Goal: Task Accomplishment & Management: Manage account settings

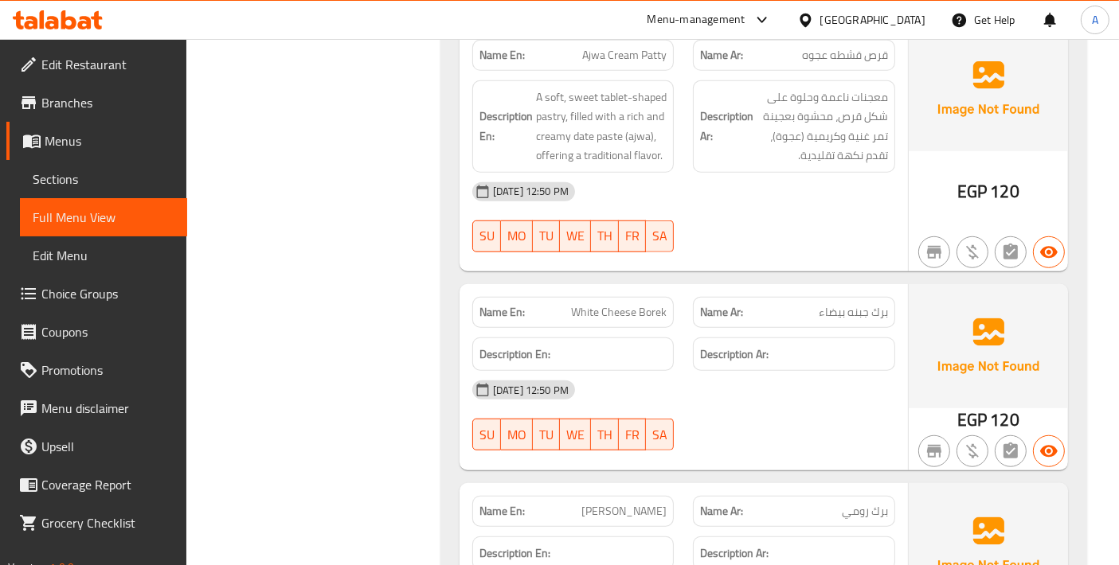
scroll to position [13139, 0]
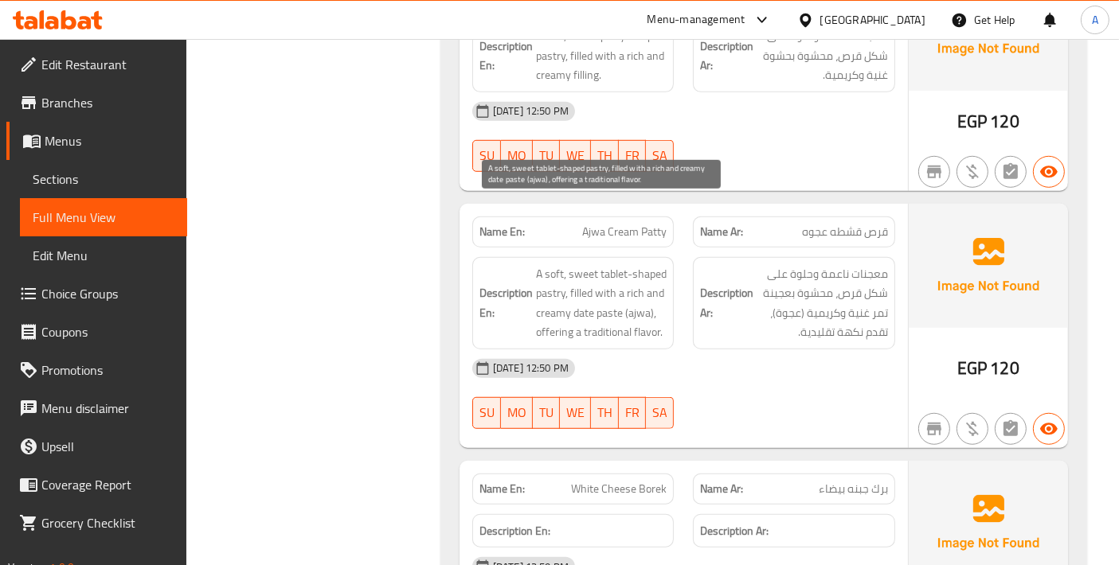
click at [614, 264] on span "A soft, sweet tablet-shaped pastry, filled with a rich and creamy date paste (a…" at bounding box center [601, 303] width 131 height 78
copy span "tablet"
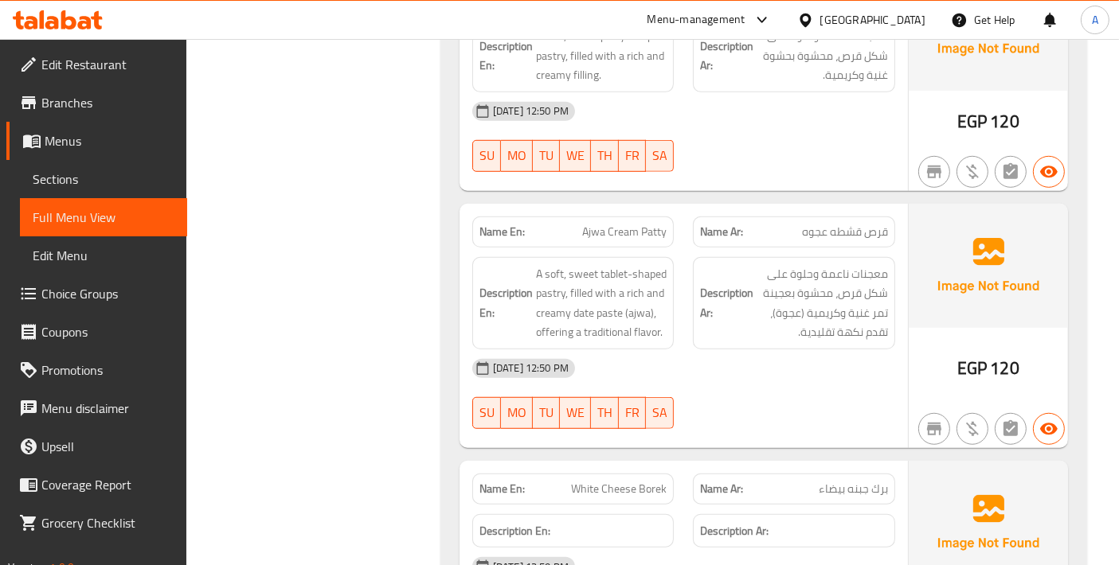
copy span "Ajwa Cream Patty"
click at [109, 186] on span "Sections" at bounding box center [104, 179] width 142 height 19
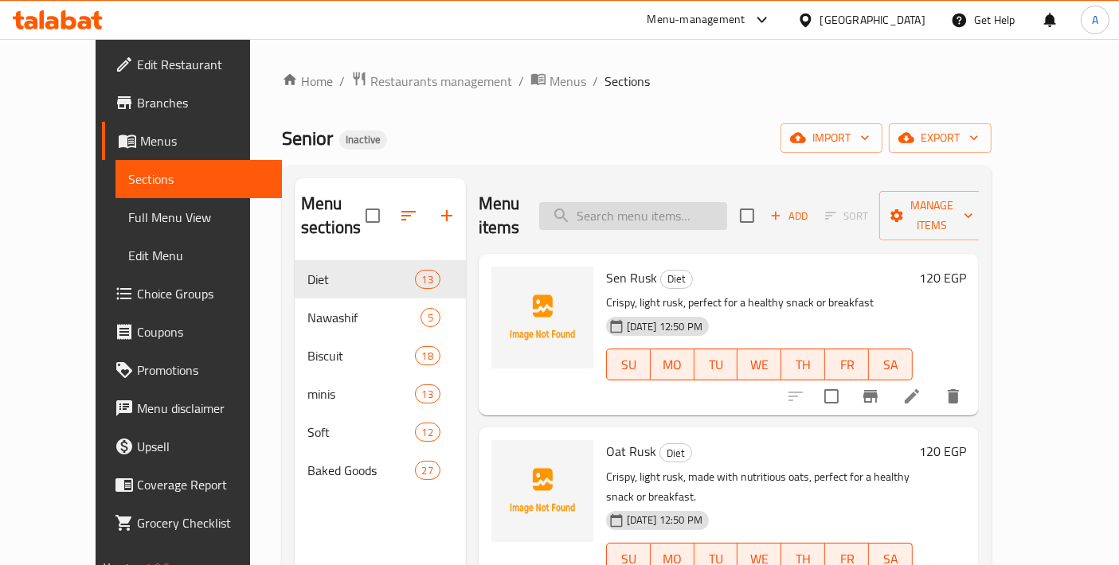
click at [702, 202] on input "search" at bounding box center [633, 216] width 188 height 28
paste input "Ajwa Cream Patty"
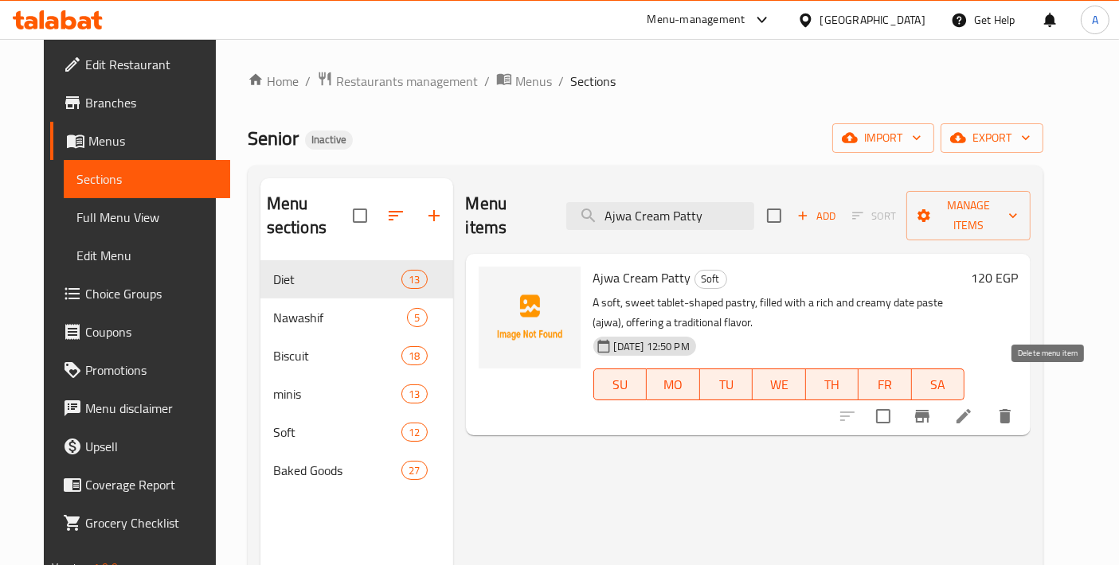
type input "Ajwa Cream Patty"
click at [986, 402] on li at bounding box center [963, 416] width 45 height 29
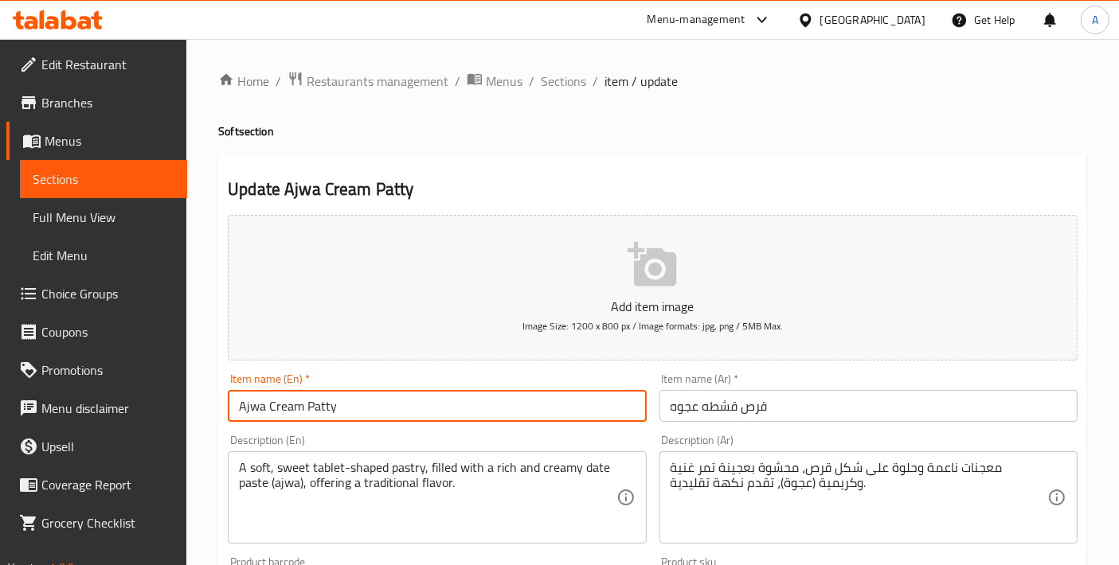
click at [326, 408] on input "Ajwa Cream Patty" at bounding box center [437, 406] width 418 height 32
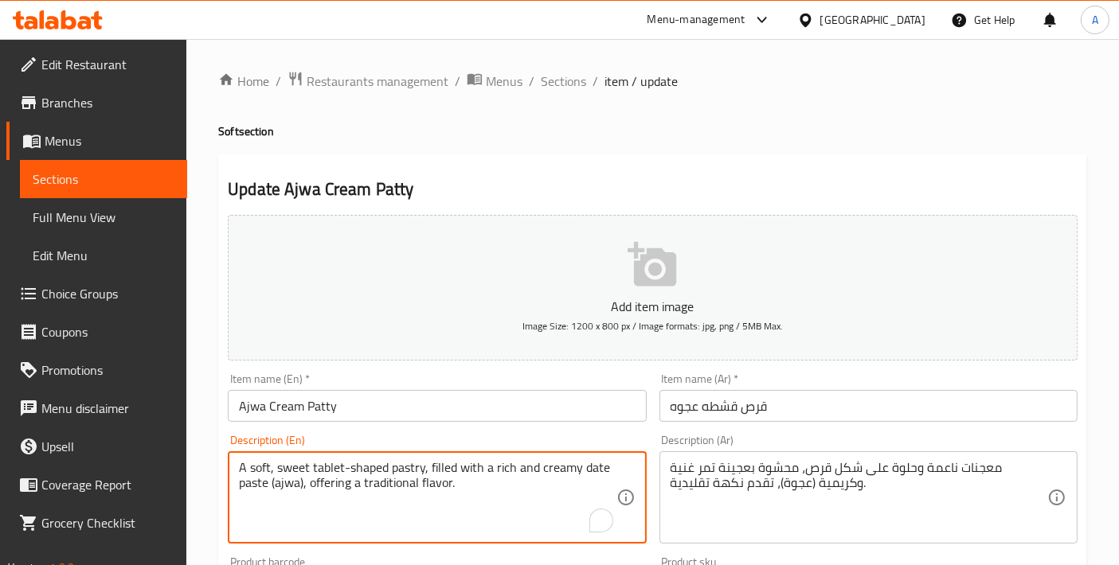
click at [325, 470] on textarea "A soft, sweet tablet-shaped pastry, filled with a rich and creamy date paste (a…" at bounding box center [427, 498] width 377 height 76
paste textarea "Patty"
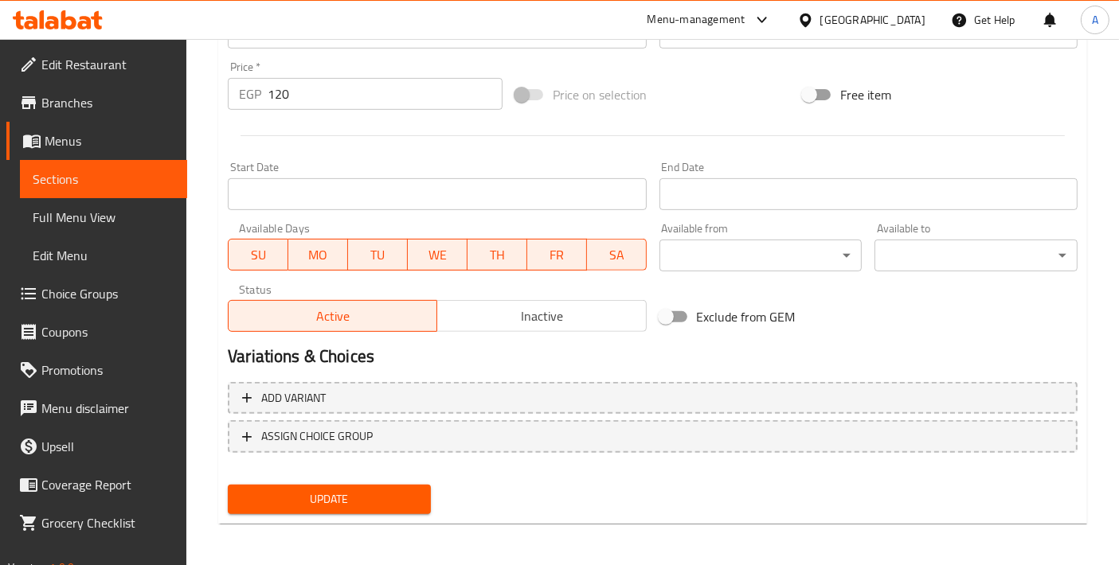
click at [314, 509] on button "Update" at bounding box center [329, 499] width 203 height 29
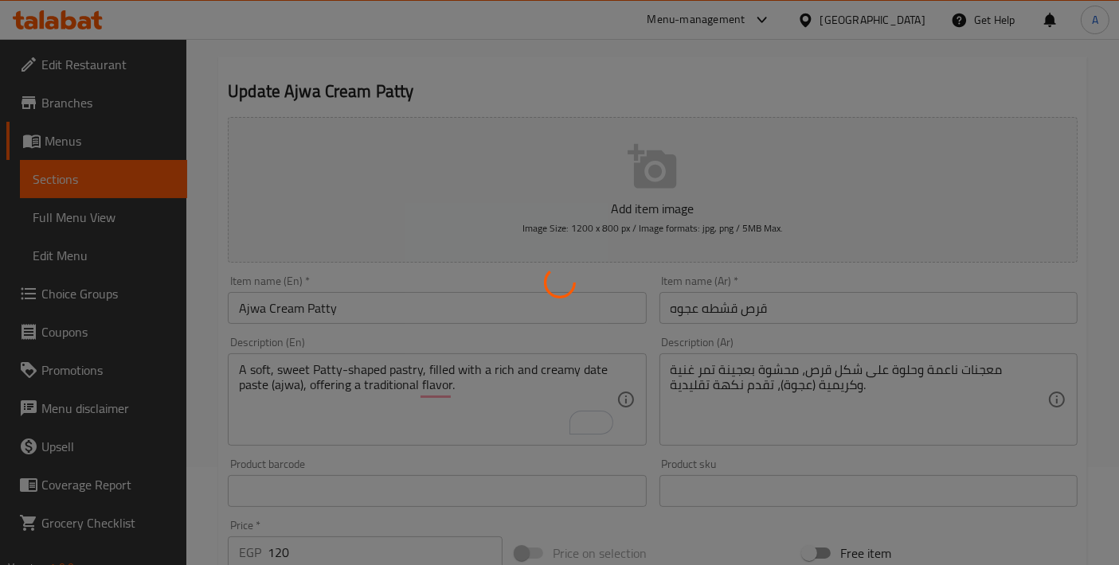
scroll to position [25, 0]
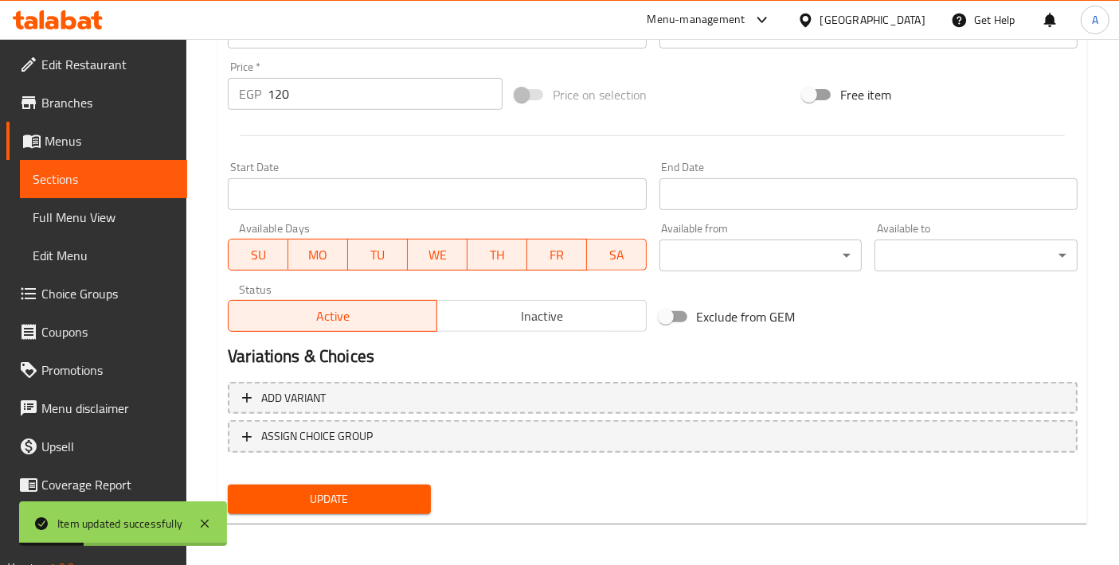
type textarea "A soft, sweet Patty-shaped pastry, filled with a rich and creamy date paste (aj…"
click at [366, 490] on span "Update" at bounding box center [329, 500] width 178 height 20
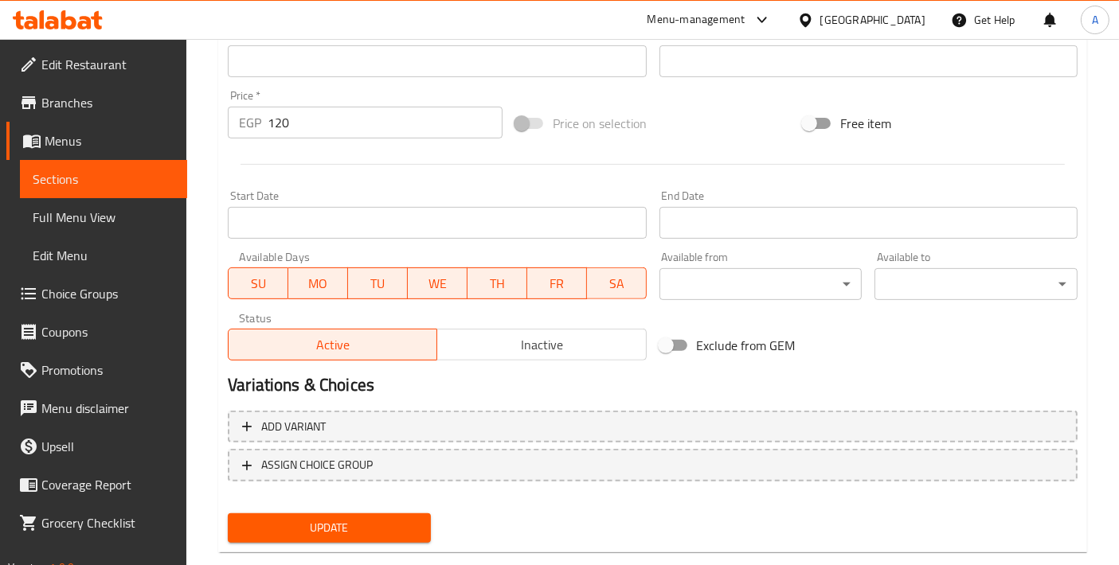
scroll to position [530, 0]
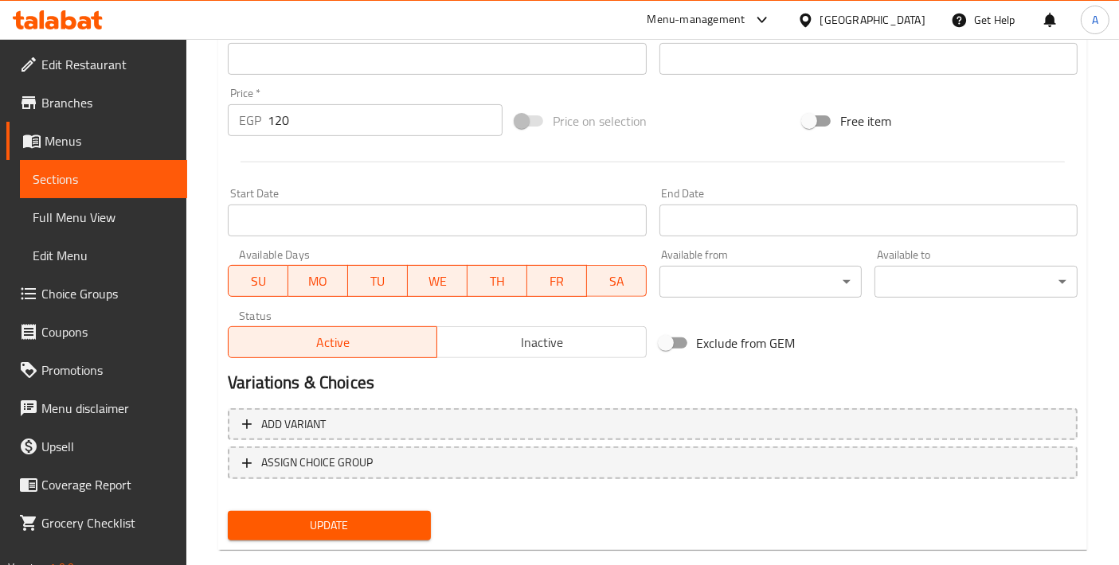
click at [359, 549] on div "Home / Restaurants management / Menus / Sections / item / update Soft section U…" at bounding box center [652, 52] width 869 height 1022
click at [356, 524] on span "Update" at bounding box center [329, 526] width 178 height 20
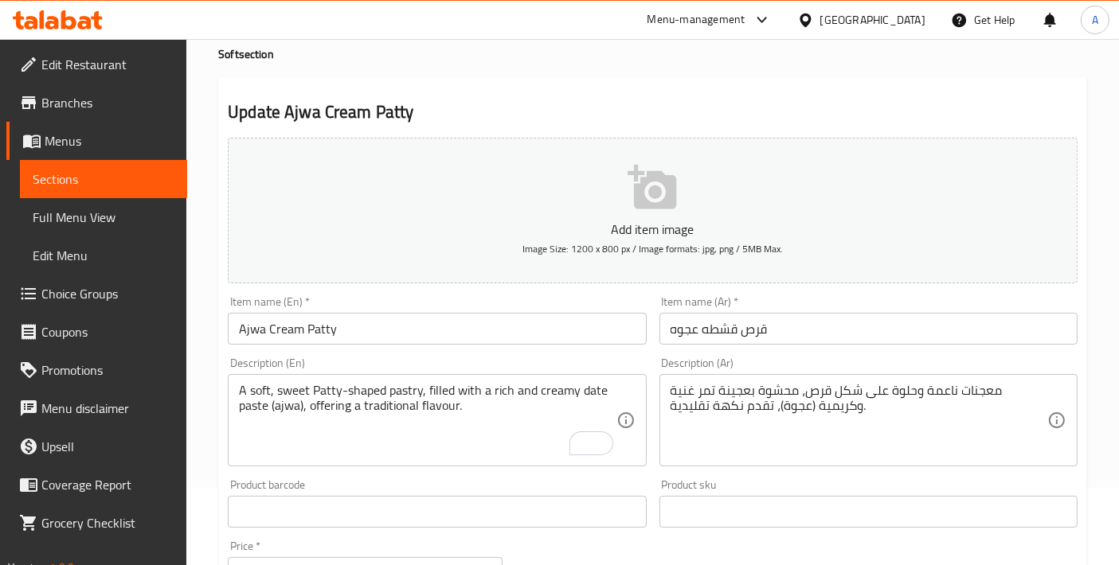
scroll to position [0, 0]
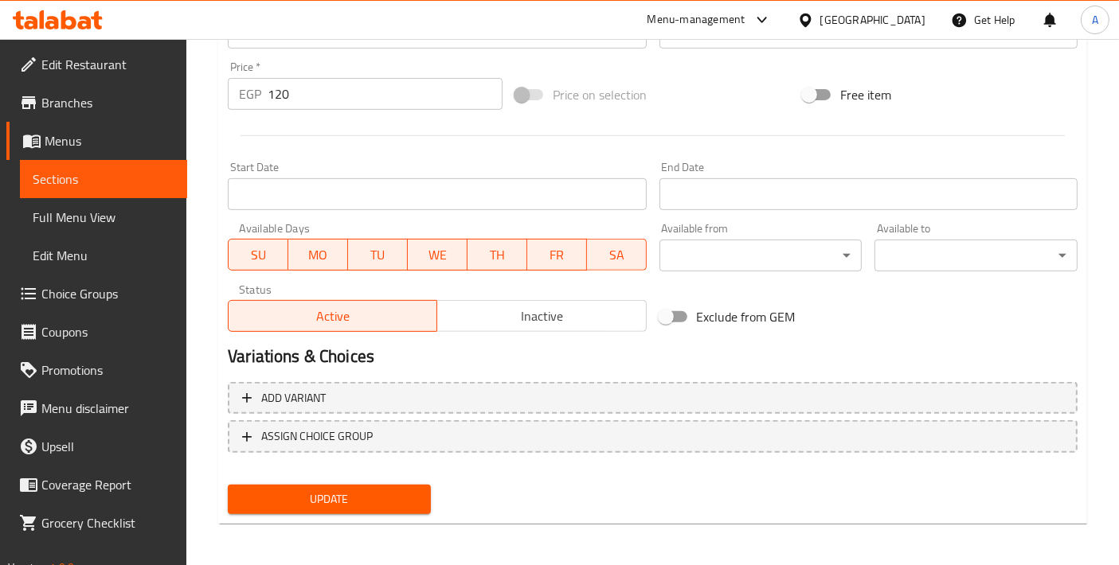
click at [355, 504] on span "Update" at bounding box center [329, 500] width 178 height 20
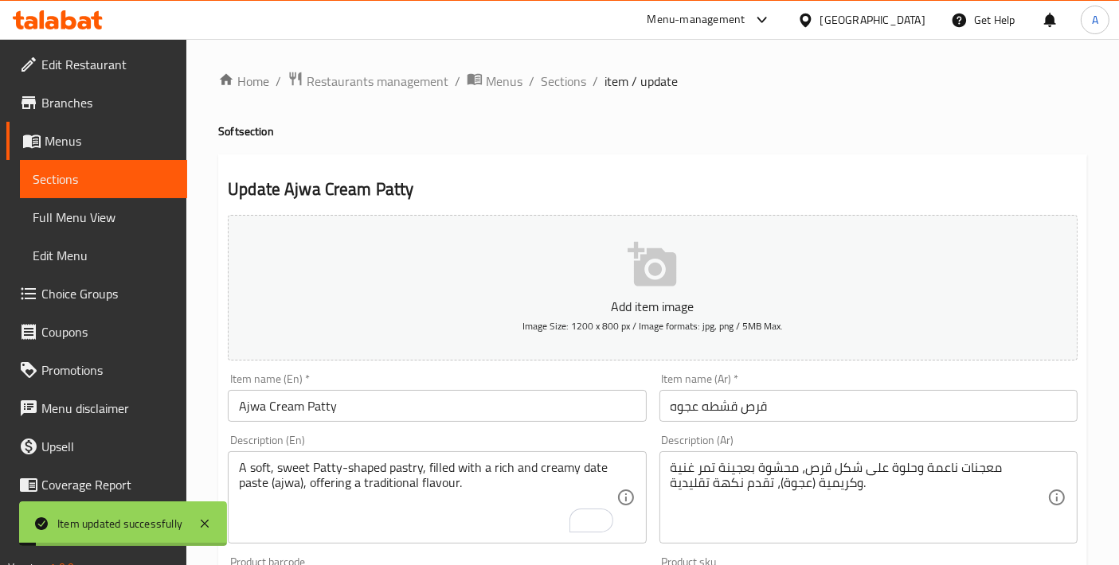
click at [295, 415] on input "Ajwa Cream Patty" at bounding box center [437, 406] width 418 height 32
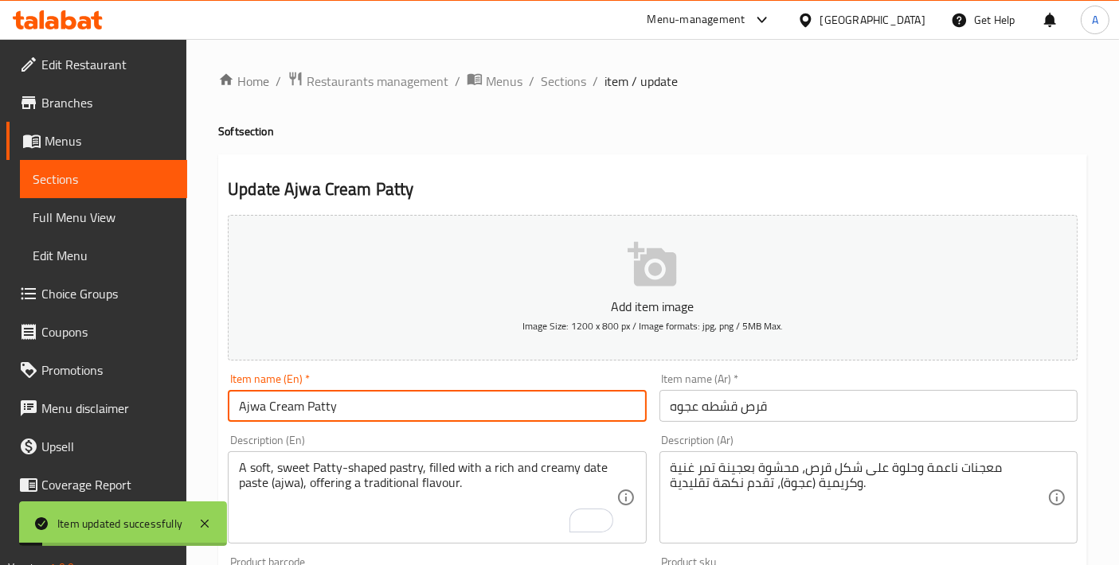
click at [295, 415] on input "Ajwa Cream Patty" at bounding box center [437, 406] width 418 height 32
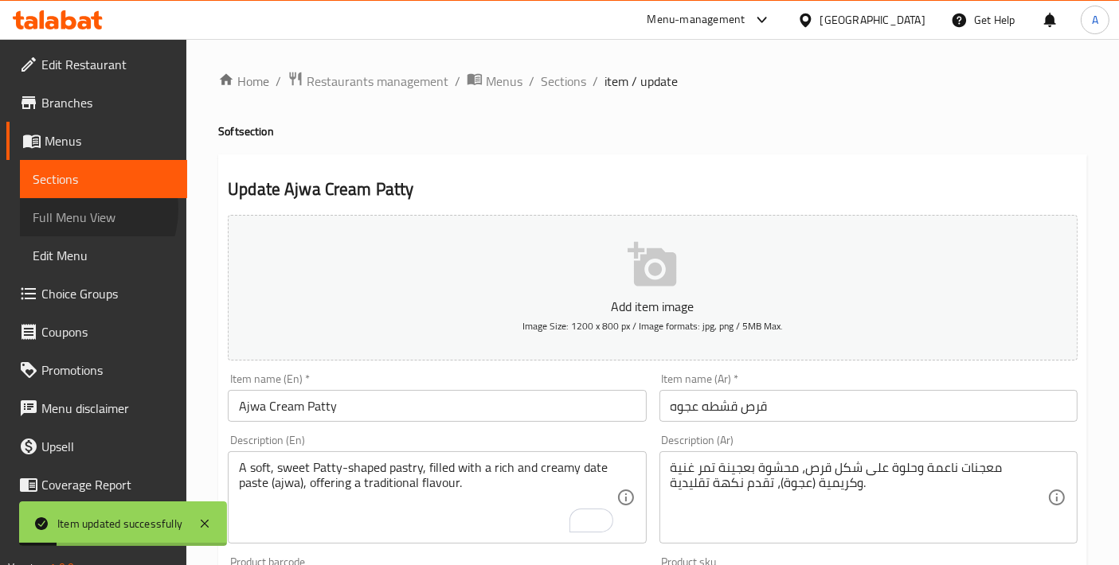
click at [76, 209] on span "Full Menu View" at bounding box center [104, 217] width 142 height 19
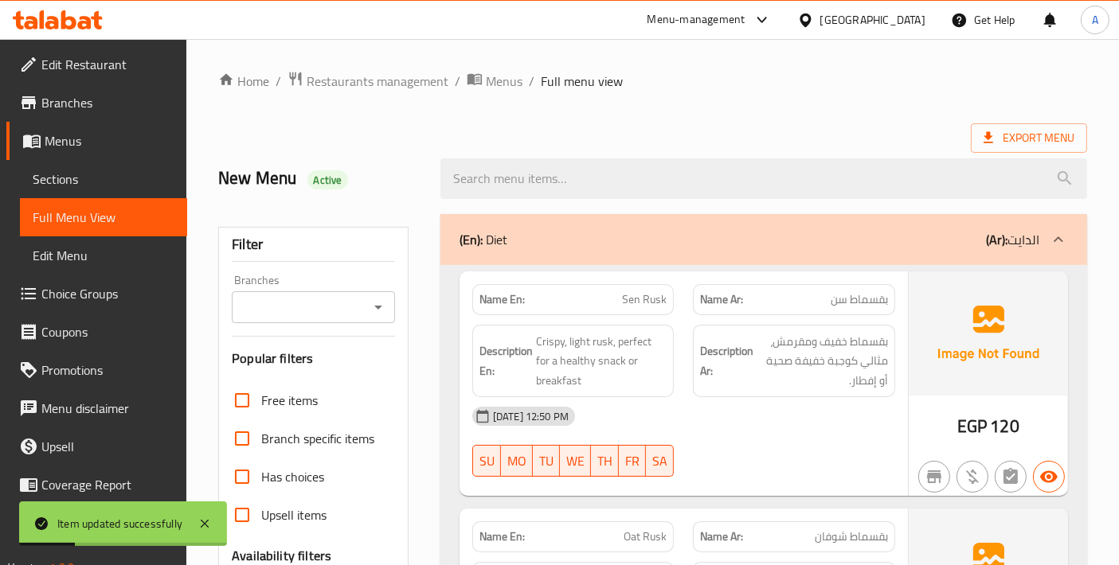
checkbox input "false"
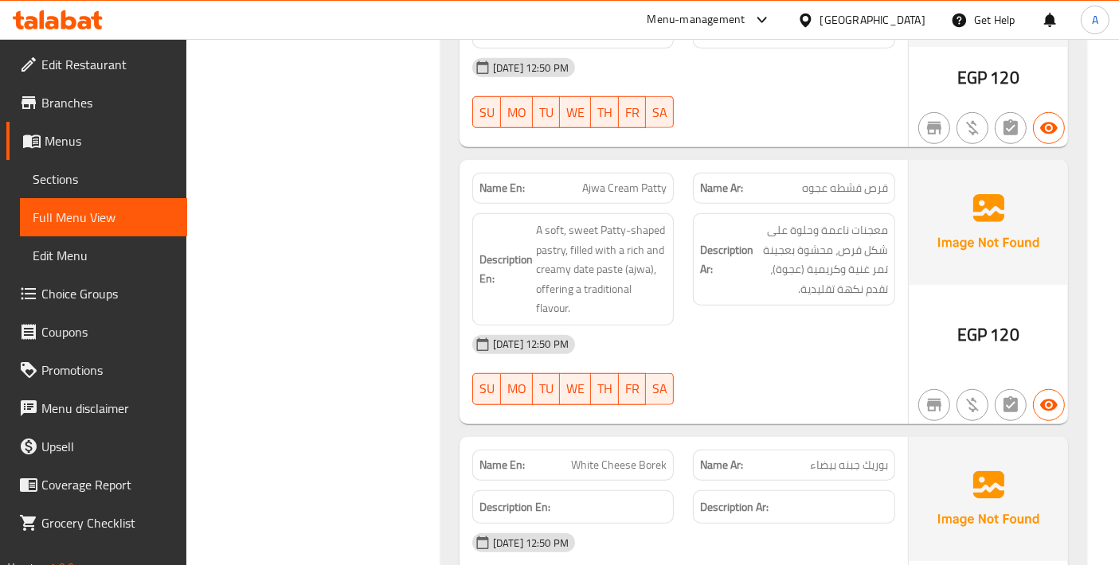
scroll to position [13522, 0]
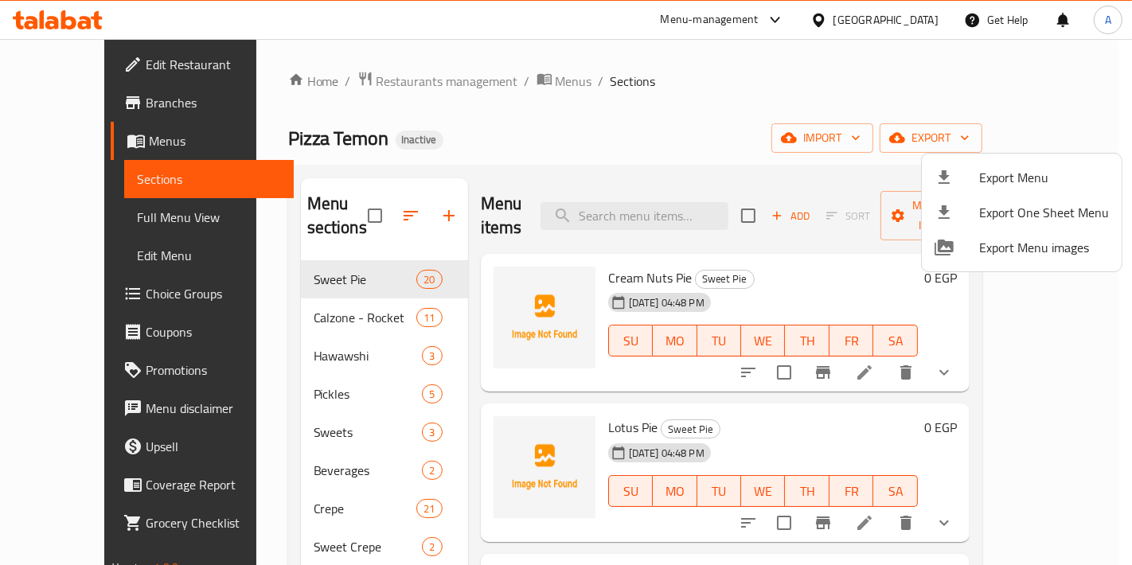
click at [229, 416] on div at bounding box center [566, 282] width 1132 height 565
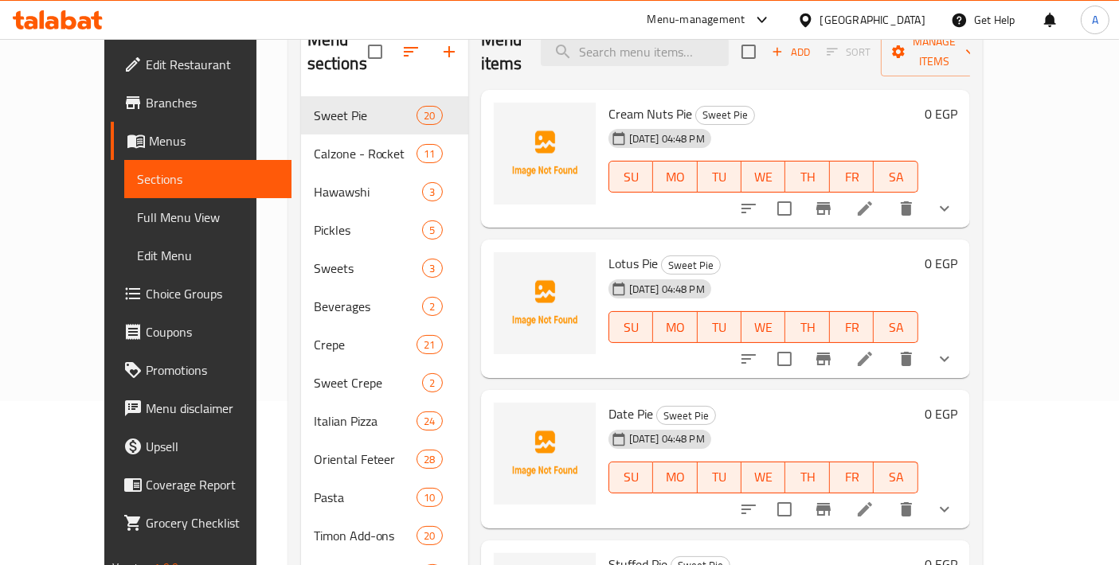
scroll to position [222, 0]
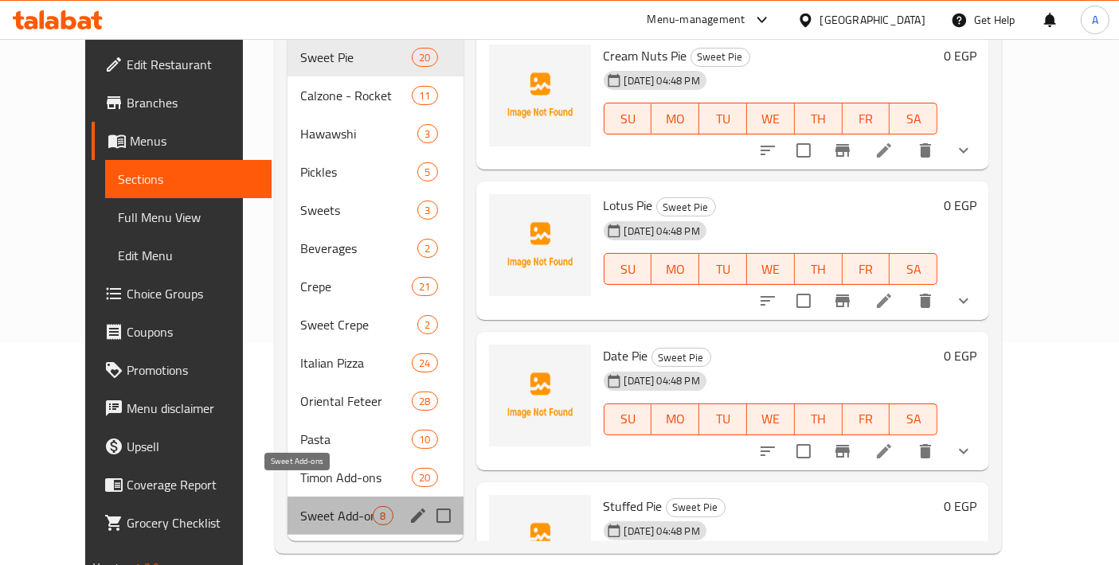
click at [300, 506] on span "Sweet Add-ons" at bounding box center [336, 515] width 72 height 19
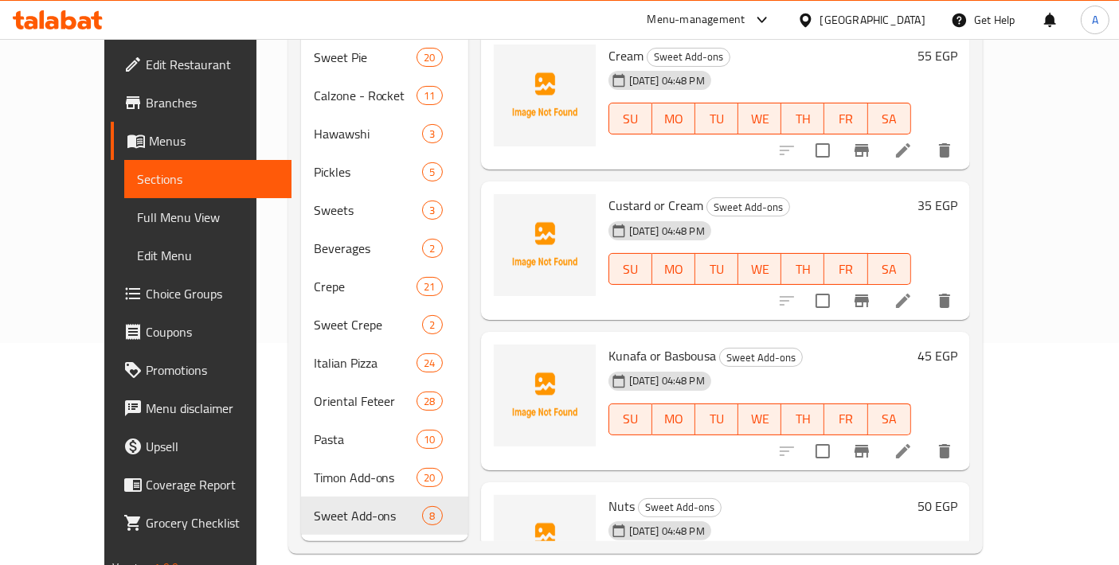
click at [625, 193] on span "Custard or Cream" at bounding box center [655, 205] width 95 height 24
copy h6 "Custard or Cream"
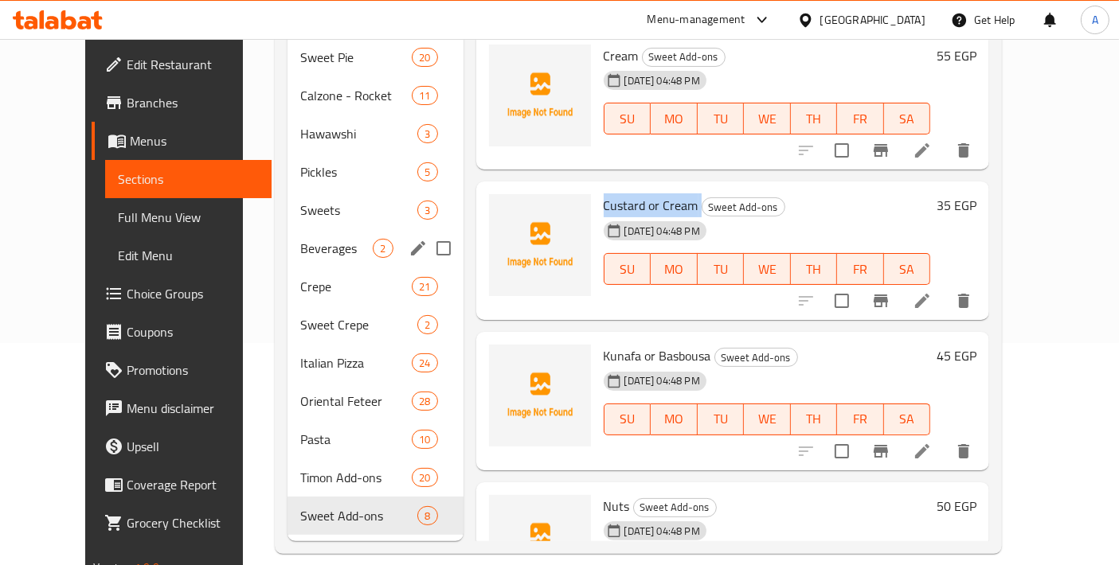
click at [346, 236] on div "Beverages 2" at bounding box center [374, 248] width 175 height 38
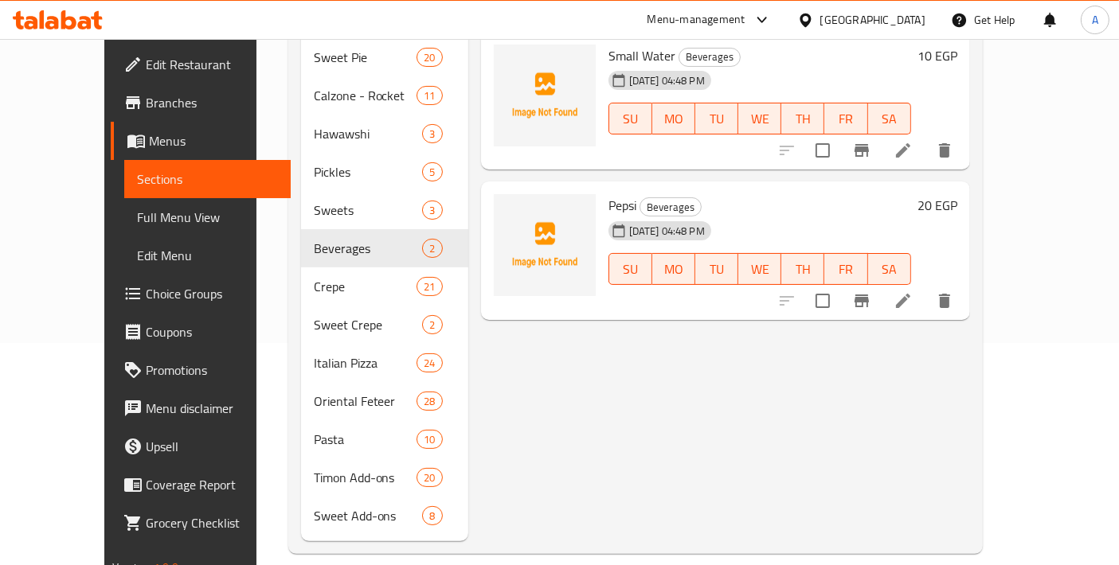
click at [608, 193] on span "Pepsi" at bounding box center [622, 205] width 28 height 24
copy h6 "Pepsi"
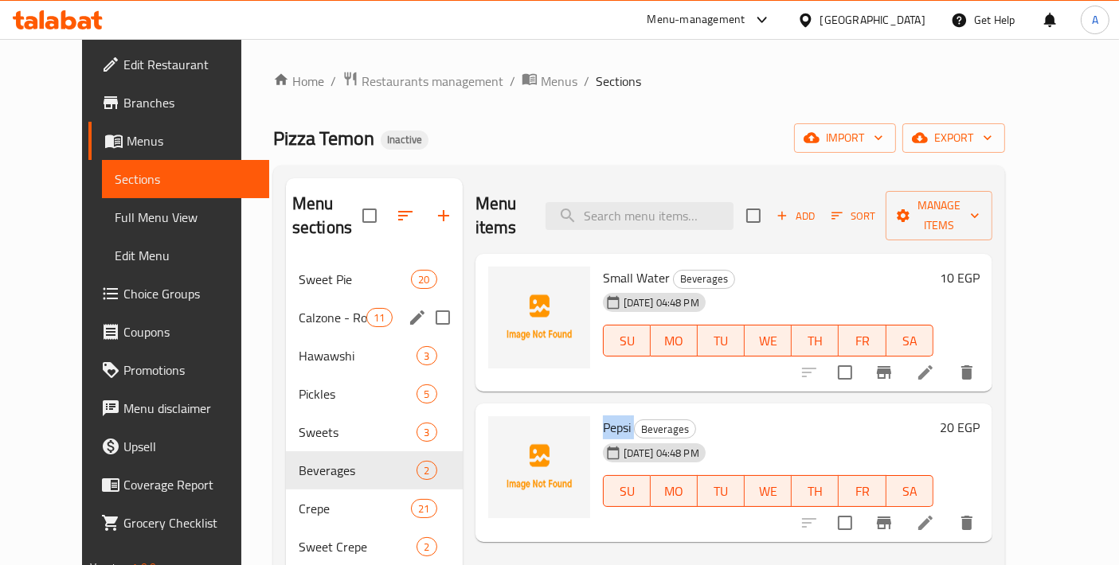
click at [343, 308] on span "Calzone - Rocket" at bounding box center [333, 317] width 68 height 19
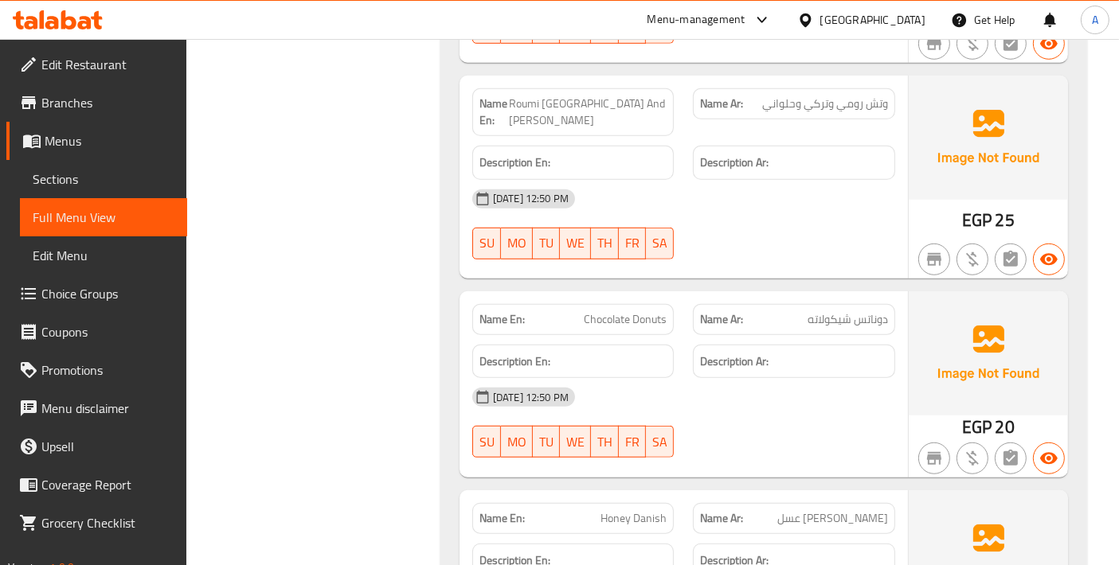
scroll to position [19250, 0]
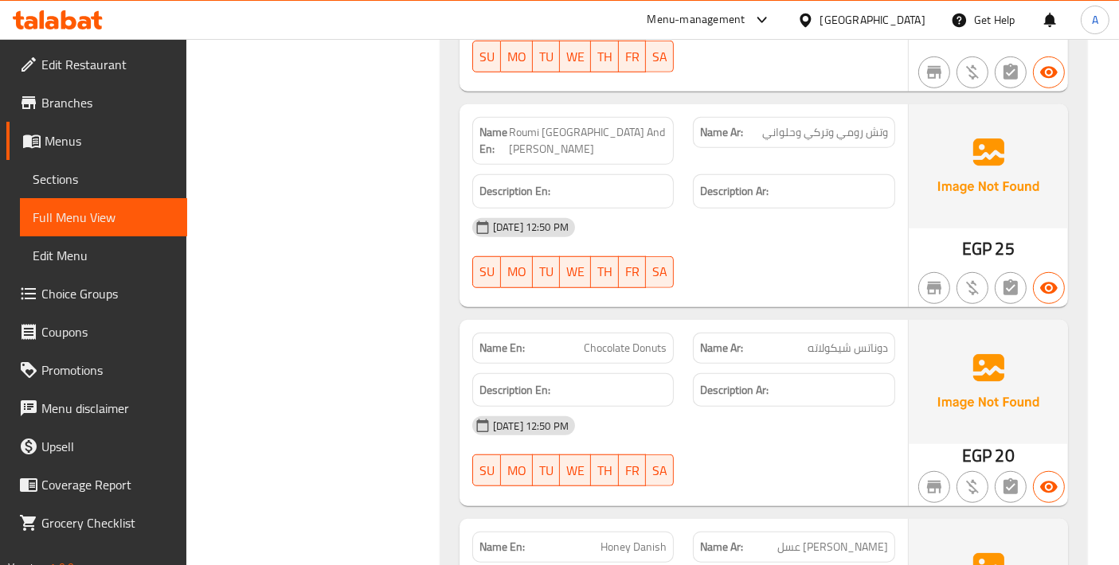
click at [108, 171] on span "Sections" at bounding box center [104, 179] width 142 height 19
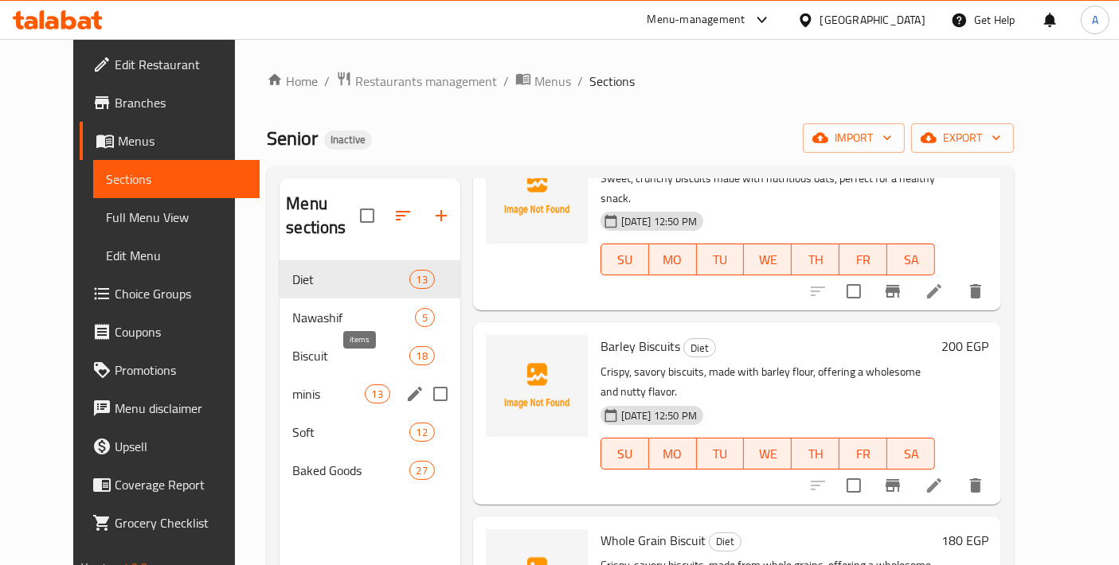
click at [365, 387] on span "13" at bounding box center [377, 394] width 24 height 15
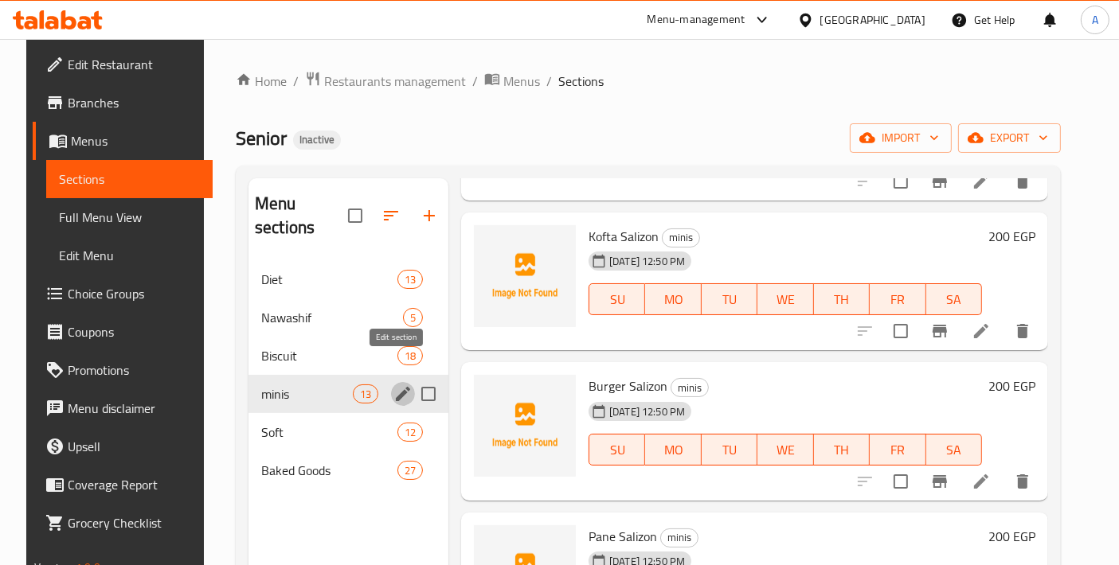
click at [400, 385] on icon "edit" at bounding box center [402, 394] width 19 height 19
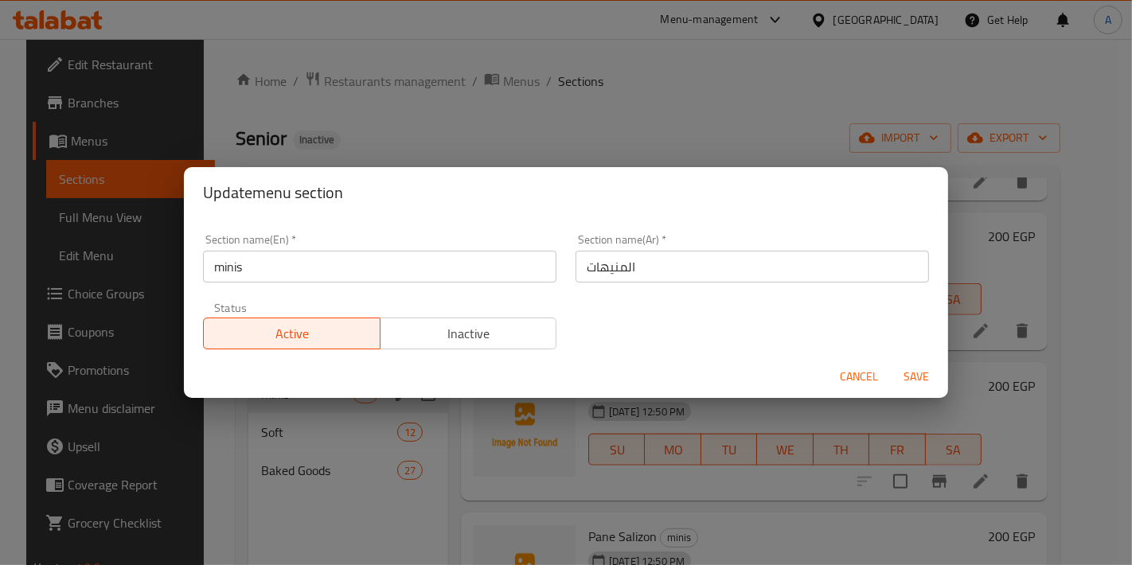
click at [836, 372] on button "Cancel" at bounding box center [859, 376] width 51 height 29
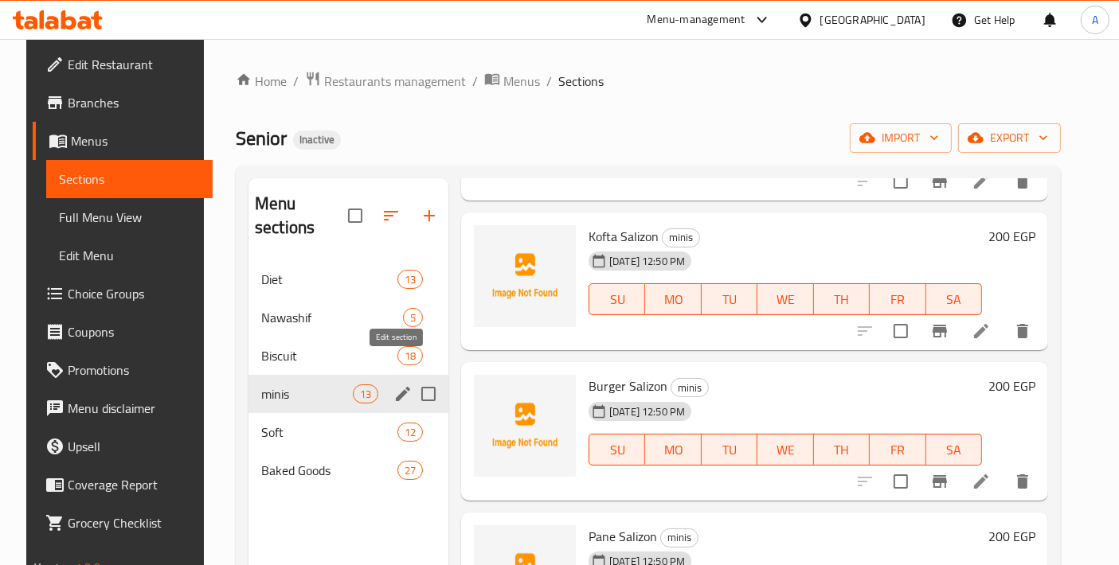
click at [393, 385] on icon "edit" at bounding box center [402, 394] width 19 height 19
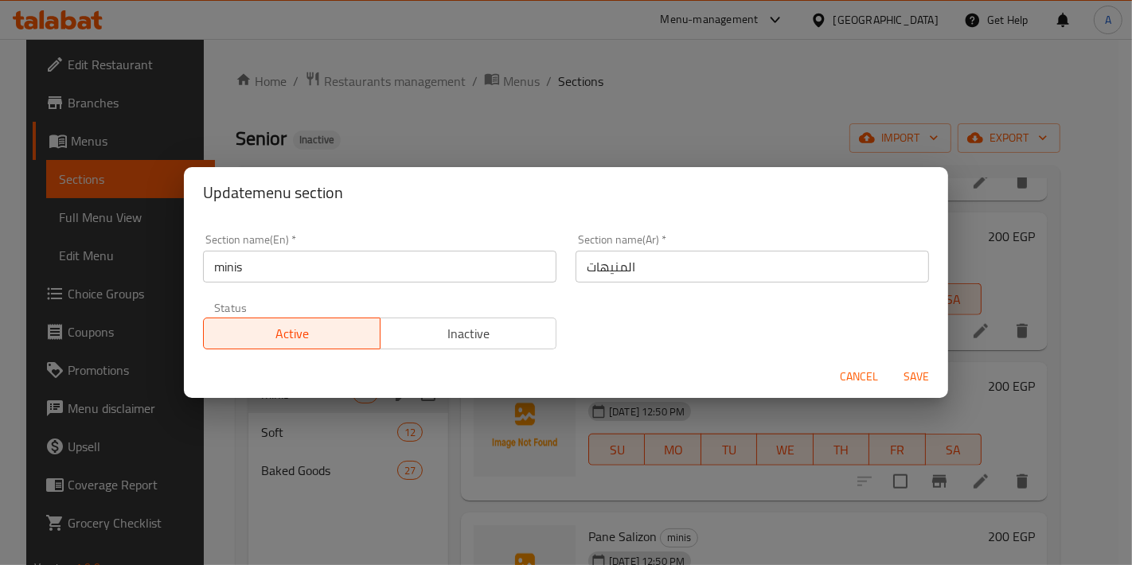
click at [848, 378] on span "Cancel" at bounding box center [859, 377] width 38 height 20
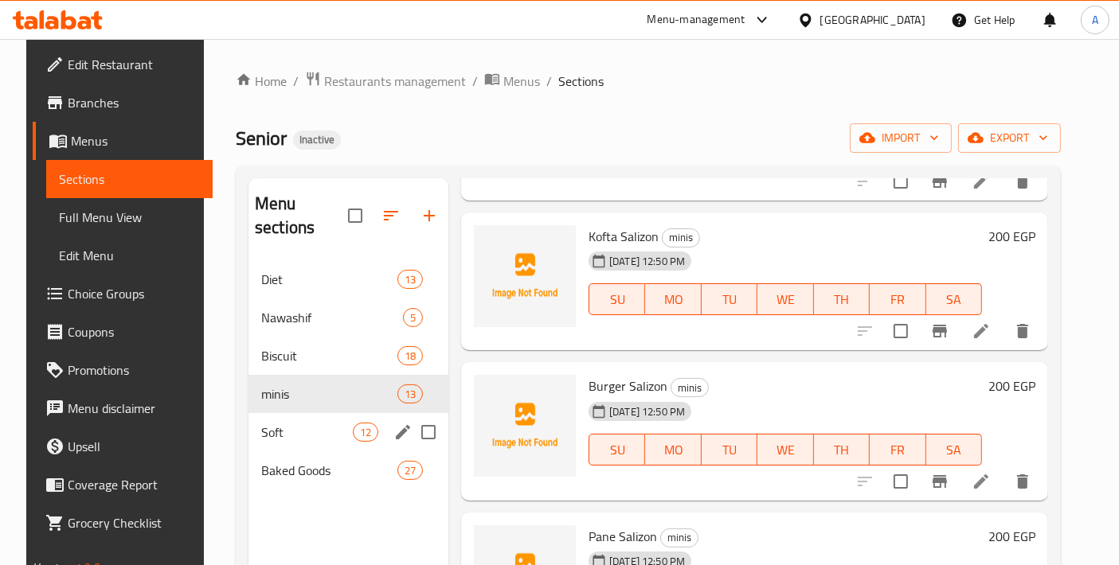
click at [307, 413] on div "Soft 12" at bounding box center [348, 432] width 200 height 38
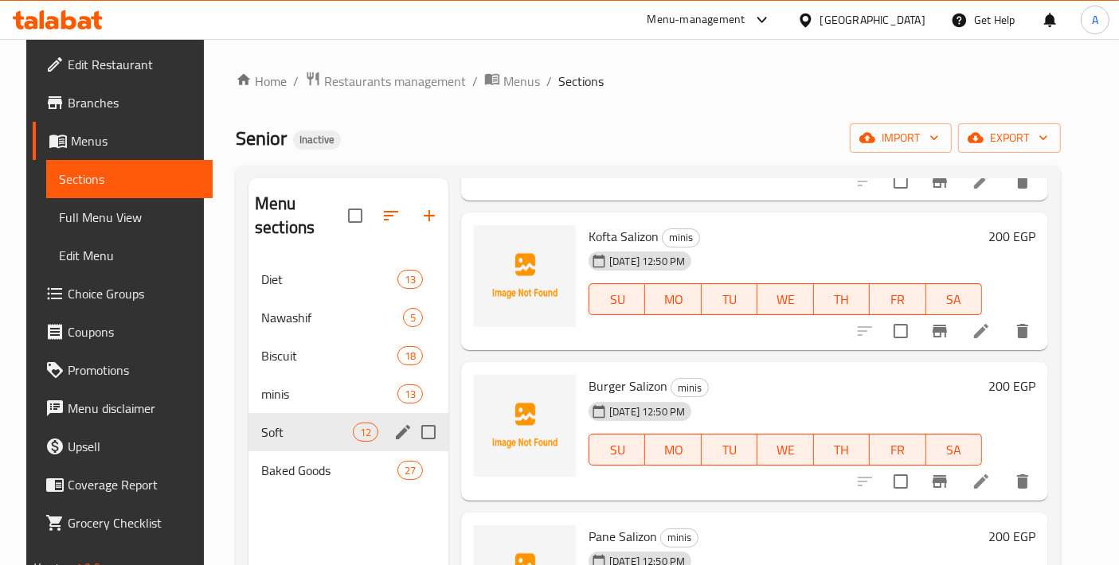
scroll to position [1453, 0]
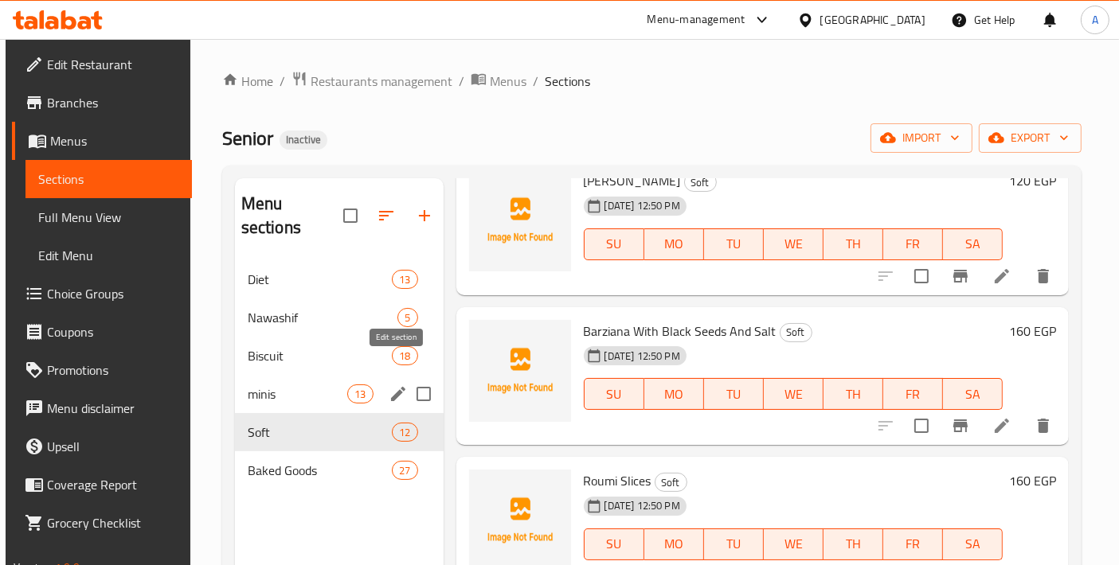
click at [396, 387] on icon "edit" at bounding box center [398, 394] width 14 height 14
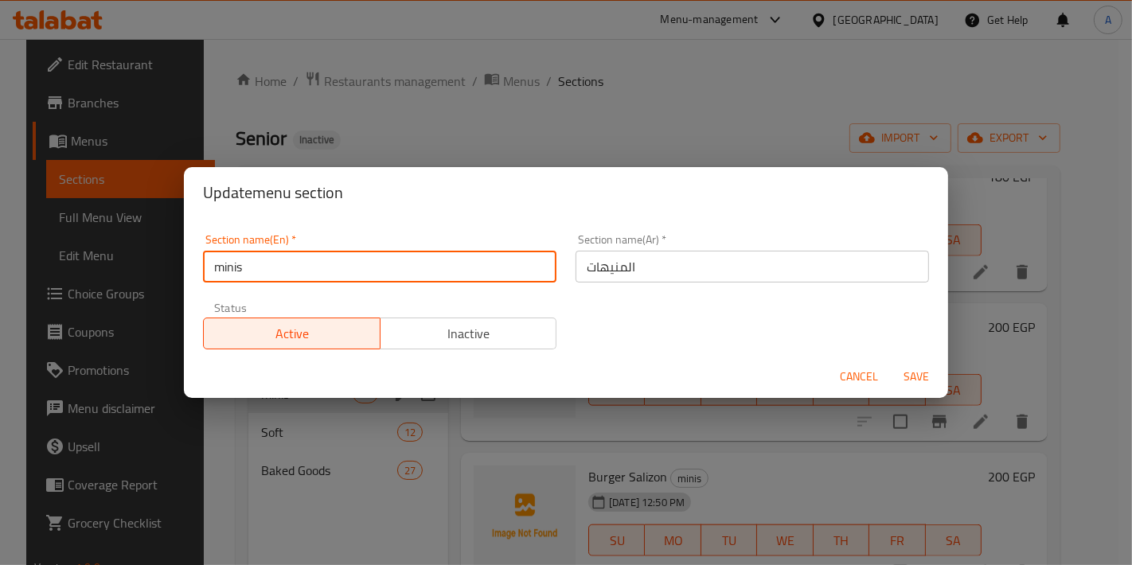
drag, startPoint x: 220, startPoint y: 268, endPoint x: 196, endPoint y: 264, distance: 24.2
click at [196, 264] on div "Section name(En)   * minis Section name(En) *" at bounding box center [379, 259] width 373 height 68
type input "Minis"
click at [891, 362] on button "Save" at bounding box center [916, 376] width 51 height 29
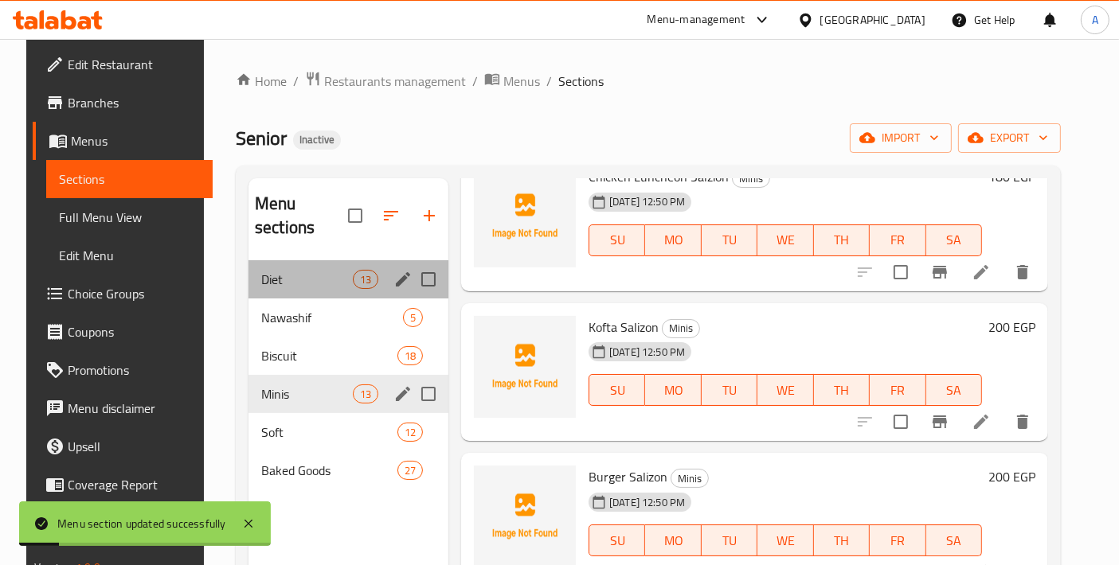
click at [364, 270] on div "13" at bounding box center [365, 279] width 25 height 19
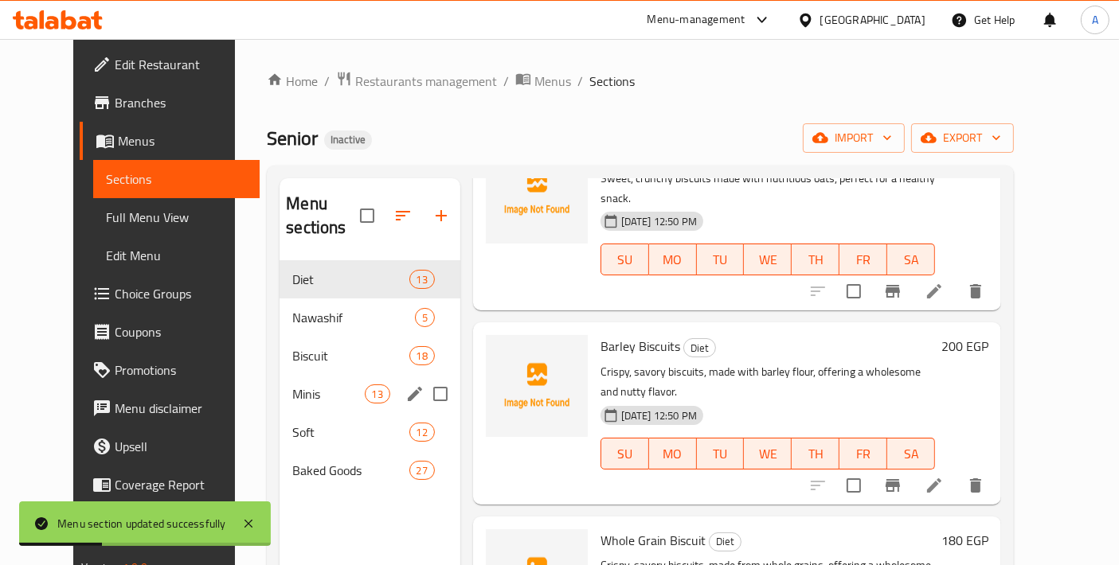
scroll to position [222, 0]
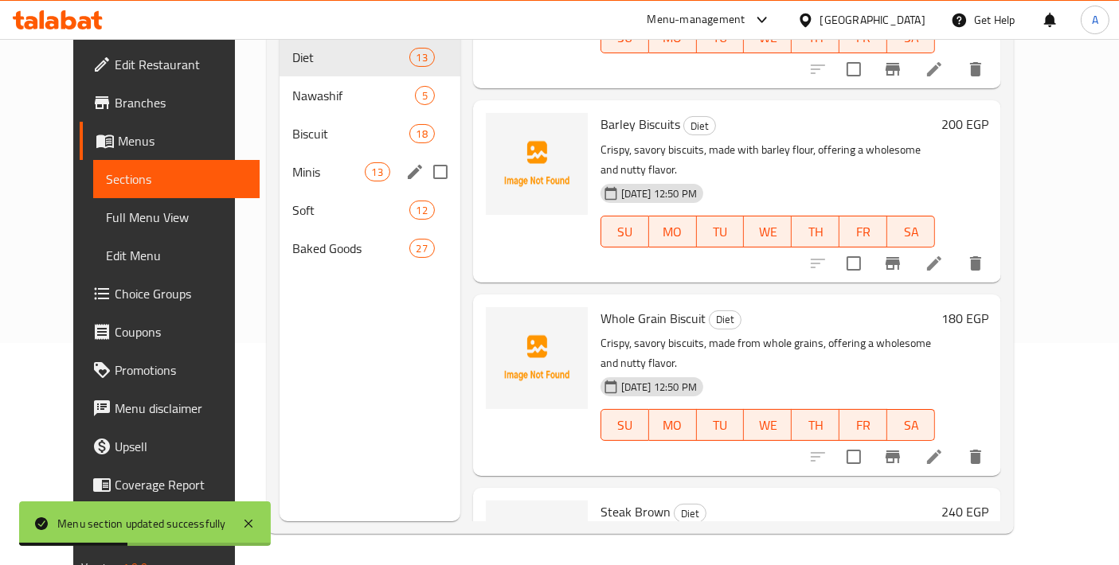
click at [292, 162] on span "Minis" at bounding box center [328, 171] width 72 height 19
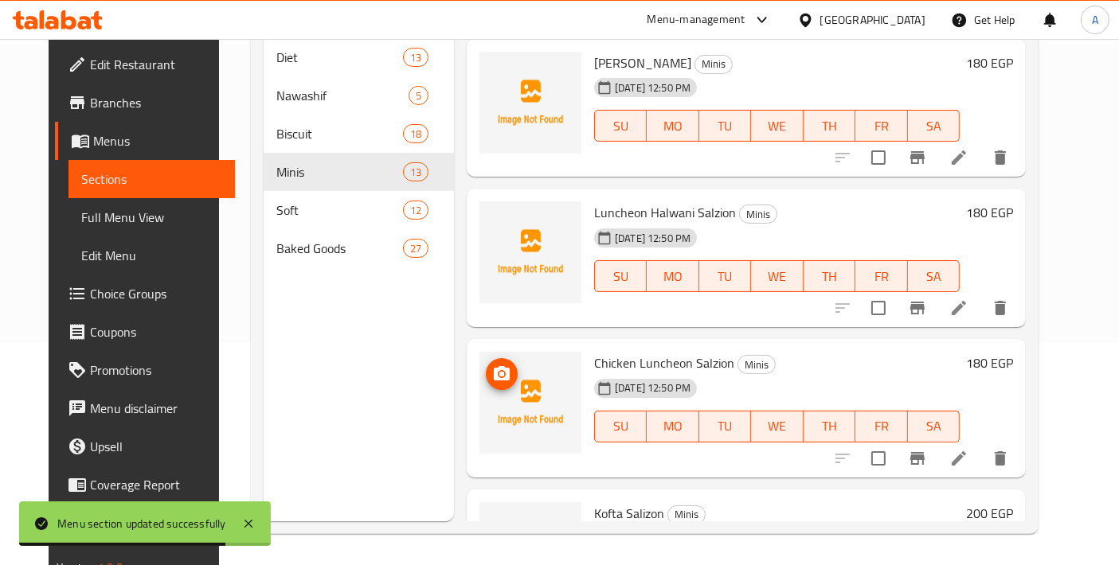
scroll to position [1049, 0]
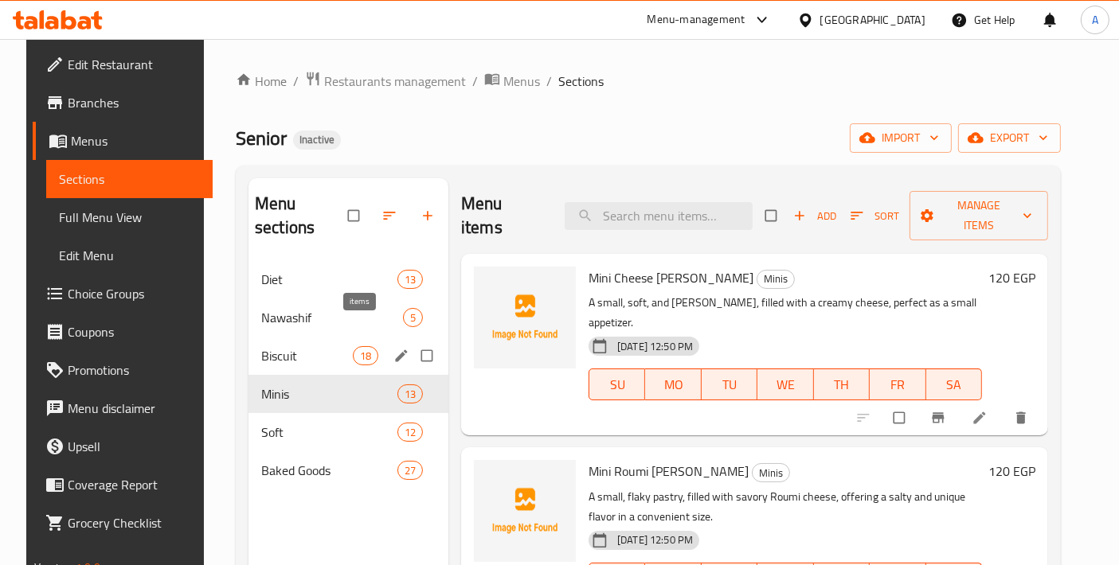
click at [331, 346] on span "Biscuit" at bounding box center [307, 355] width 92 height 19
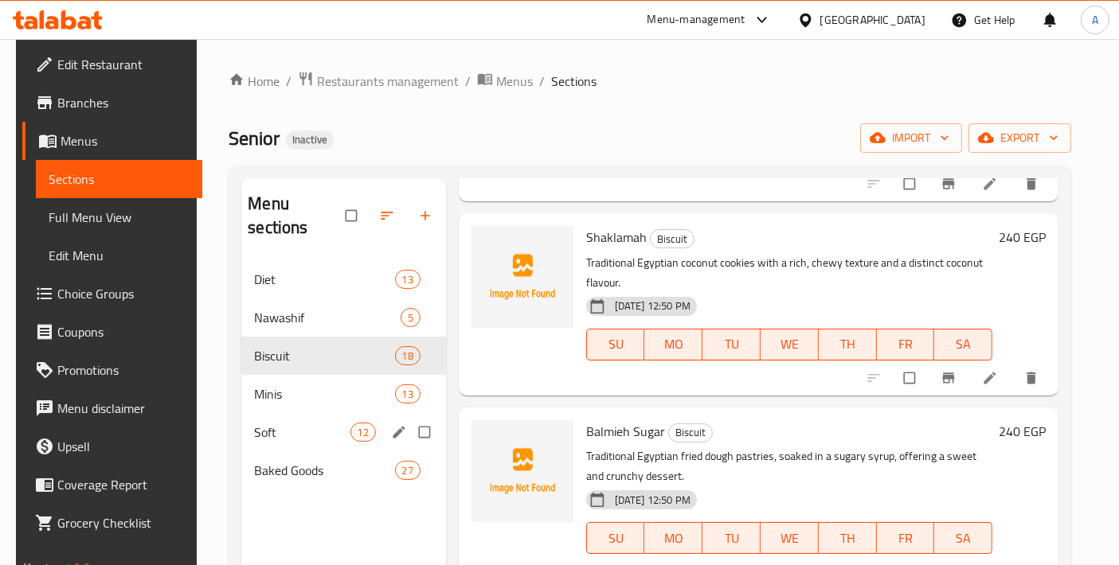
click at [245, 418] on div "Soft 12" at bounding box center [343, 432] width 204 height 38
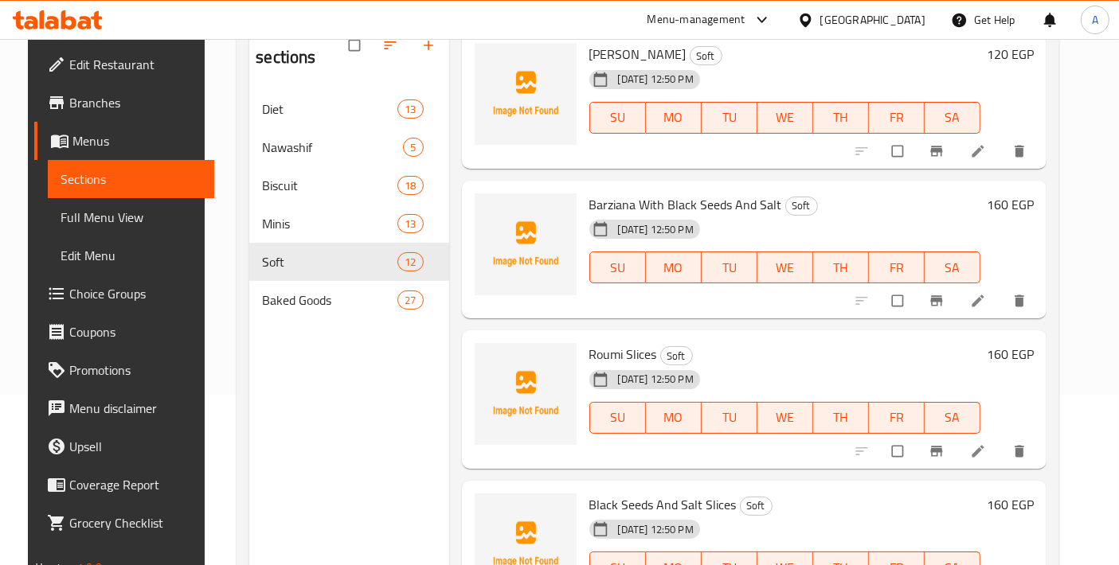
scroll to position [222, 0]
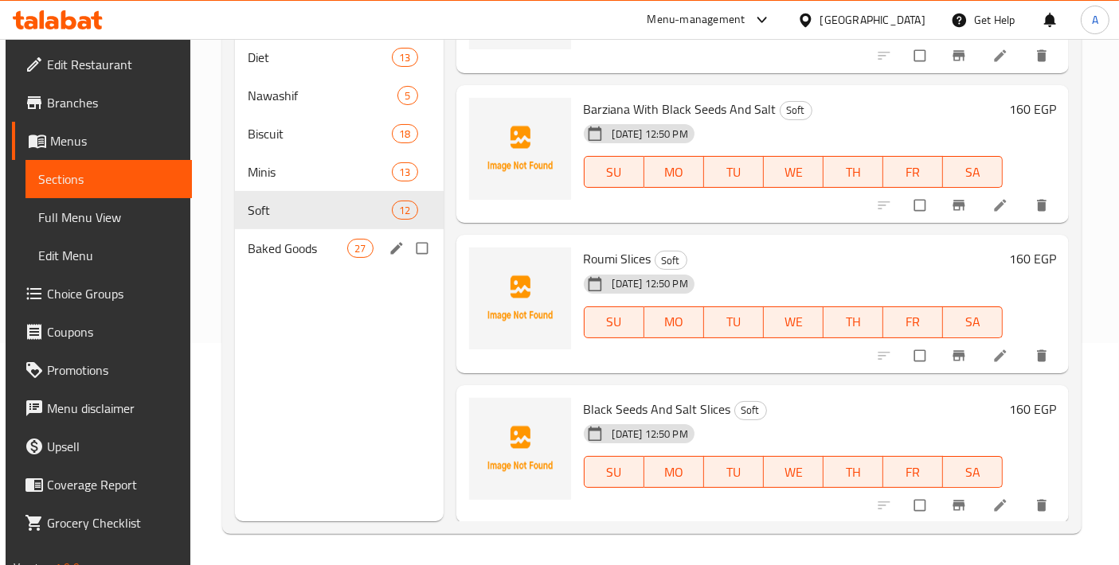
click at [325, 239] on span "Baked Goods" at bounding box center [298, 248] width 100 height 19
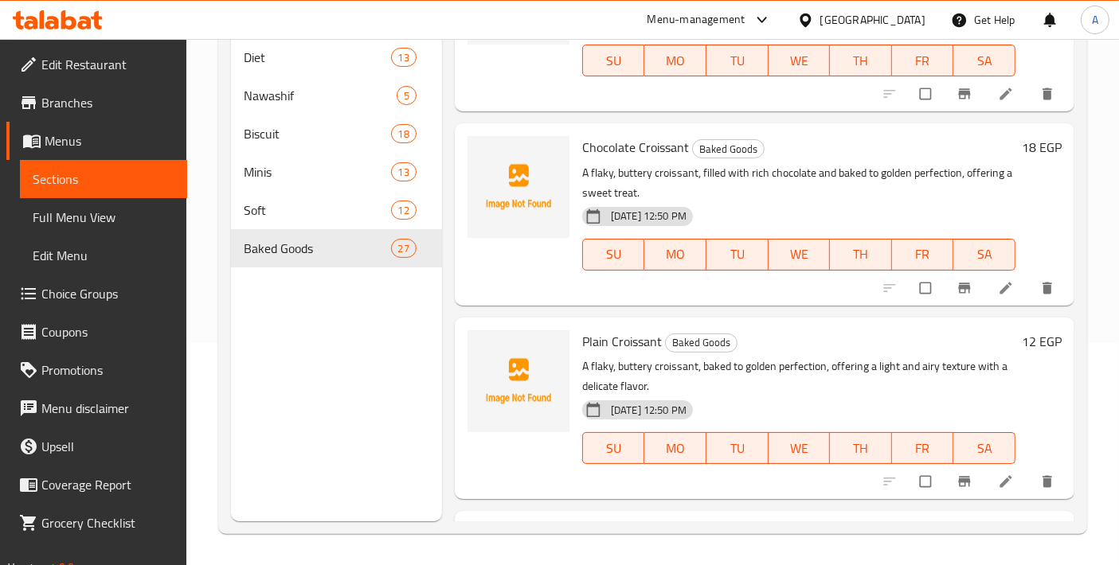
scroll to position [2339, 0]
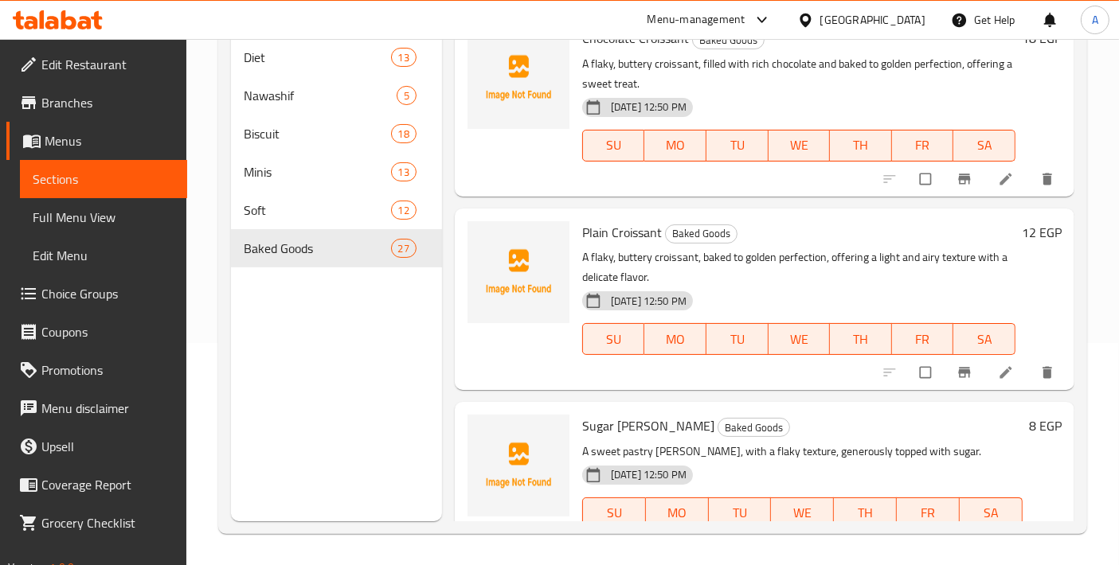
click at [987, 385] on div at bounding box center [970, 372] width 196 height 35
click at [998, 378] on icon at bounding box center [1006, 373] width 16 height 16
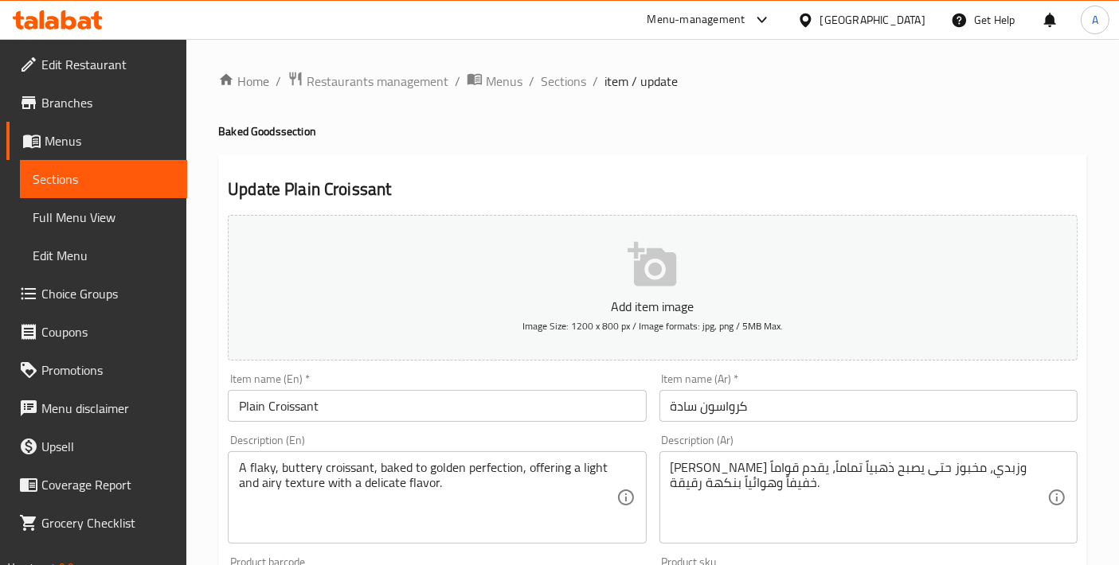
click at [558, 91] on span "Sections" at bounding box center [563, 81] width 45 height 19
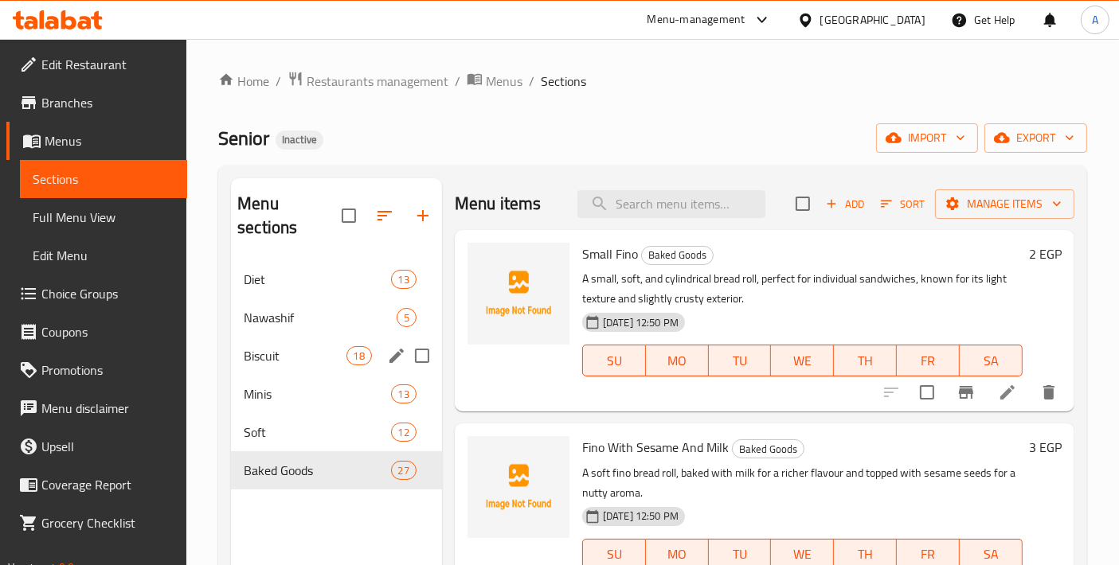
click at [334, 344] on div "Biscuit 18" at bounding box center [336, 356] width 211 height 38
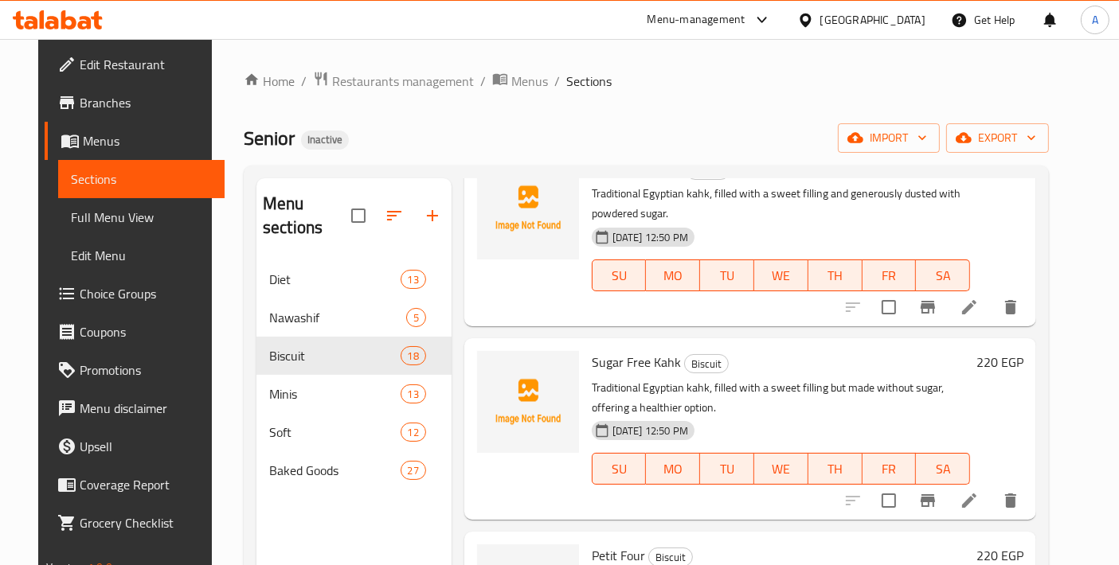
scroll to position [1238, 0]
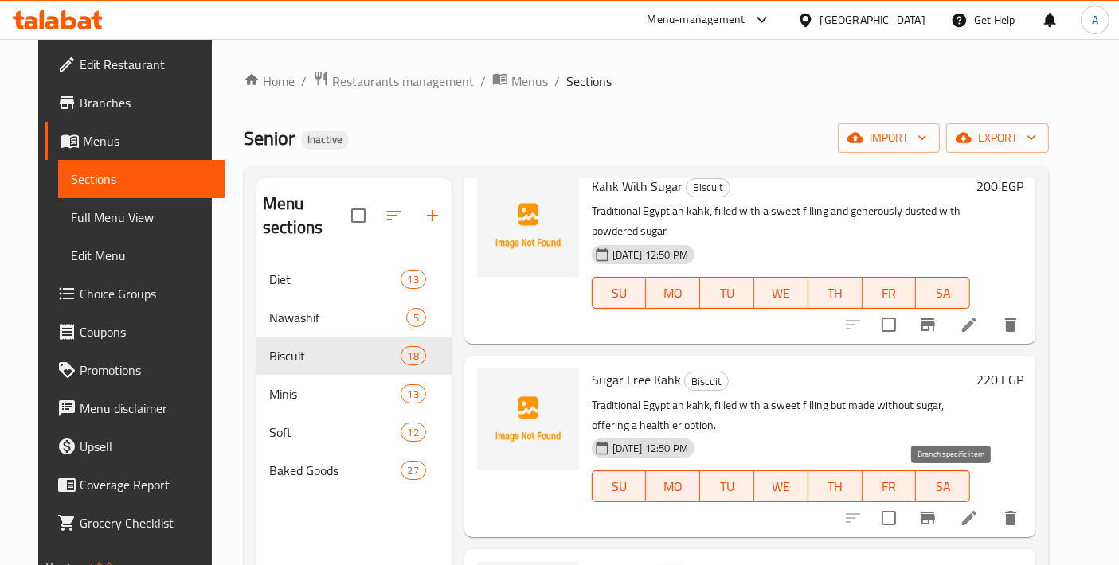
click at [976, 511] on icon at bounding box center [969, 518] width 14 height 14
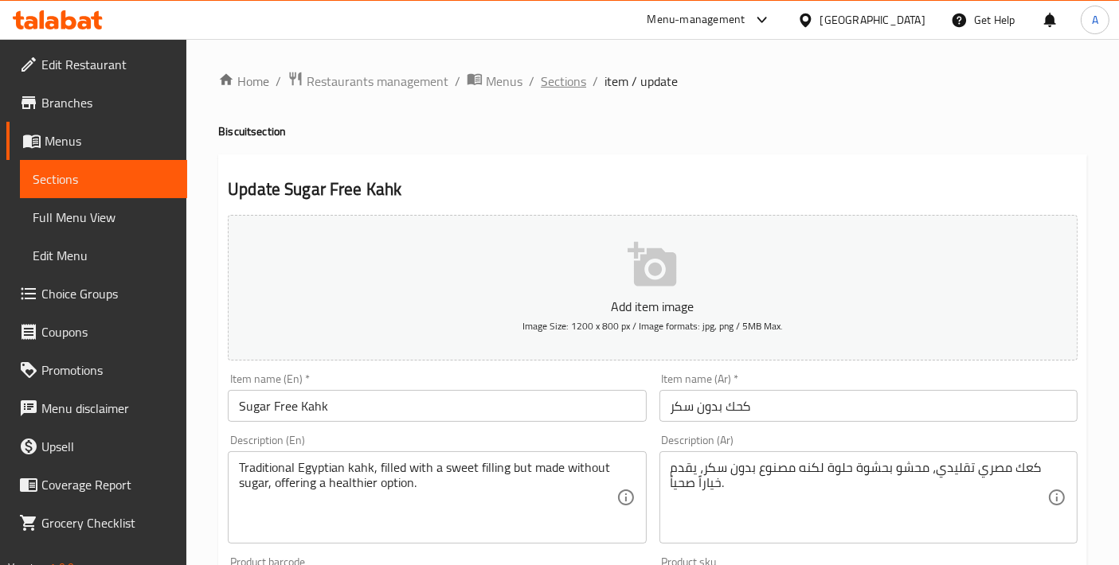
click at [545, 87] on span "Sections" at bounding box center [563, 81] width 45 height 19
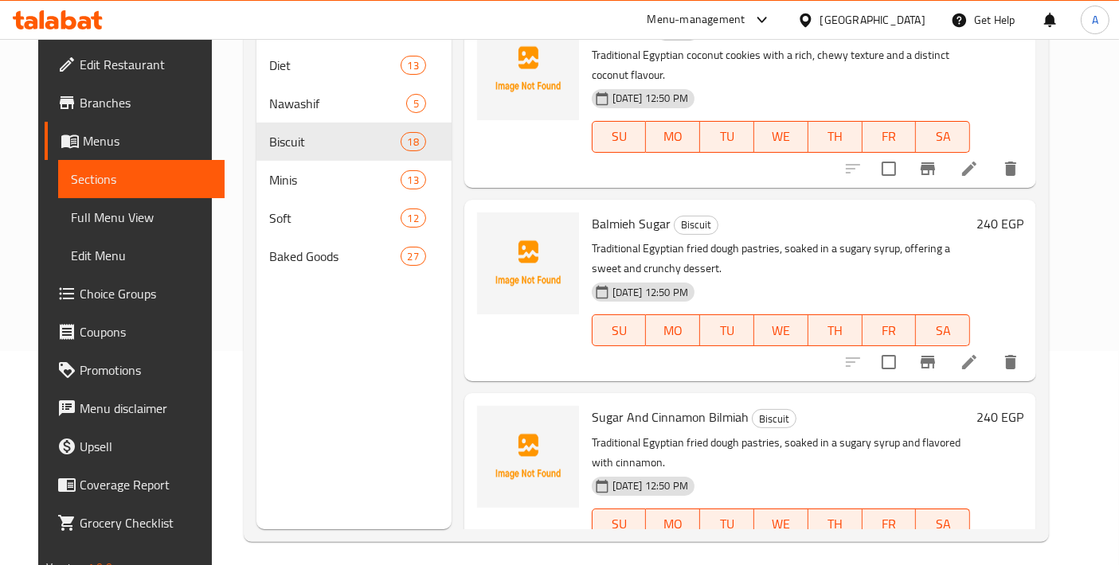
scroll to position [222, 0]
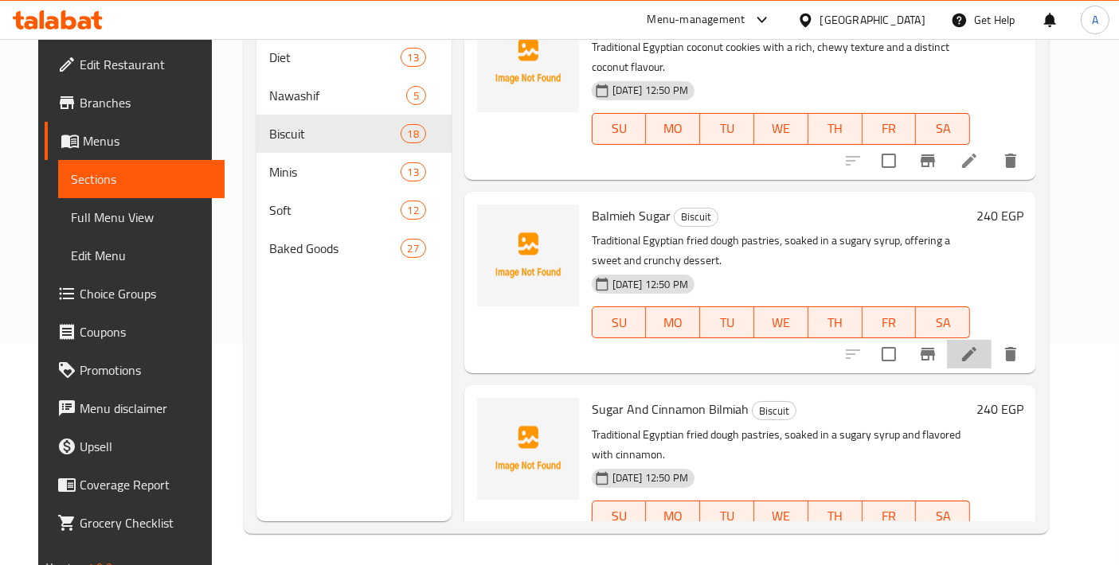
click at [989, 340] on li at bounding box center [969, 354] width 45 height 29
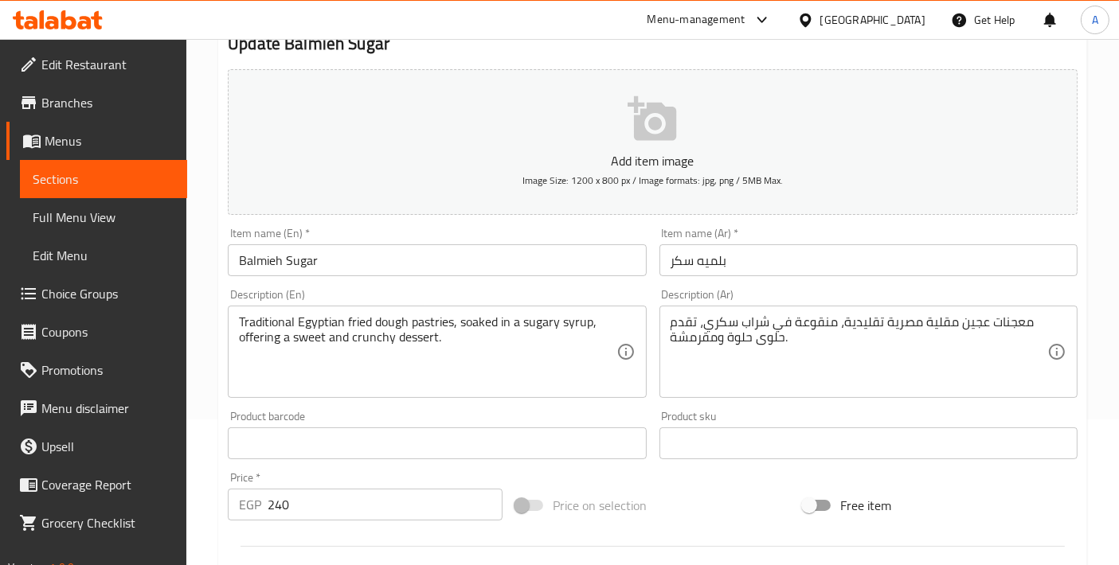
scroll to position [177, 0]
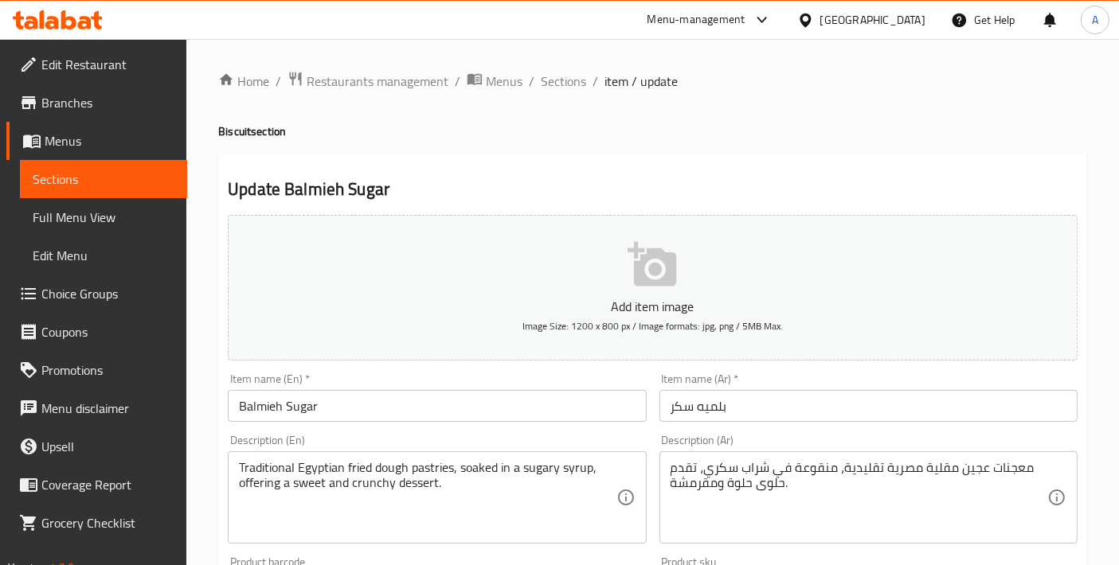
click at [553, 72] on span "Sections" at bounding box center [563, 81] width 45 height 19
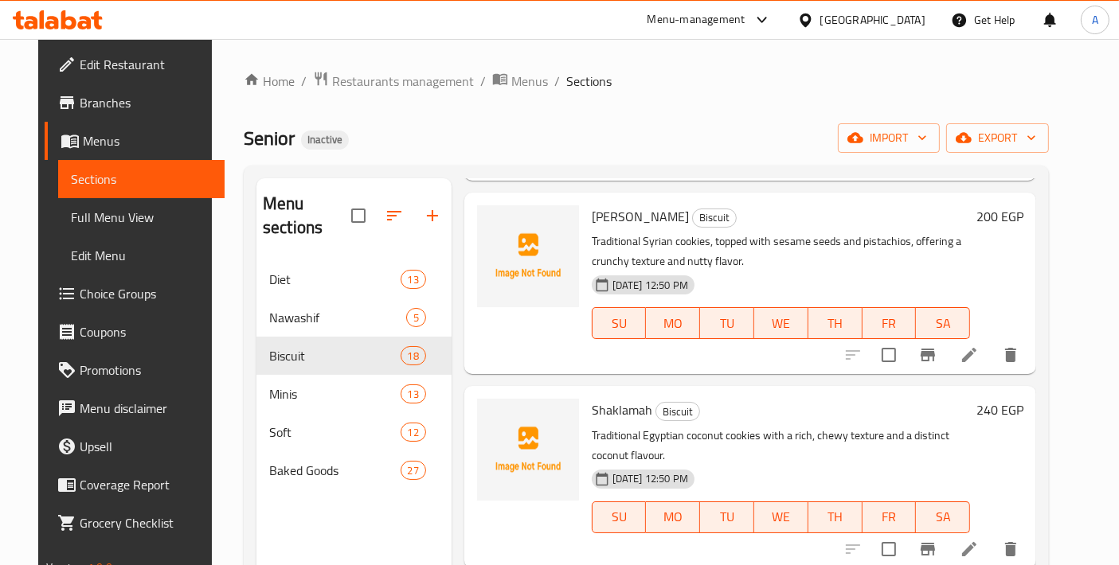
scroll to position [2515, 0]
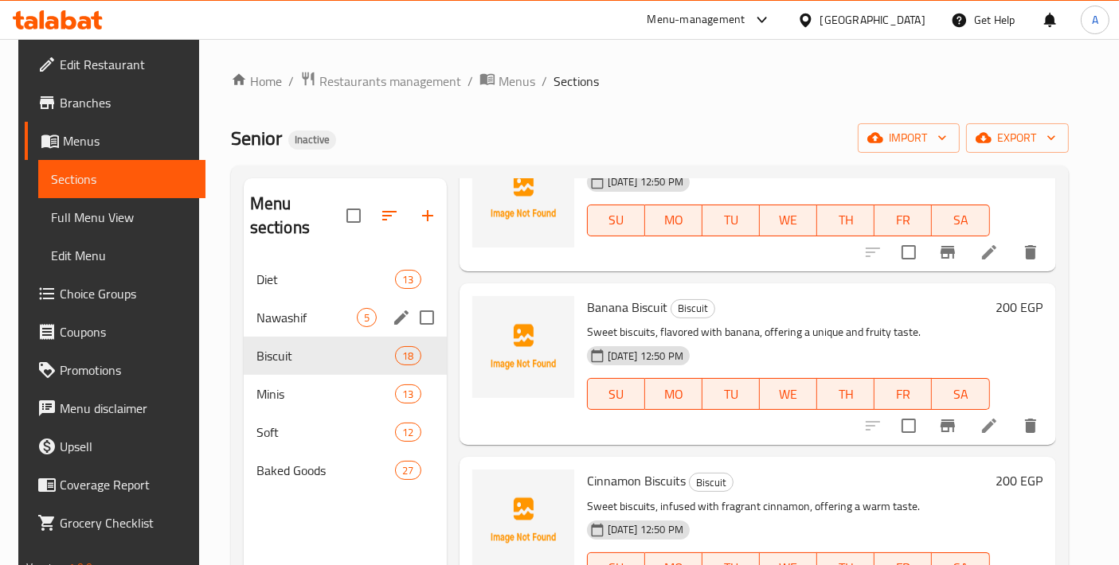
click at [272, 308] on span "Nawashif" at bounding box center [306, 317] width 100 height 19
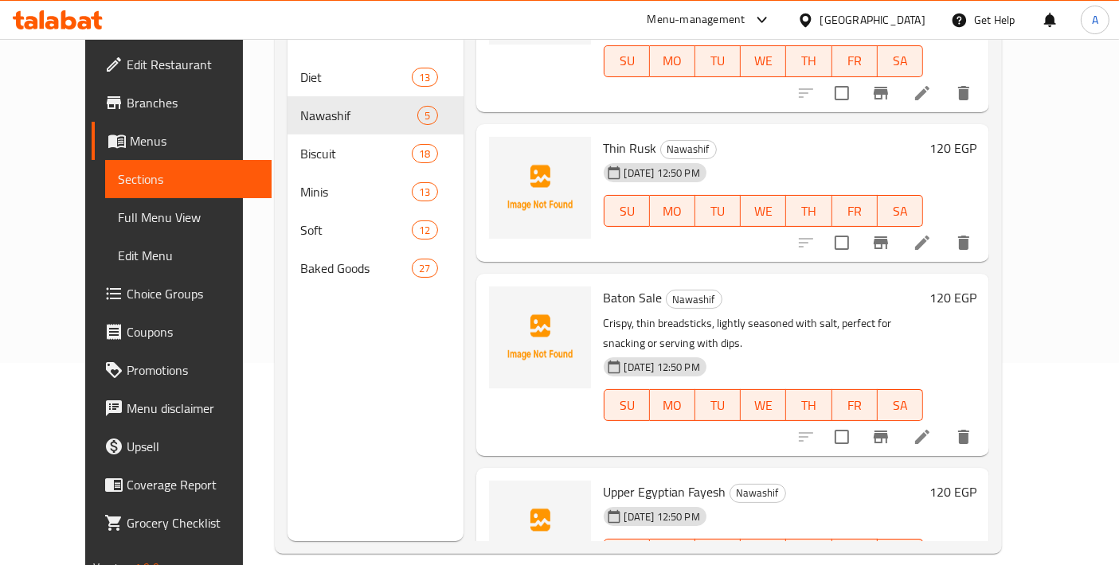
scroll to position [222, 0]
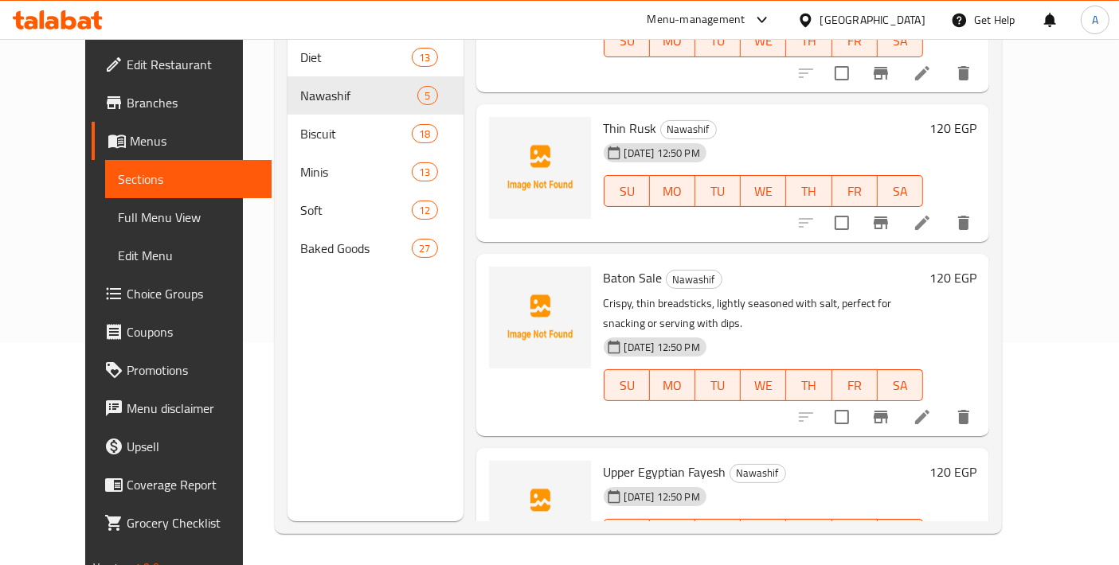
click at [932, 408] on icon at bounding box center [922, 417] width 19 height 19
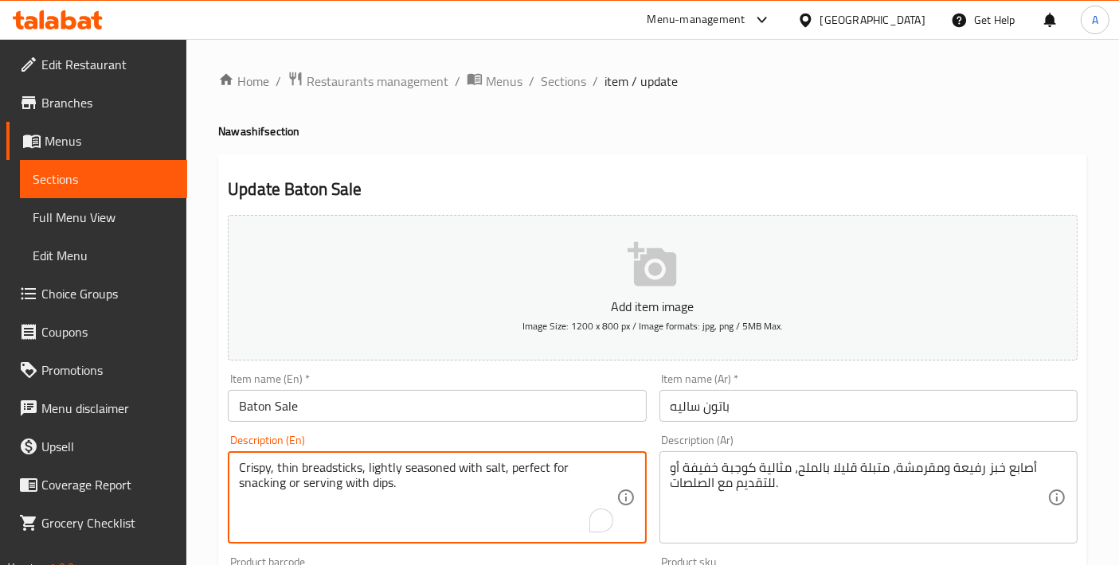
click at [330, 471] on textarea "Crispy, thin breadsticks, lightly seasoned with salt, perfect for snacking or s…" at bounding box center [427, 498] width 377 height 76
click at [574, 91] on span "Sections" at bounding box center [563, 81] width 45 height 19
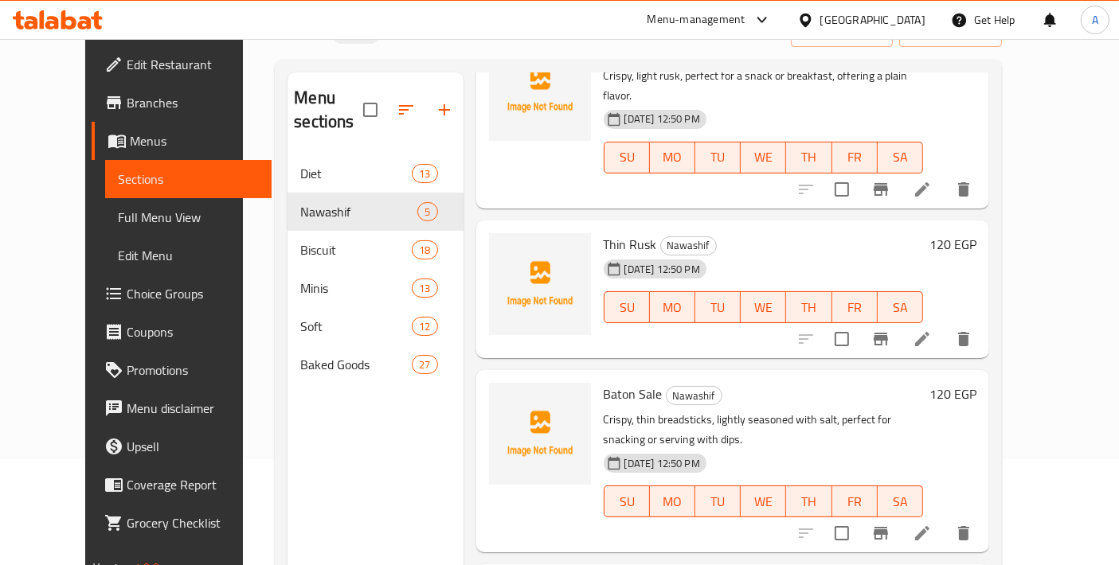
scroll to position [45, 0]
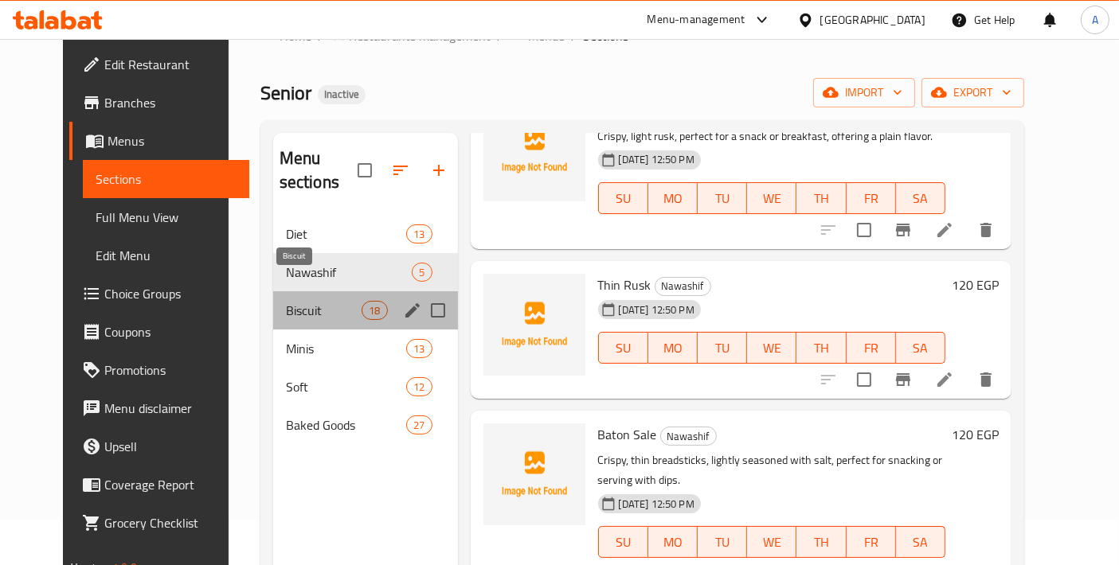
click at [311, 301] on span "Biscuit" at bounding box center [324, 310] width 76 height 19
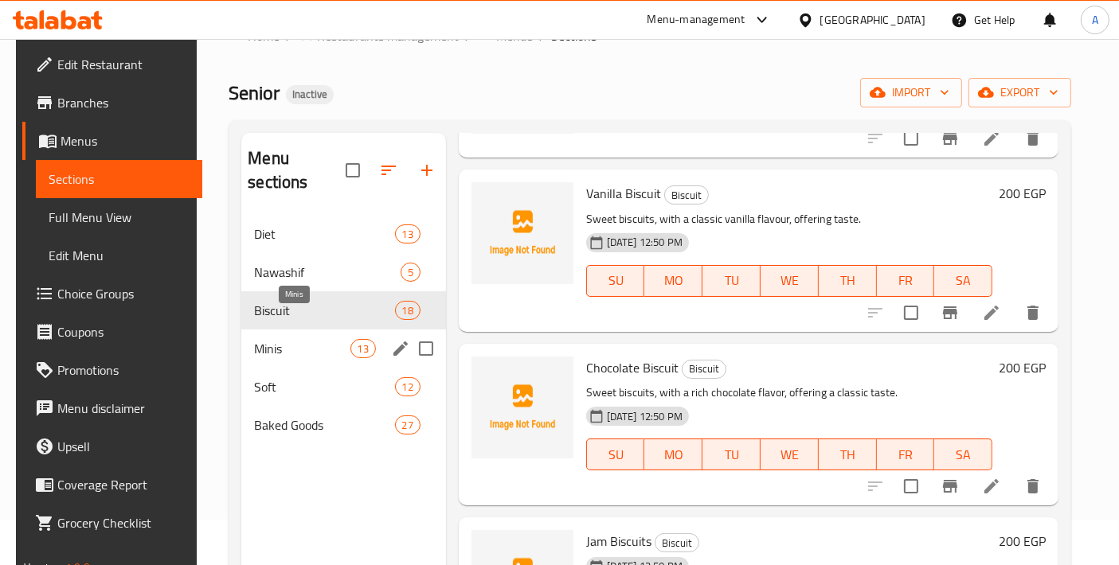
click at [300, 339] on span "Minis" at bounding box center [302, 348] width 96 height 19
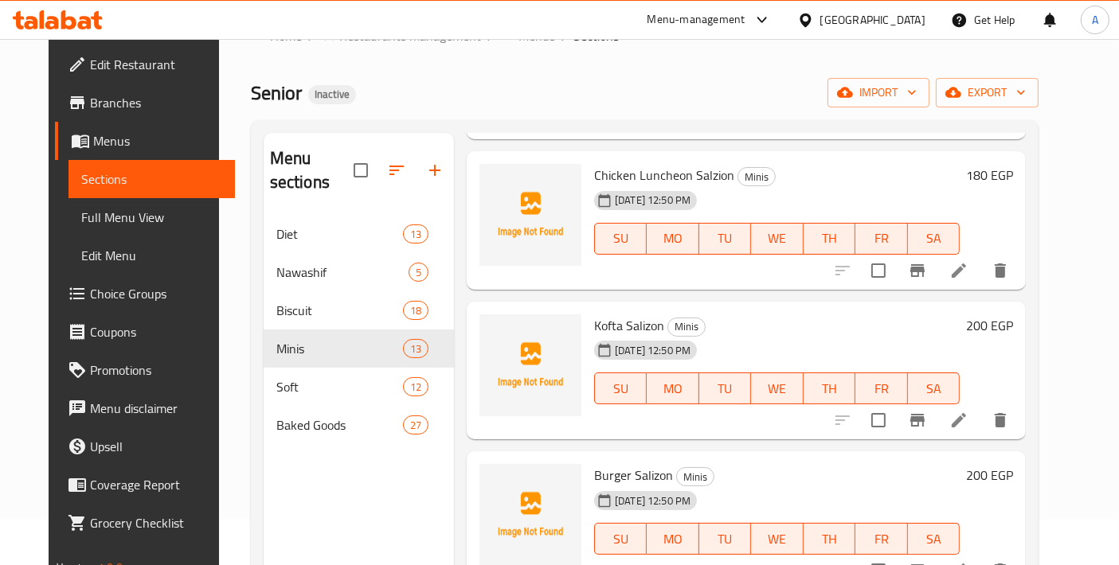
scroll to position [1580, 0]
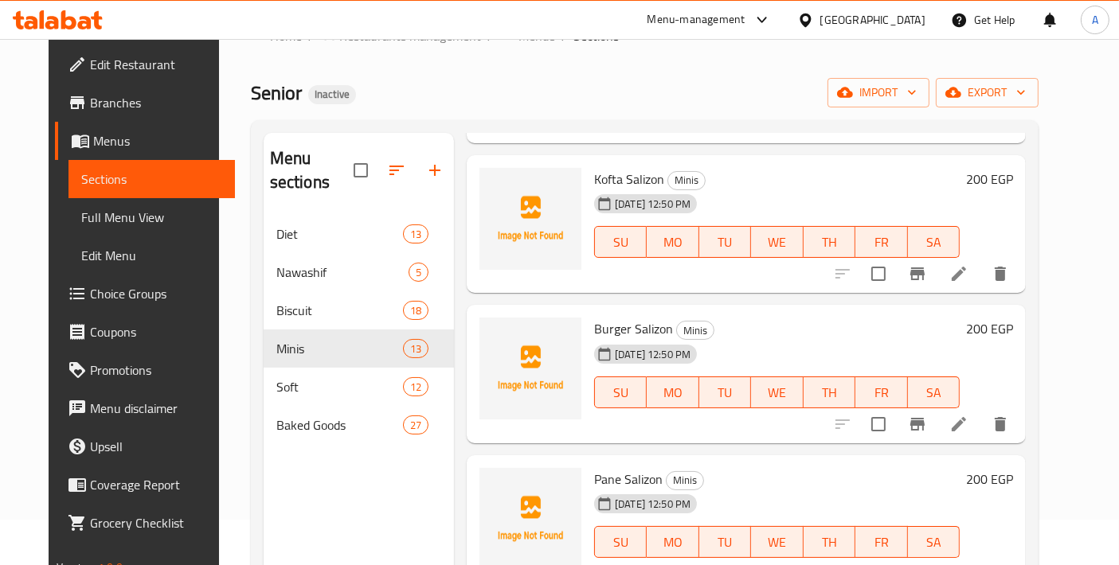
click at [276, 377] on span "Soft" at bounding box center [339, 386] width 127 height 19
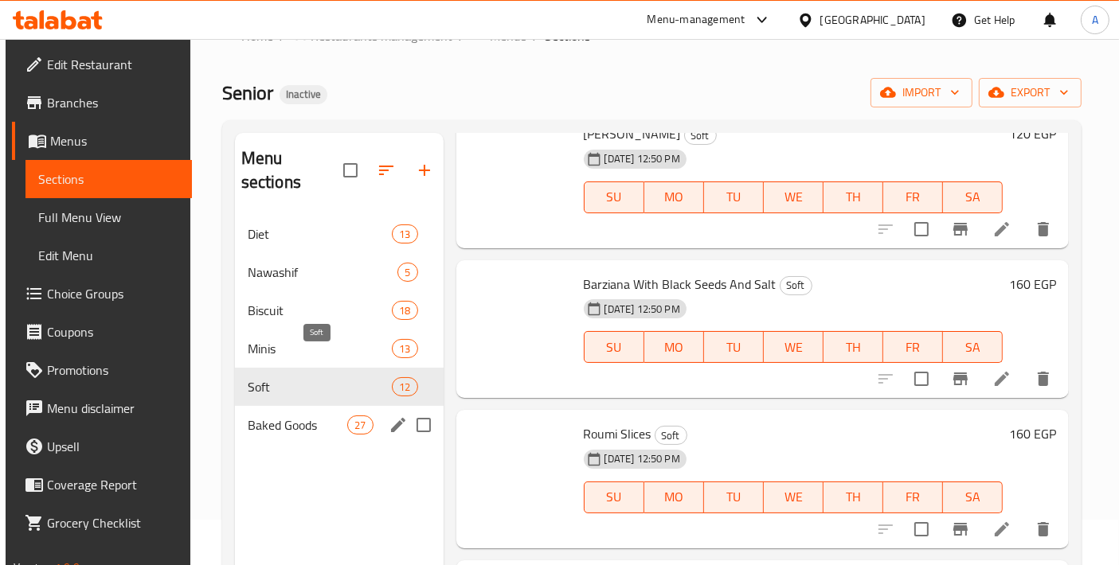
scroll to position [1453, 0]
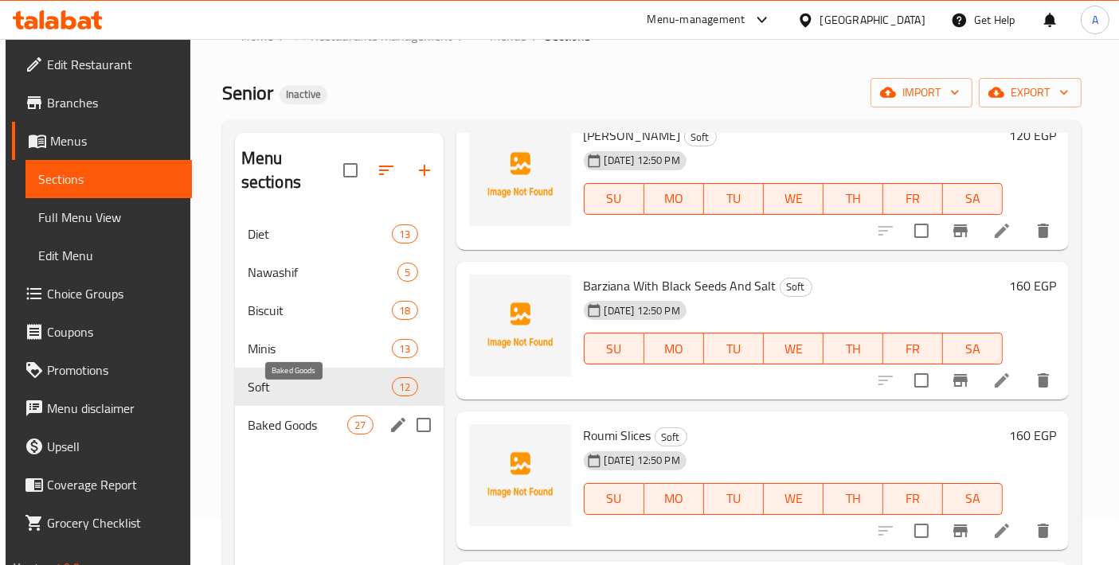
click at [264, 416] on span "Baked Goods" at bounding box center [298, 425] width 100 height 19
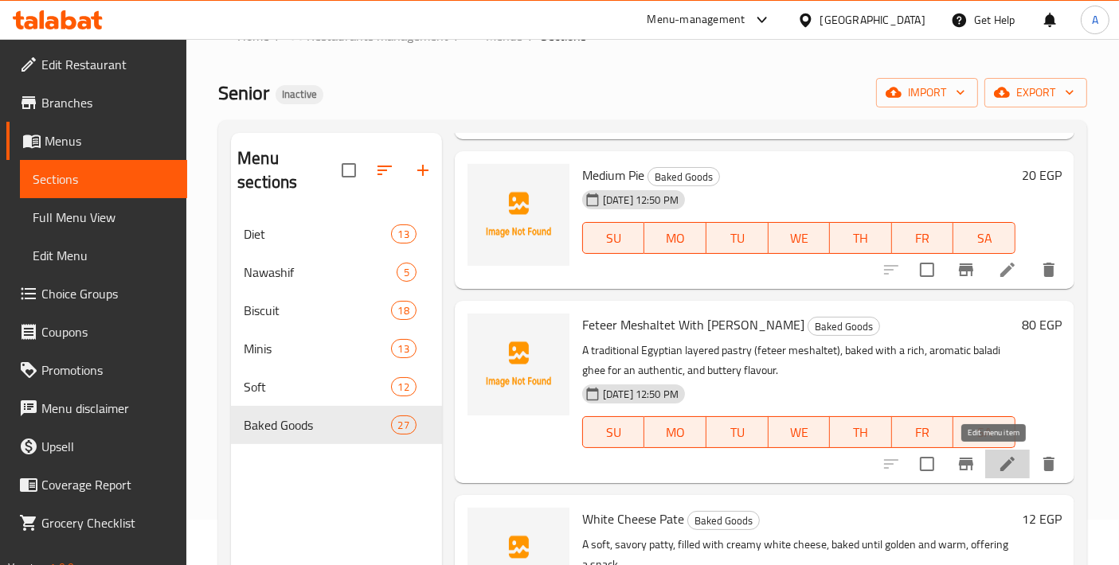
click at [998, 471] on icon at bounding box center [1007, 464] width 19 height 19
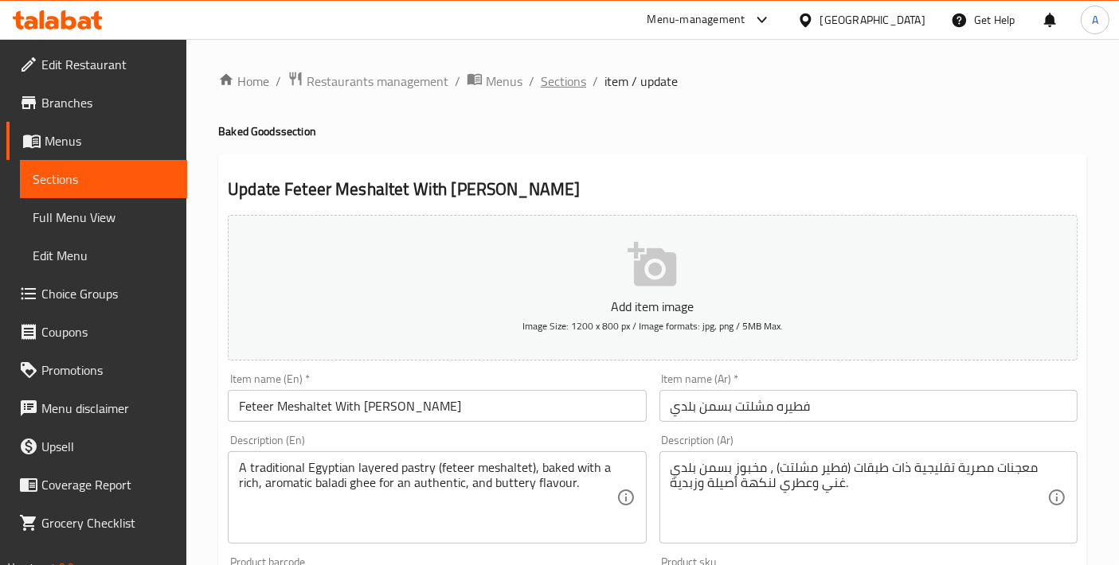
click at [557, 88] on span "Sections" at bounding box center [563, 81] width 45 height 19
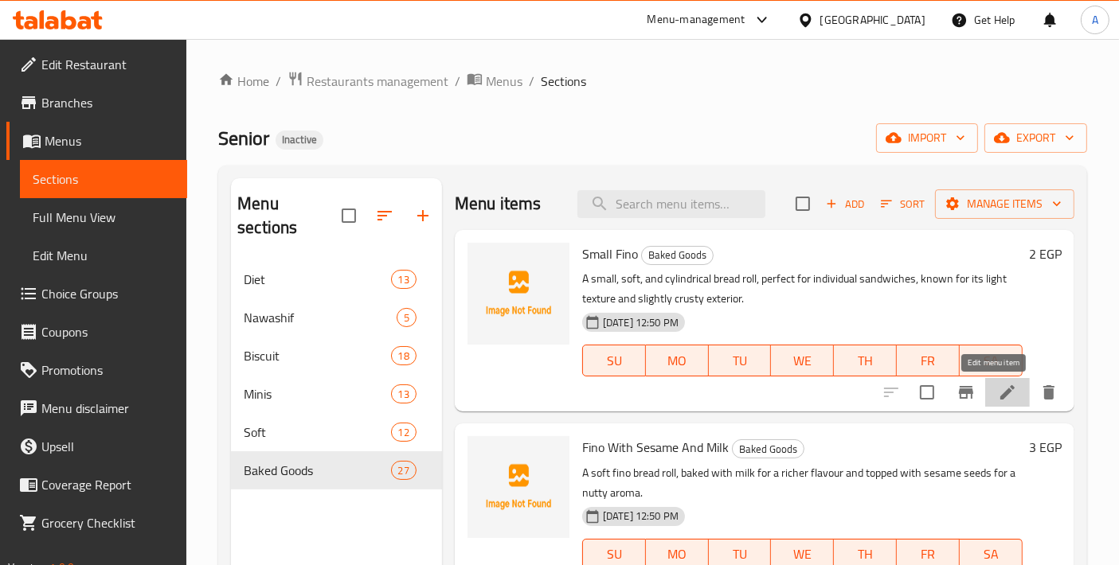
click at [998, 400] on icon at bounding box center [1007, 392] width 19 height 19
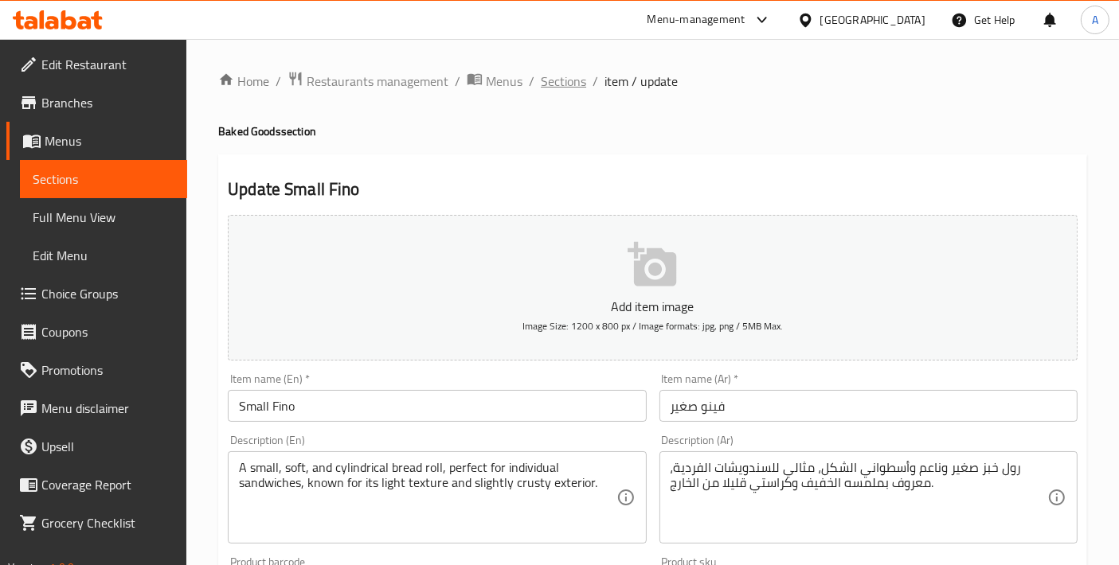
click at [573, 76] on span "Sections" at bounding box center [563, 81] width 45 height 19
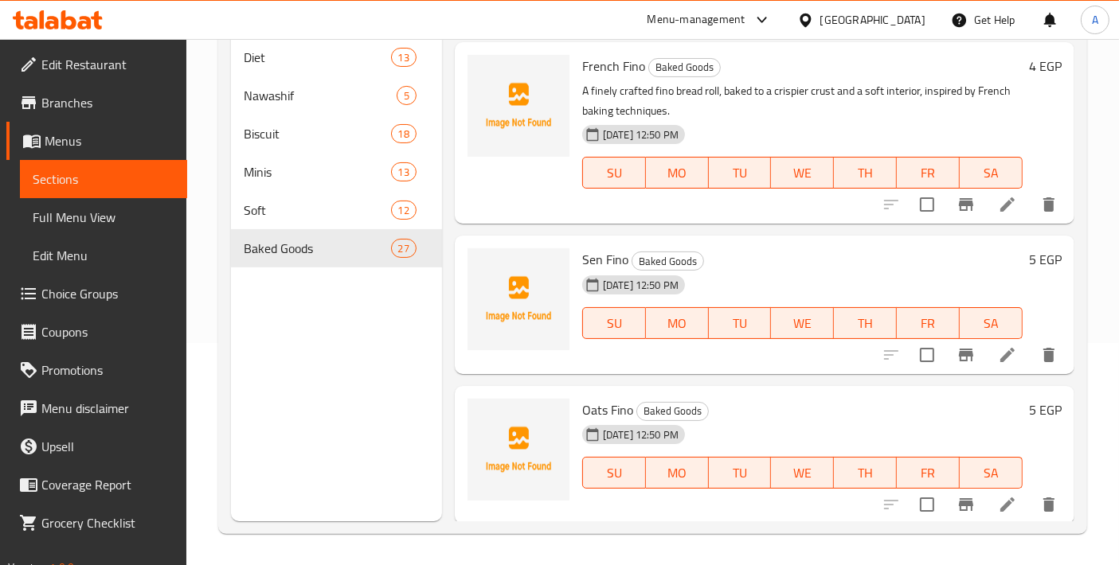
scroll to position [177, 0]
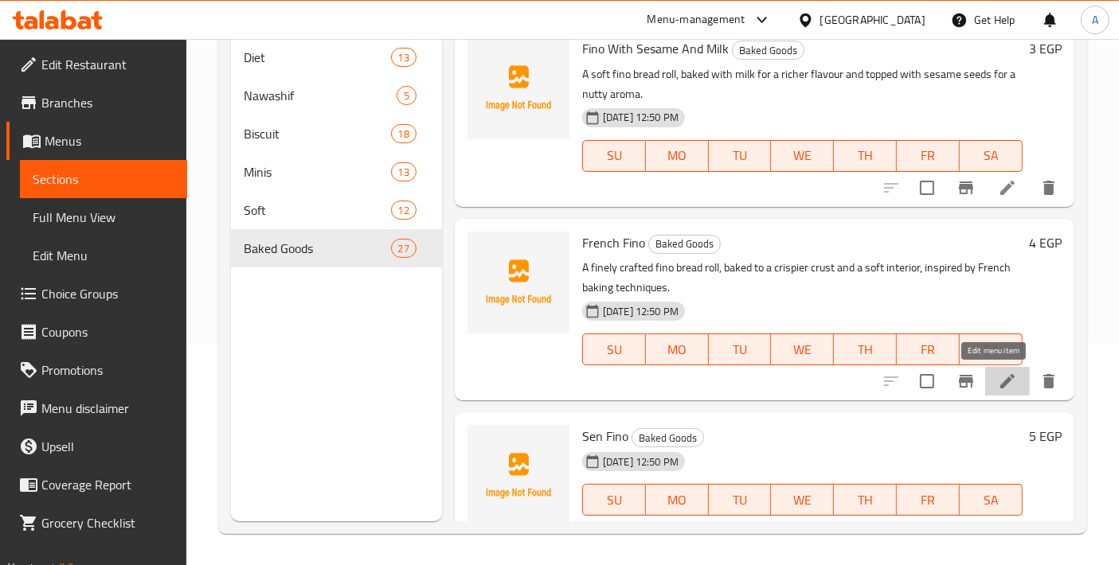
click at [998, 376] on icon at bounding box center [1007, 381] width 19 height 19
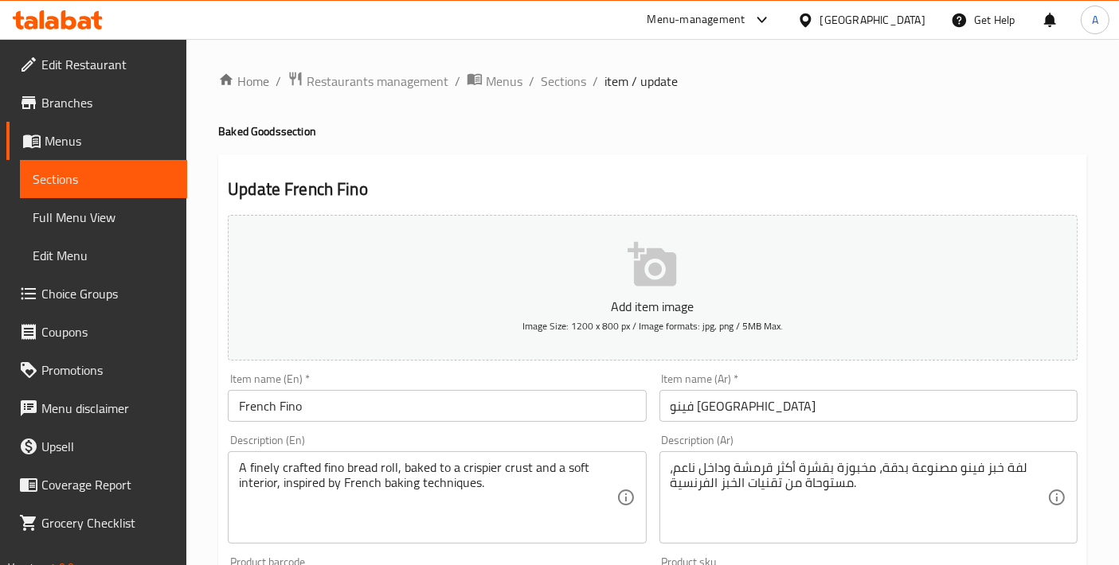
click at [555, 78] on span "Sections" at bounding box center [563, 81] width 45 height 19
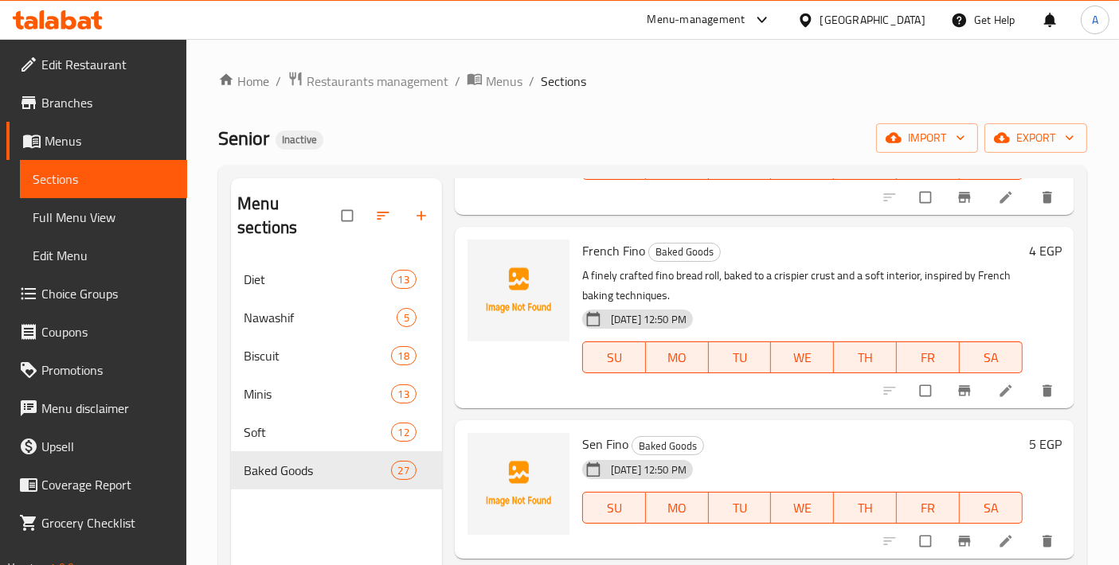
scroll to position [354, 0]
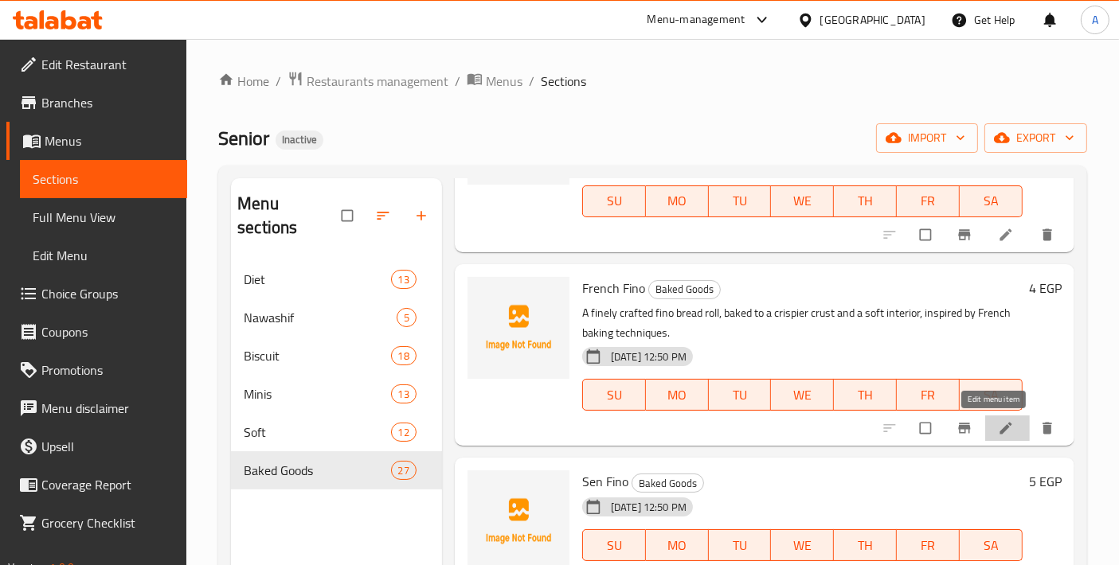
click at [998, 431] on icon at bounding box center [1006, 428] width 16 height 16
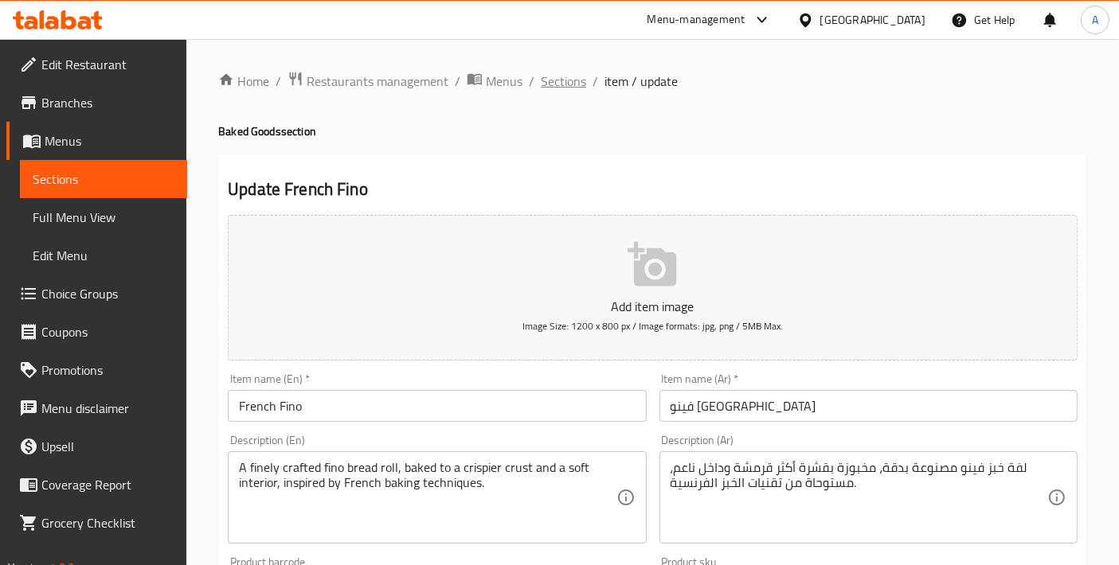
click at [561, 85] on span "Sections" at bounding box center [563, 81] width 45 height 19
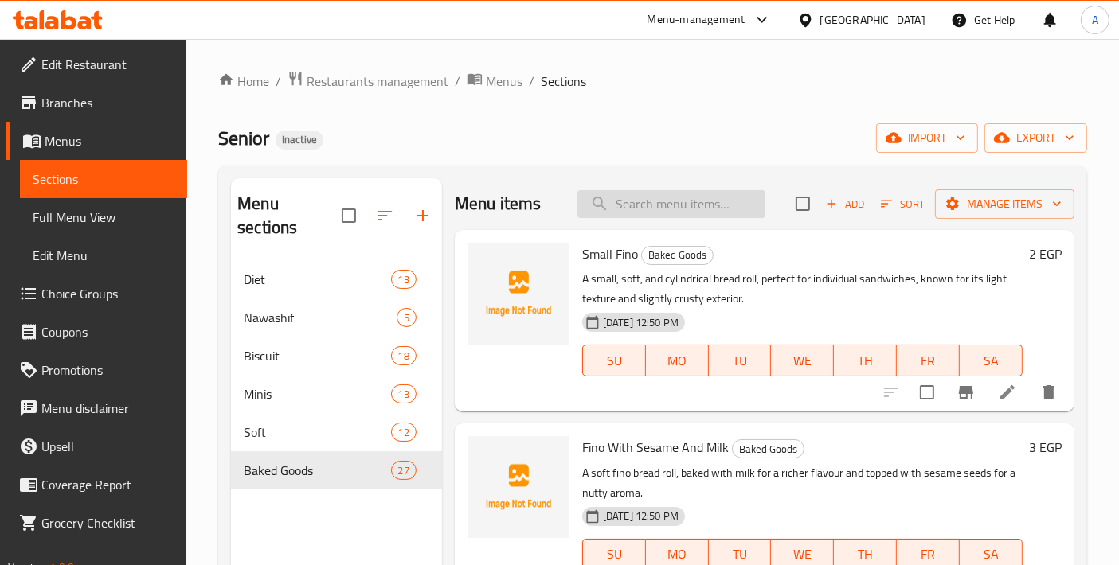
click at [649, 194] on input "search" at bounding box center [671, 204] width 188 height 28
paste input "brown stick"
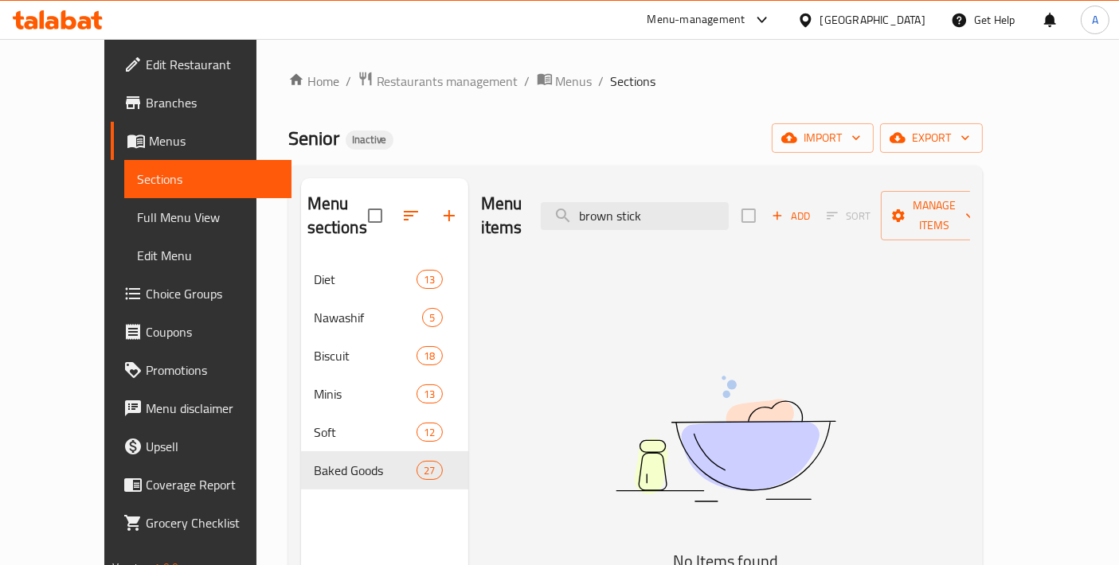
drag, startPoint x: 651, startPoint y: 201, endPoint x: 573, endPoint y: 201, distance: 78.8
click at [573, 201] on div "Menu items brown stick Add Sort Manage items" at bounding box center [725, 216] width 489 height 76
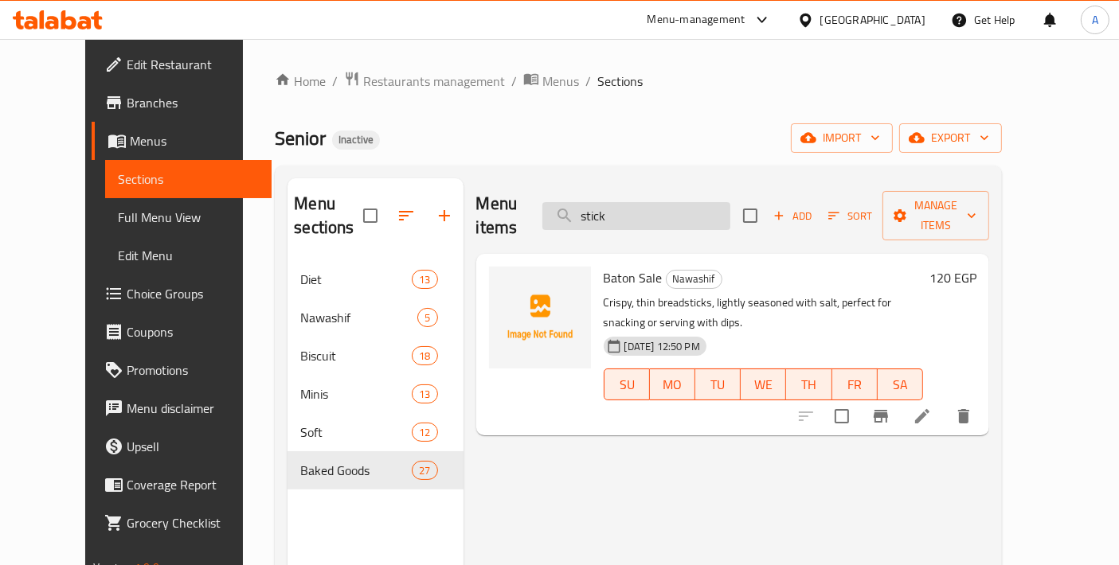
click at [686, 217] on input "stick" at bounding box center [636, 216] width 188 height 28
paste input "brown stick"
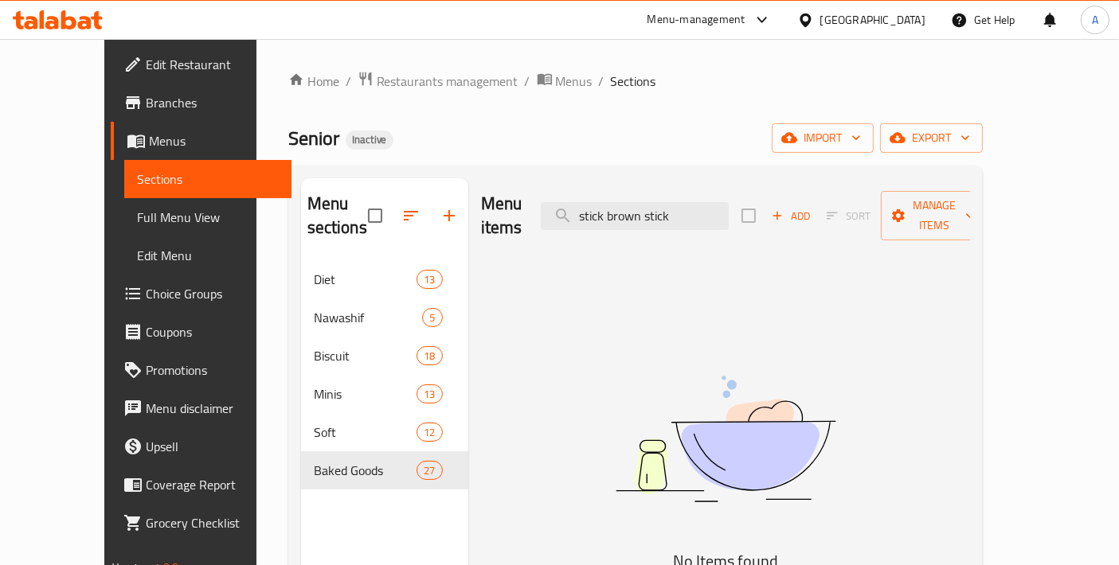
drag, startPoint x: 643, startPoint y: 203, endPoint x: 512, endPoint y: 213, distance: 130.9
click at [512, 213] on div "Menu items stick brown stick Add Sort Manage items" at bounding box center [725, 216] width 489 height 76
drag, startPoint x: 697, startPoint y: 195, endPoint x: 647, endPoint y: 197, distance: 49.4
click at [647, 202] on input "brown stick" at bounding box center [635, 216] width 188 height 28
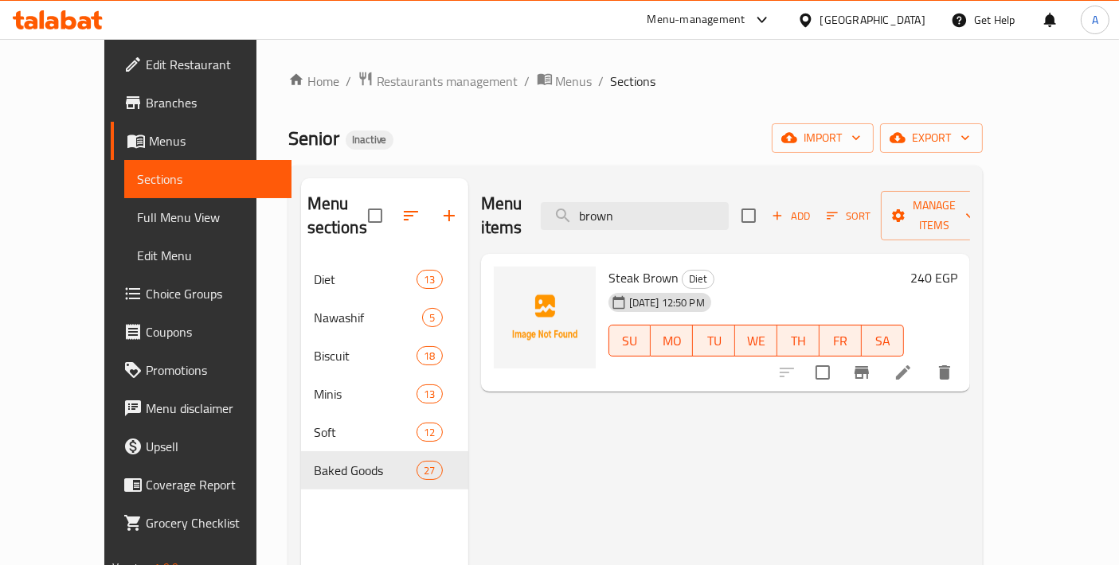
type input "brown"
click at [913, 363] on icon at bounding box center [902, 372] width 19 height 19
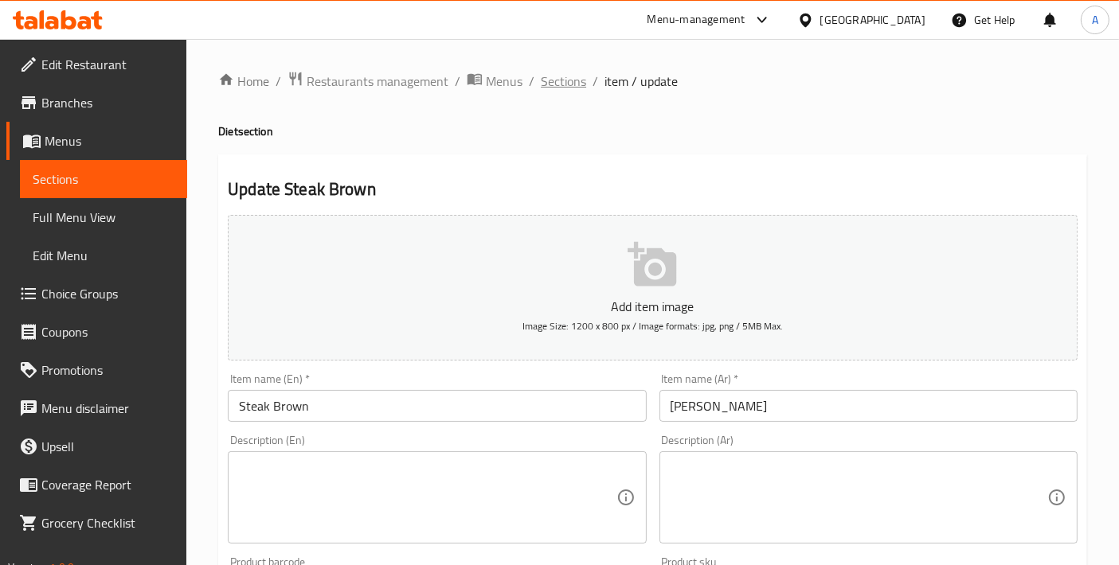
click at [561, 86] on span "Sections" at bounding box center [563, 81] width 45 height 19
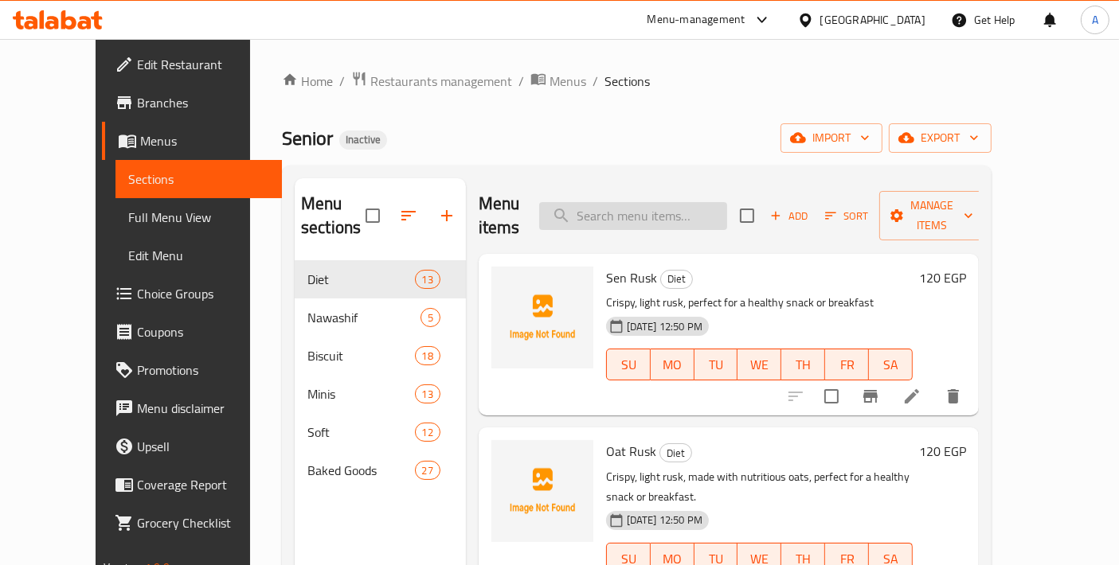
click at [669, 213] on input "search" at bounding box center [633, 216] width 188 height 28
paste input "Sugar Patty"
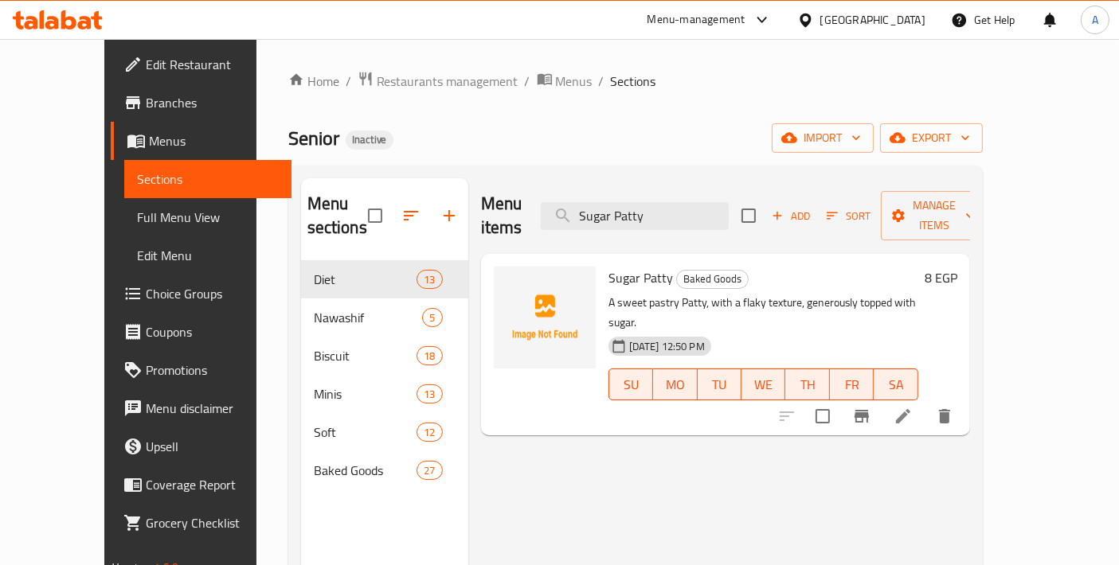
type input "Sugar Patty"
click at [913, 407] on icon at bounding box center [902, 416] width 19 height 19
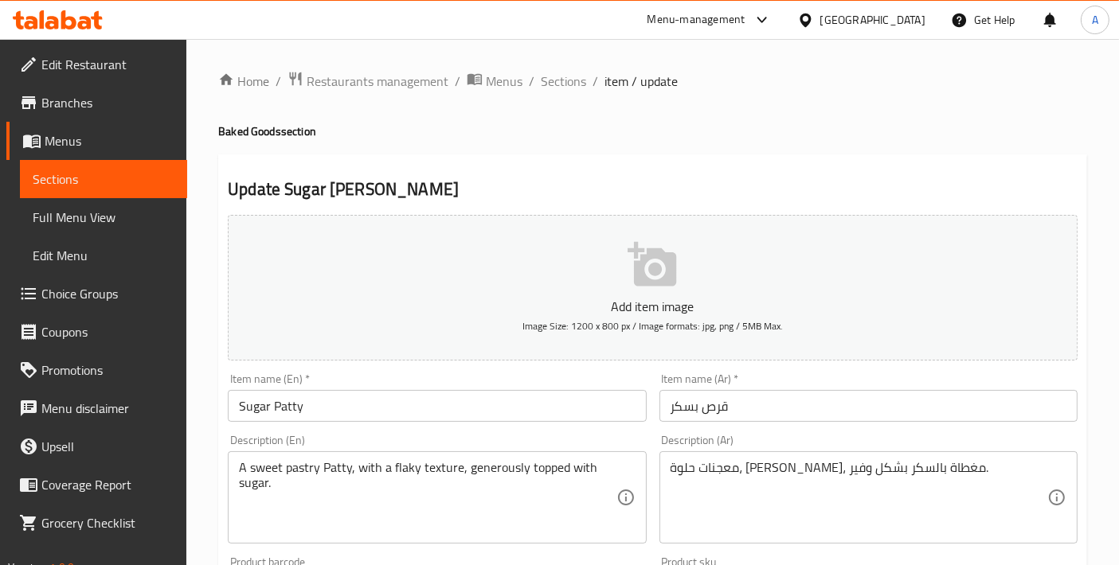
click at [561, 89] on span "Sections" at bounding box center [563, 81] width 45 height 19
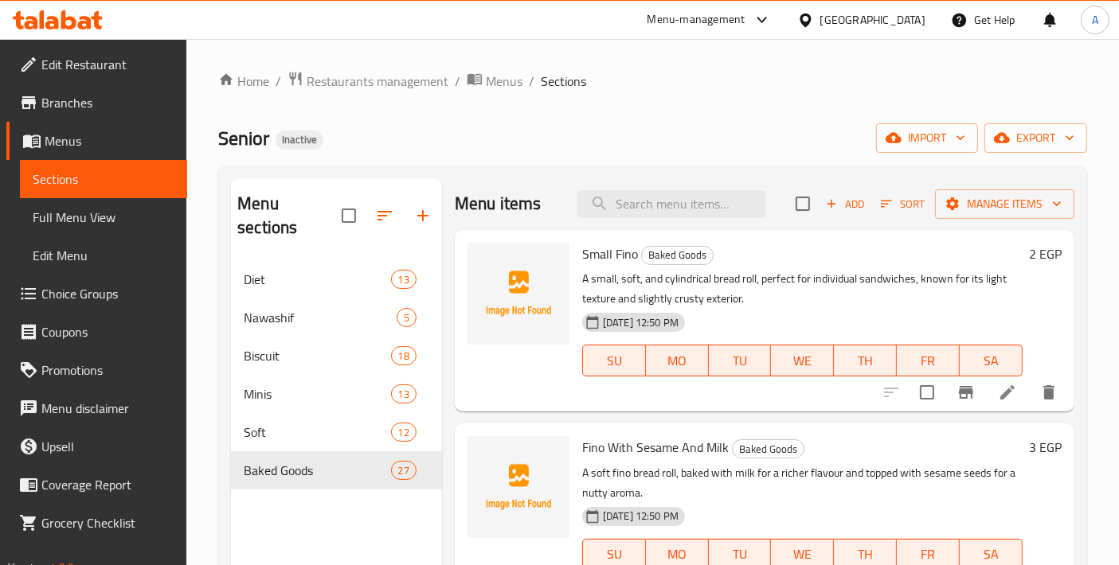
click at [701, 188] on div "Menu items Add Sort Manage items" at bounding box center [765, 204] width 620 height 52
click at [682, 219] on div "Menu items Add Sort Manage items" at bounding box center [765, 204] width 620 height 52
paste input "Sugar Patty"
click at [685, 205] on input "search" at bounding box center [671, 204] width 188 height 28
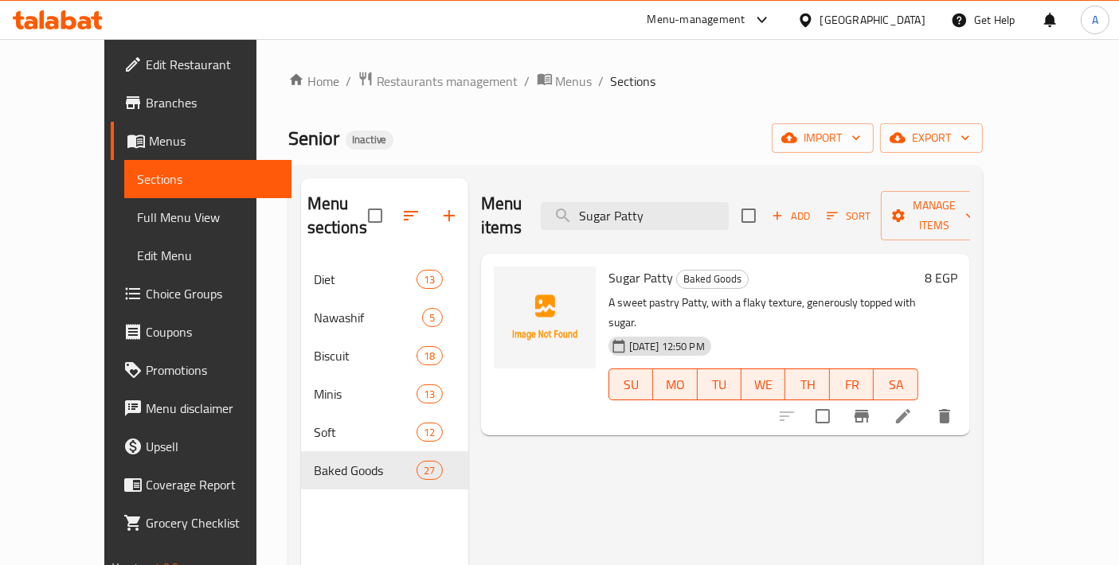
type input "Sugar Patty"
click at [913, 407] on icon at bounding box center [902, 416] width 19 height 19
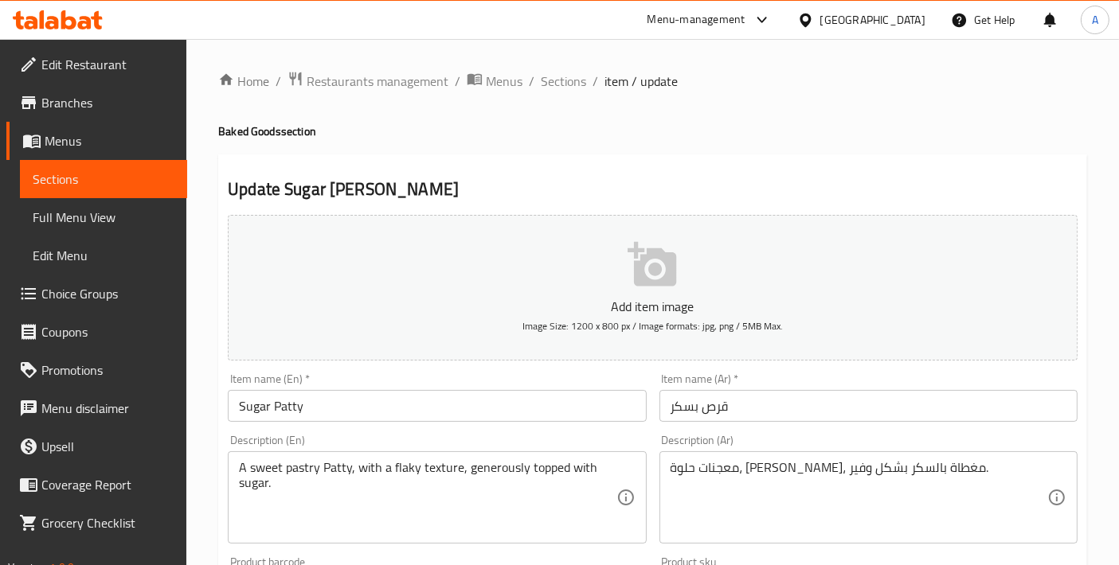
click at [479, 416] on input "Sugar Patty" at bounding box center [437, 406] width 418 height 32
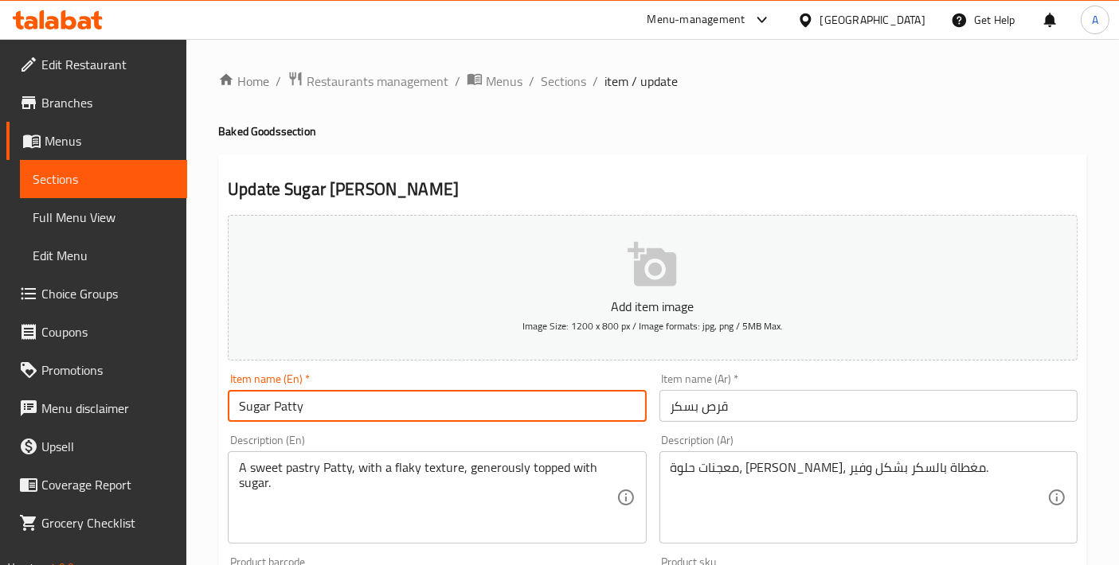
click at [479, 416] on input "Sugar Patty" at bounding box center [437, 406] width 418 height 32
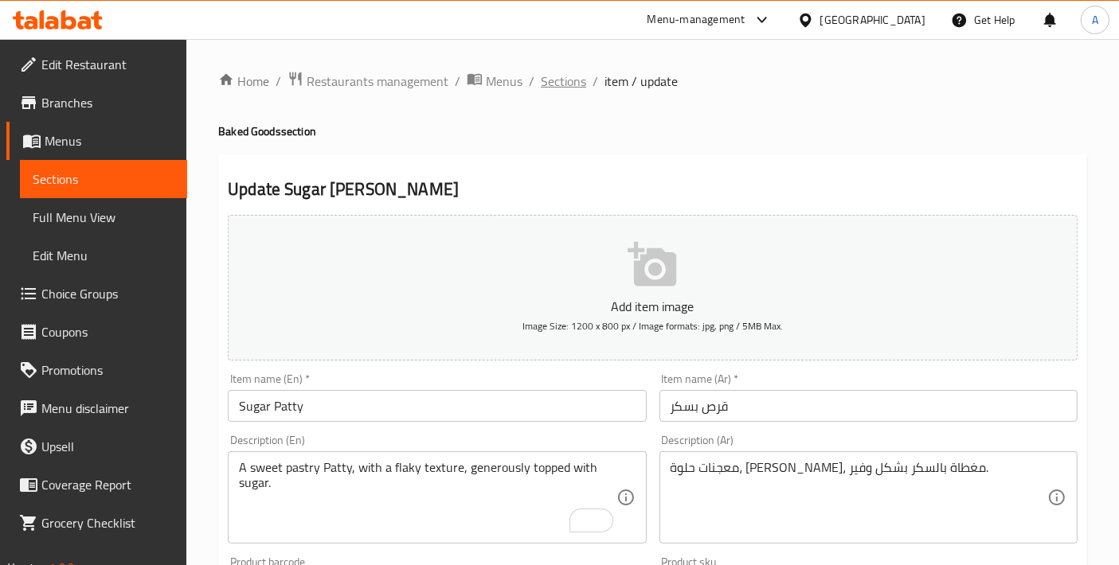
click at [557, 91] on span "Sections" at bounding box center [563, 81] width 45 height 19
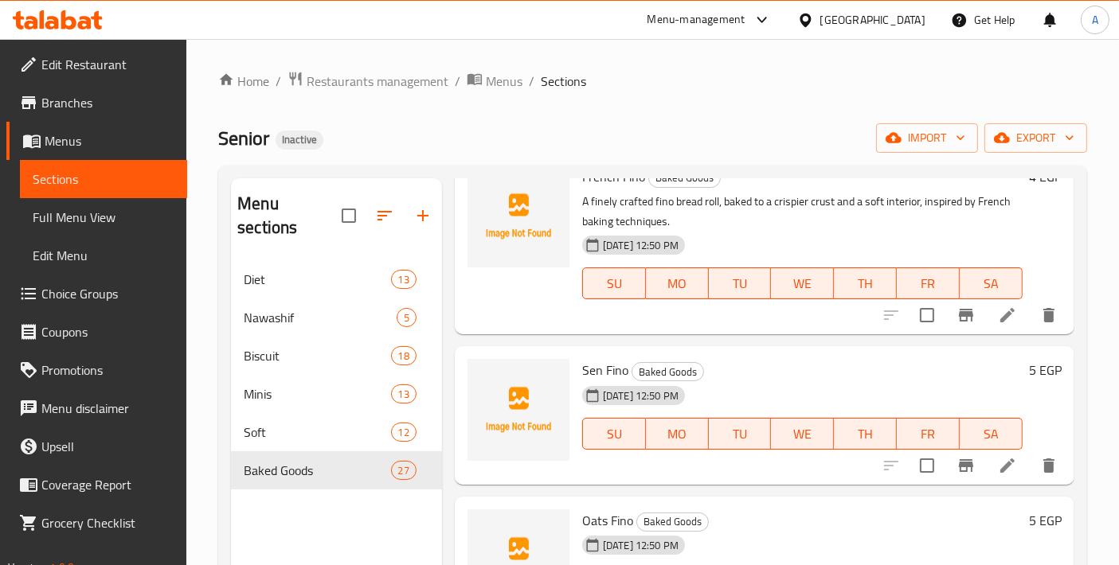
scroll to position [530, 0]
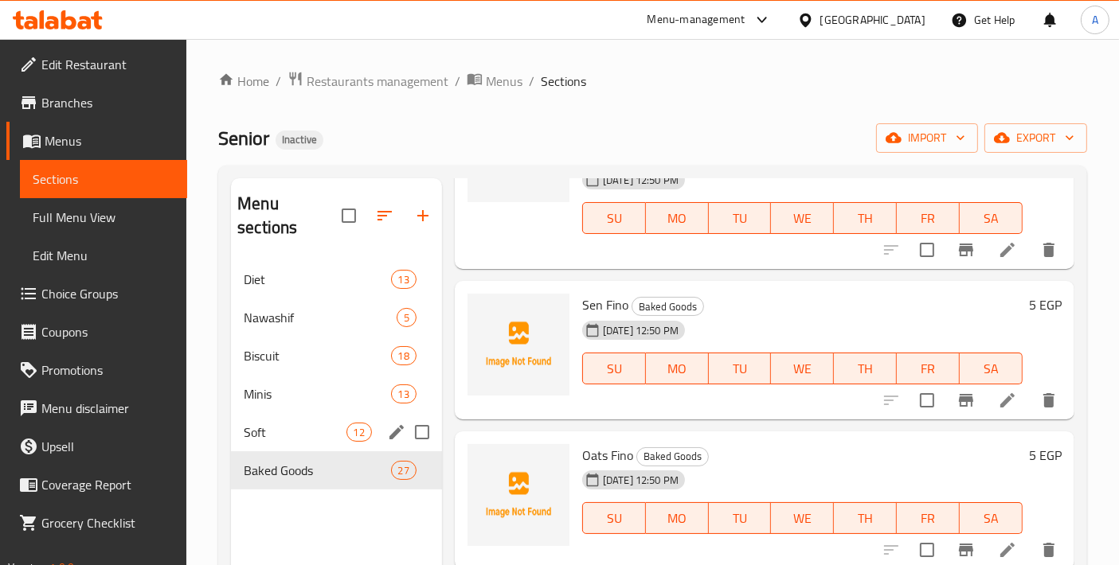
click at [353, 423] on div "12" at bounding box center [358, 432] width 25 height 19
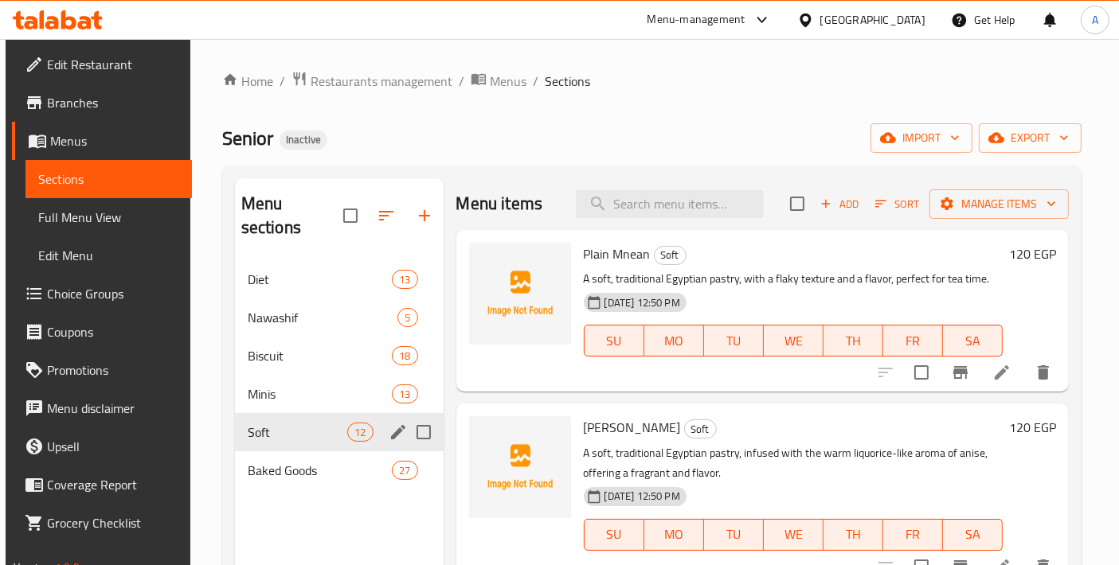
click at [283, 413] on div "Soft 12" at bounding box center [339, 432] width 209 height 38
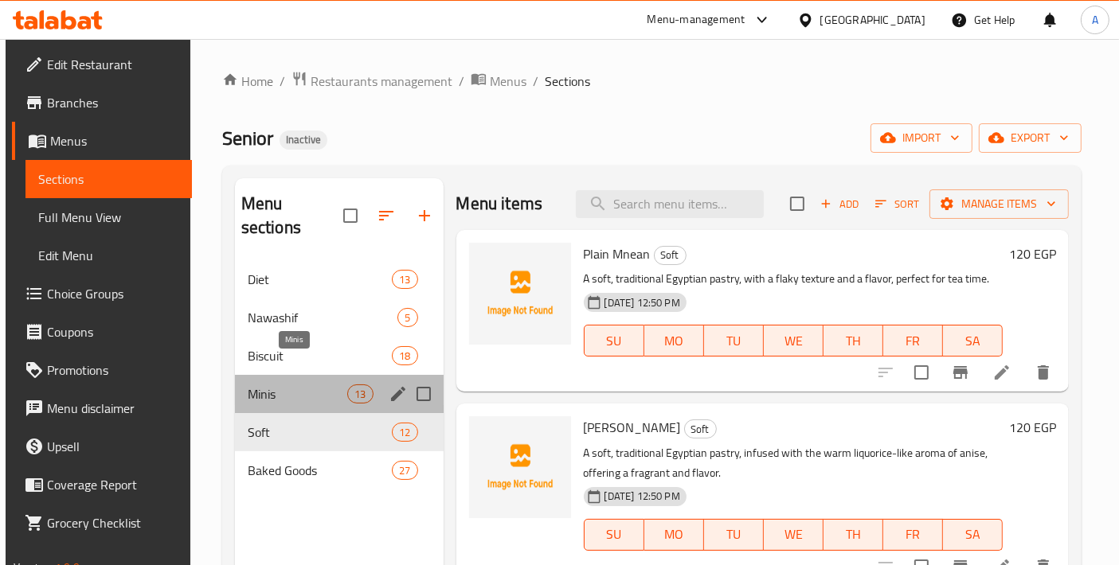
click at [283, 385] on span "Minis" at bounding box center [298, 394] width 100 height 19
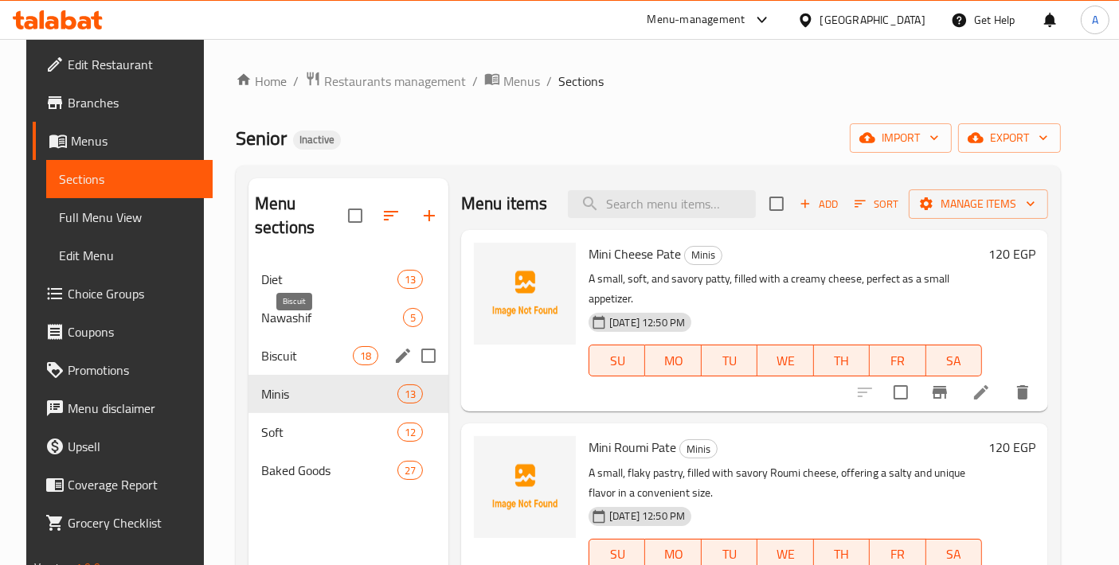
click at [272, 346] on span "Biscuit" at bounding box center [307, 355] width 92 height 19
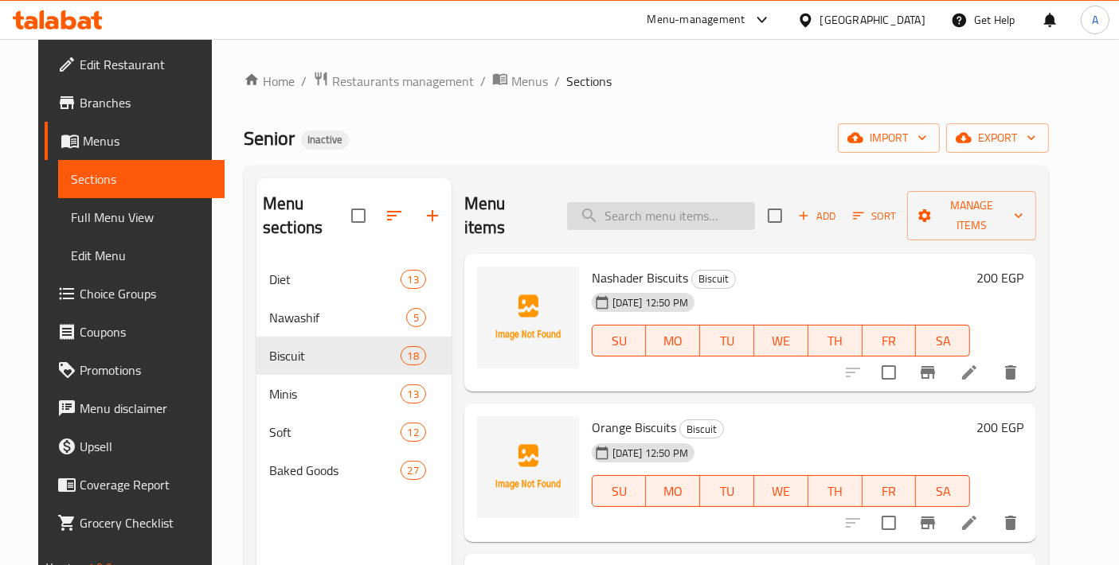
click at [641, 205] on input "search" at bounding box center [661, 216] width 188 height 28
paste input "[PERSON_NAME]"
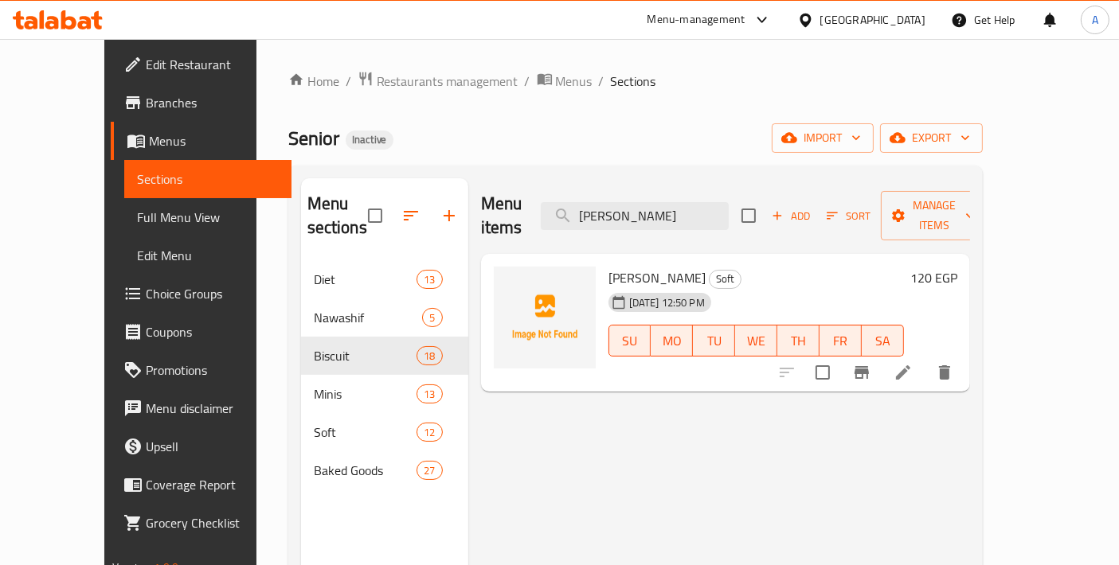
type input "[PERSON_NAME]"
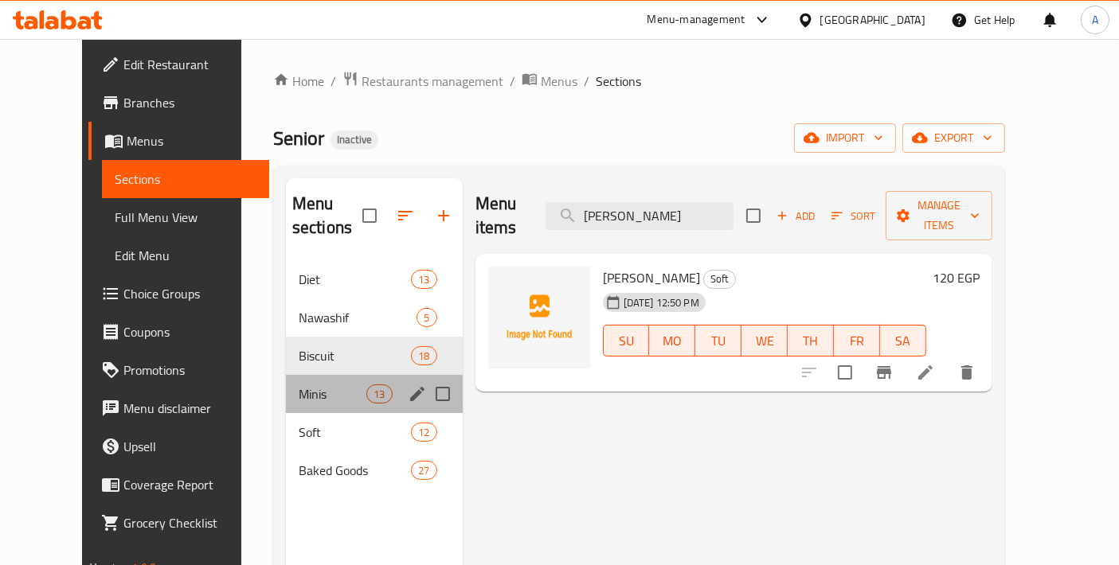
click at [303, 383] on div "Minis 13" at bounding box center [374, 394] width 177 height 38
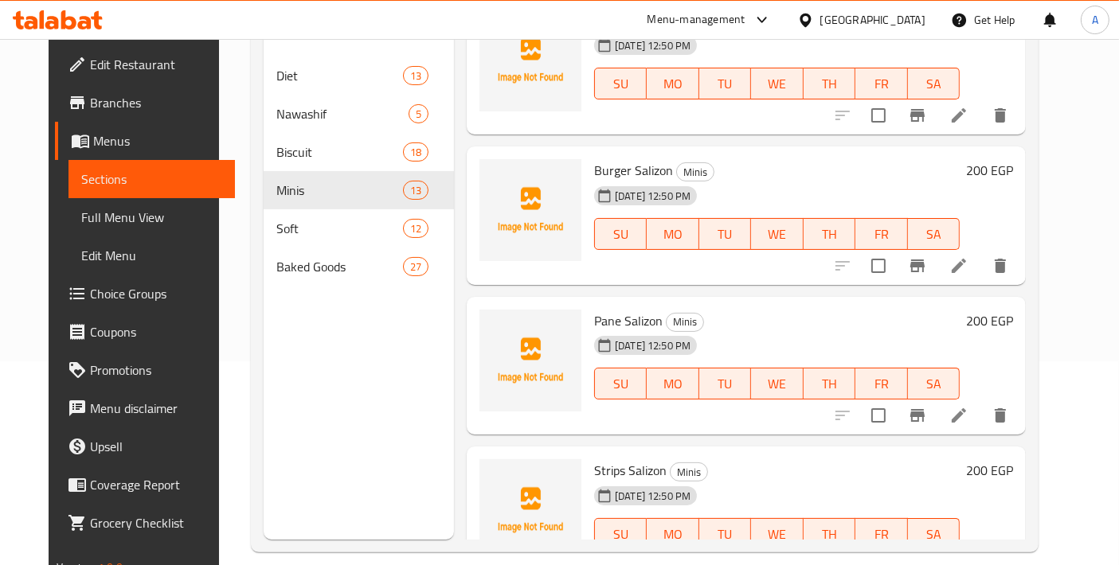
scroll to position [45, 0]
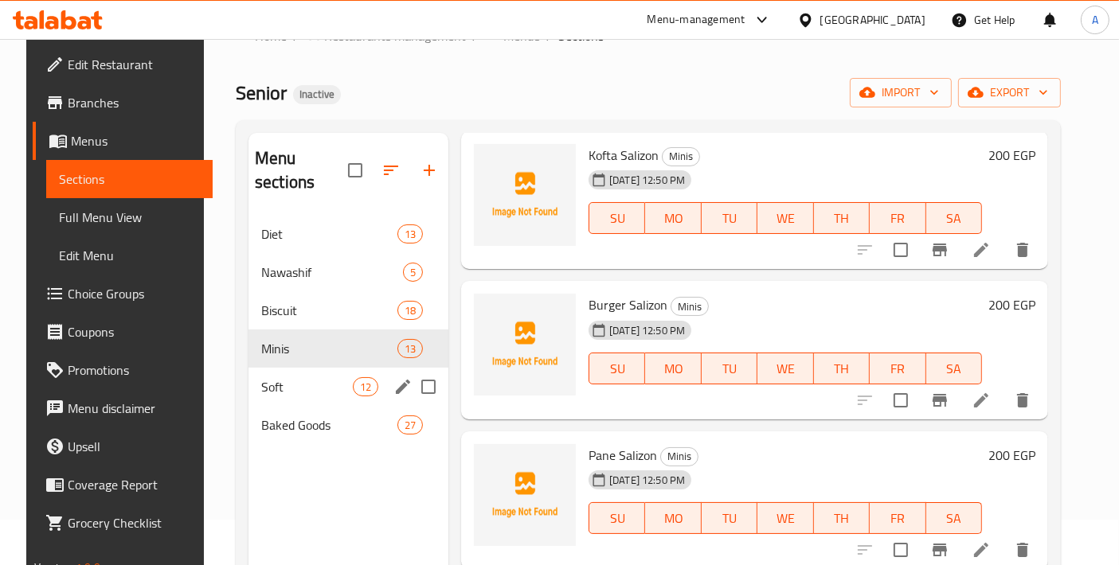
click at [330, 377] on span "Soft" at bounding box center [307, 386] width 92 height 19
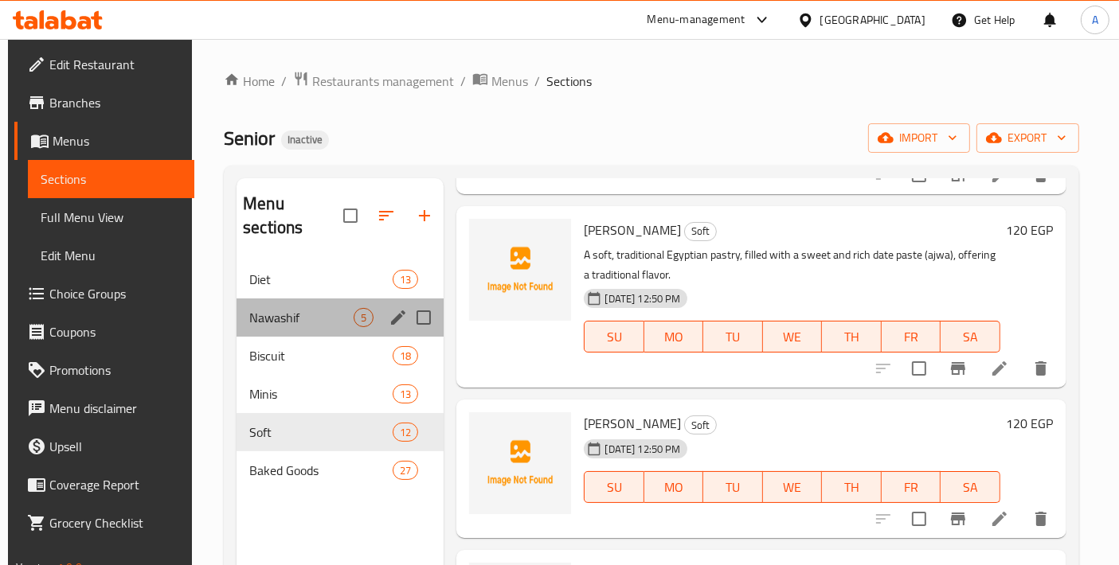
click at [280, 310] on div "Nawashif 5" at bounding box center [339, 318] width 207 height 38
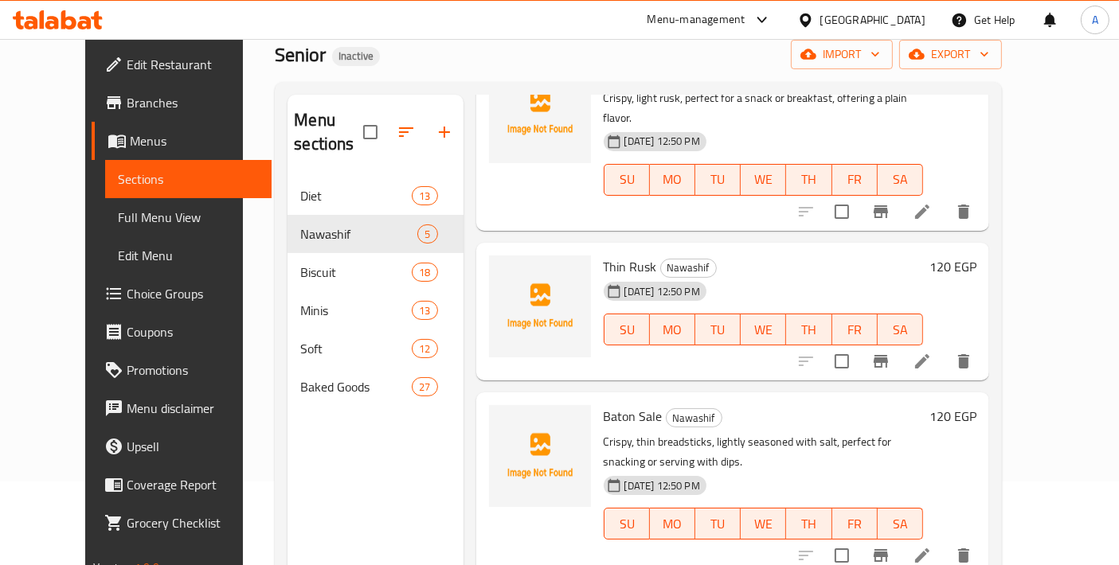
scroll to position [45, 0]
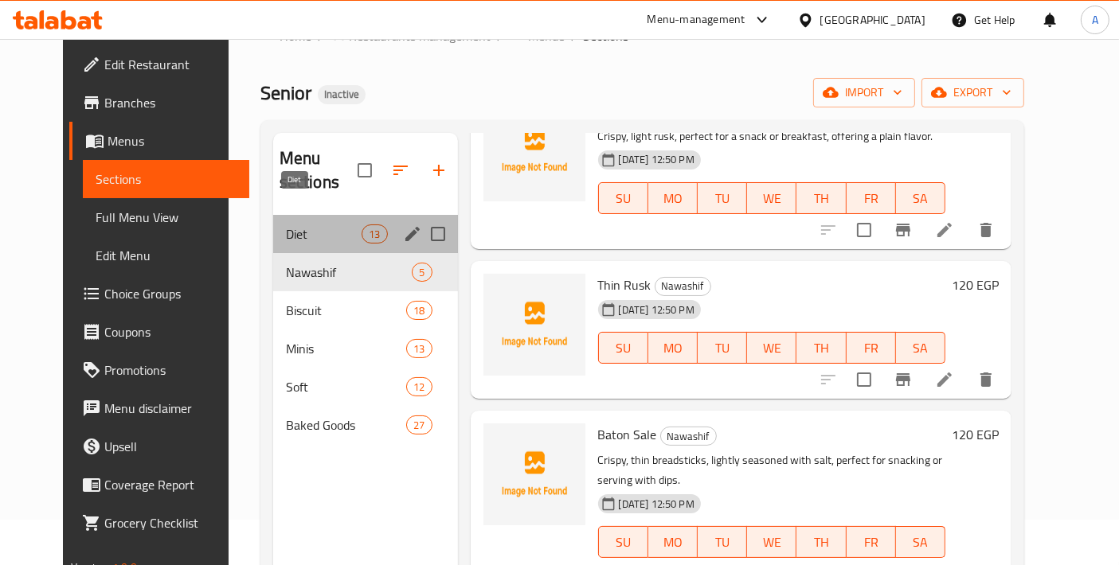
click at [286, 225] on span "Diet" at bounding box center [324, 234] width 76 height 19
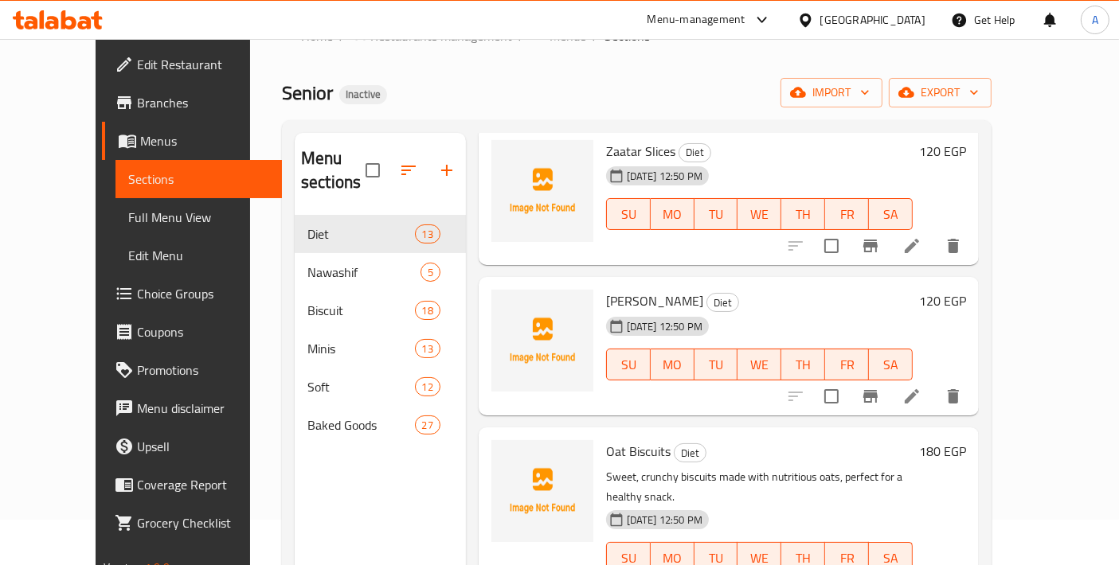
scroll to position [1544, 0]
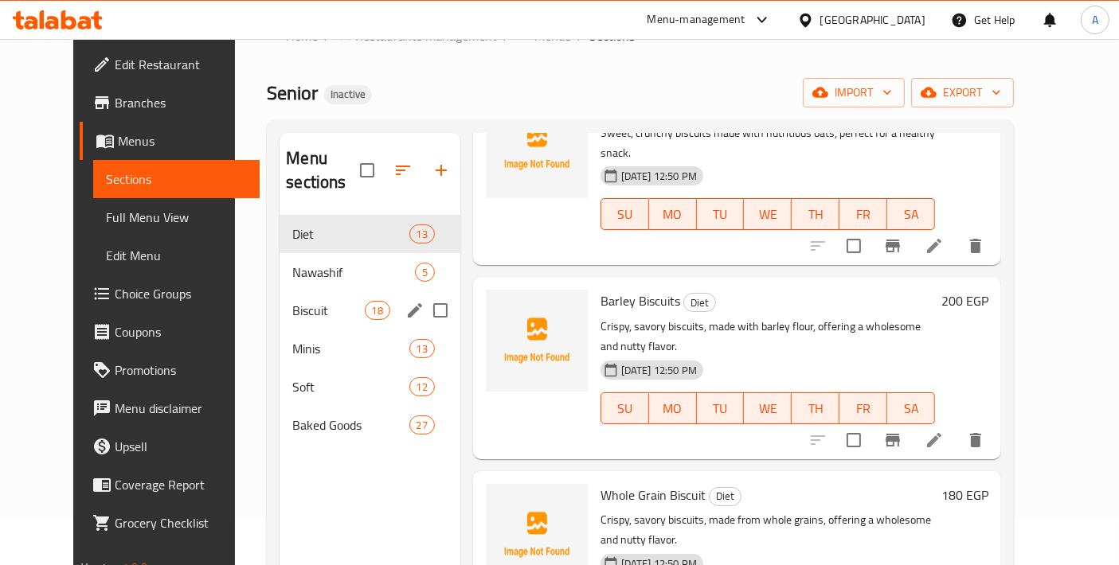
click at [292, 301] on span "Biscuit" at bounding box center [328, 310] width 72 height 19
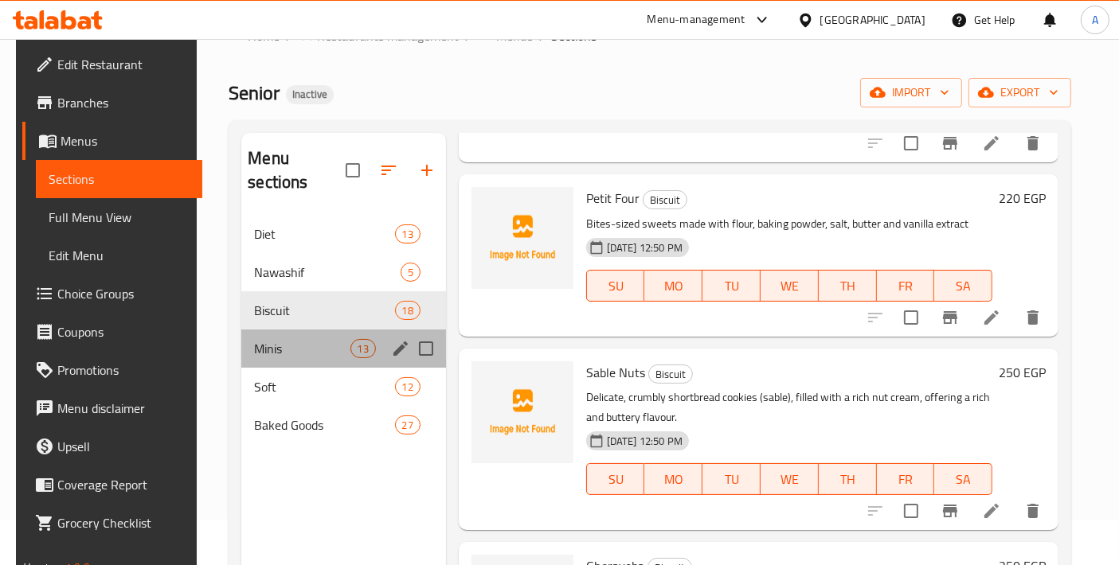
click at [304, 336] on div "Minis 13" at bounding box center [343, 349] width 204 height 38
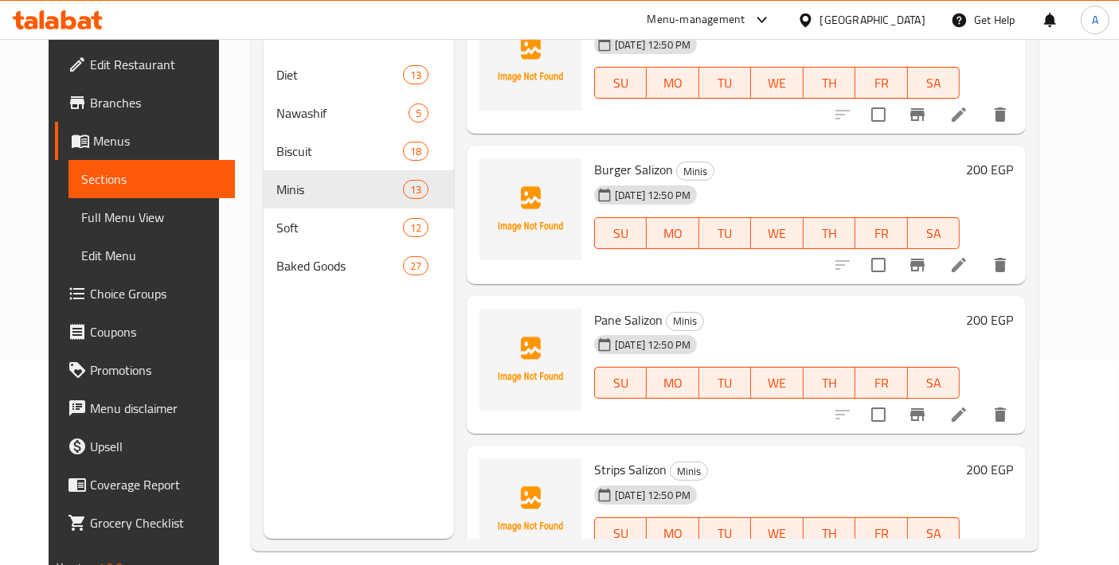
scroll to position [222, 0]
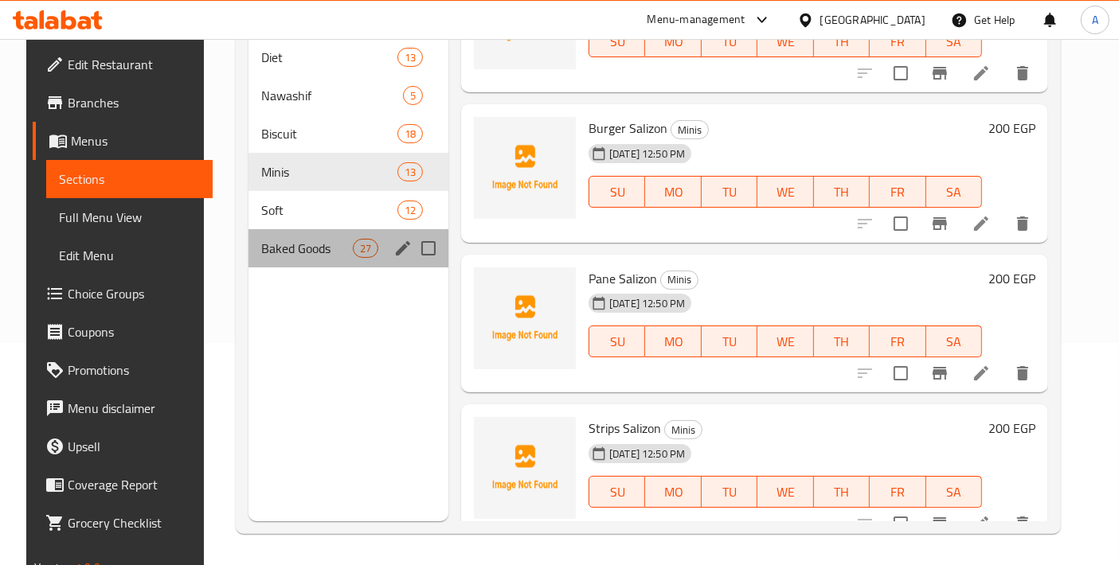
click at [277, 229] on div "Baked Goods 27" at bounding box center [348, 248] width 200 height 38
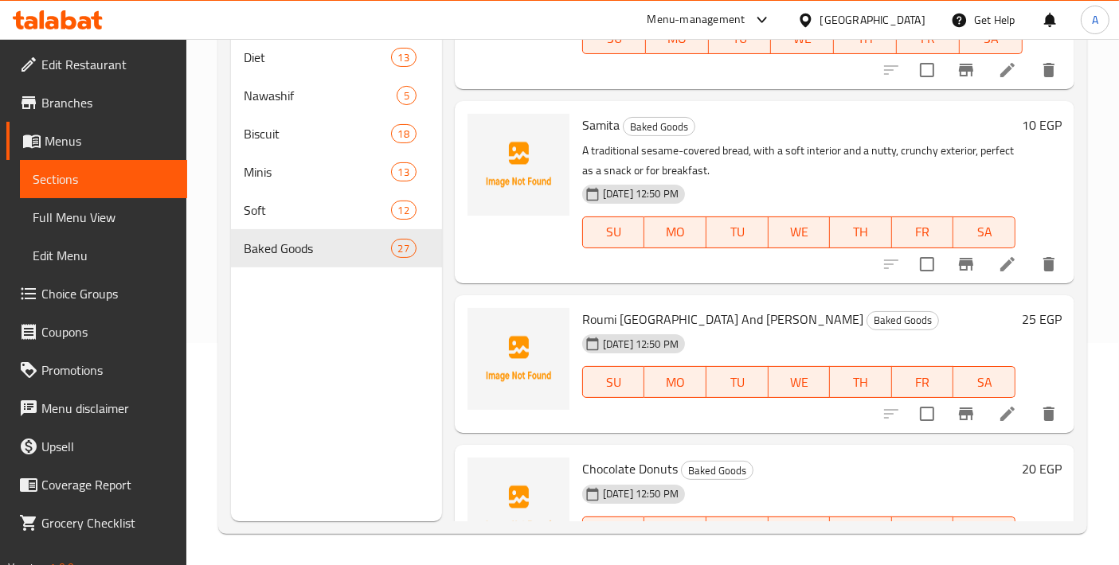
scroll to position [2831, 0]
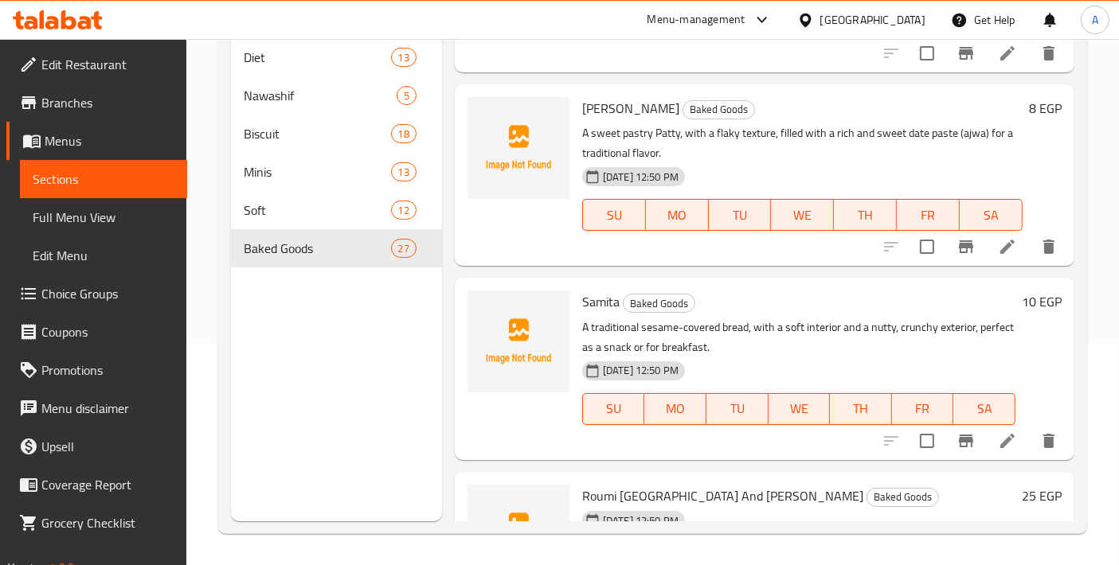
click at [998, 251] on icon at bounding box center [1007, 246] width 19 height 19
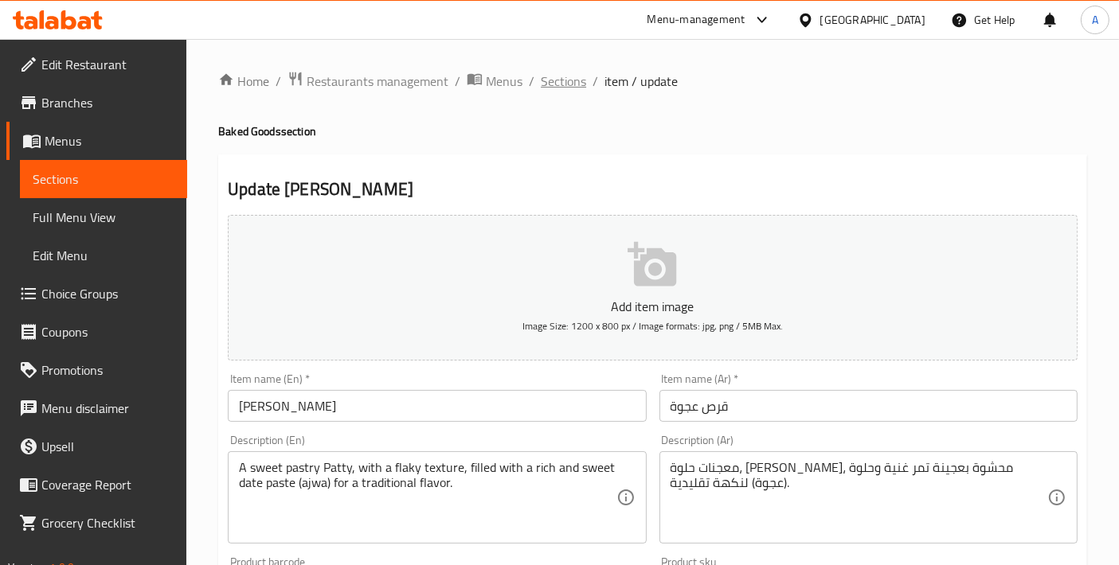
click at [553, 89] on span "Sections" at bounding box center [563, 81] width 45 height 19
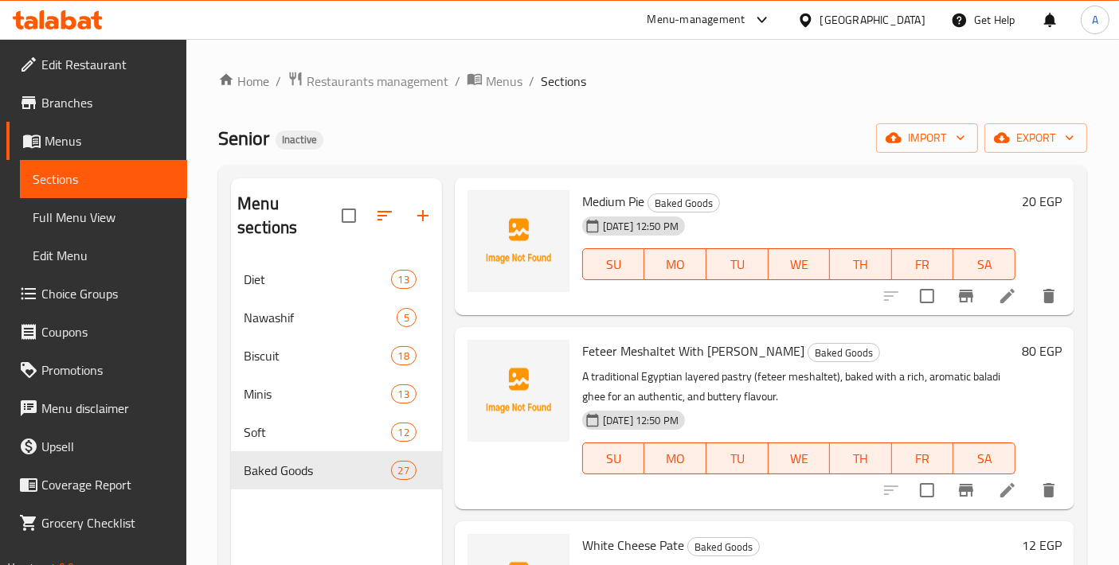
scroll to position [1415, 0]
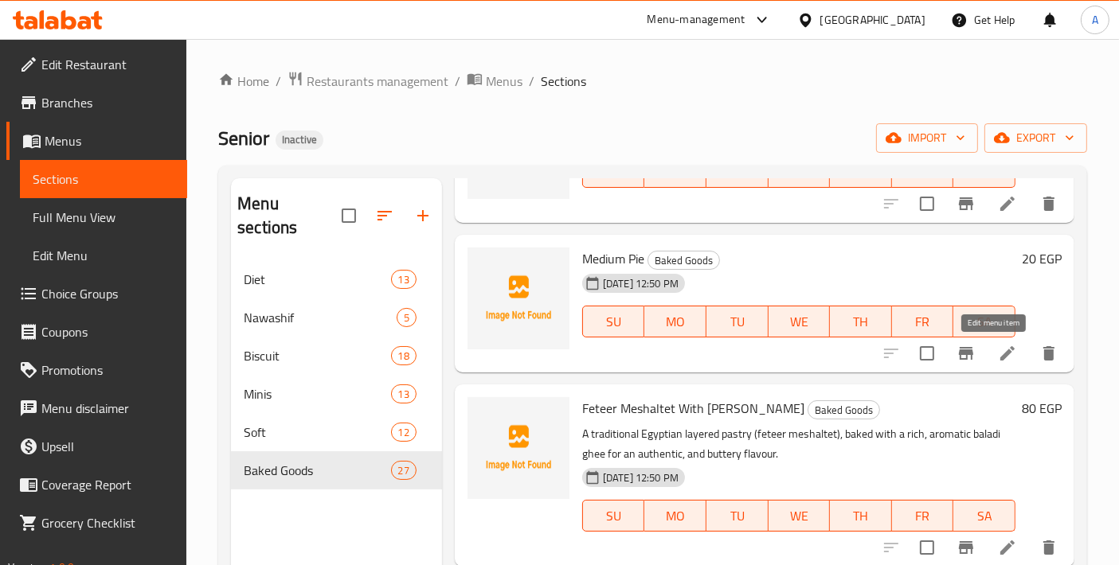
click at [998, 356] on icon at bounding box center [1007, 353] width 19 height 19
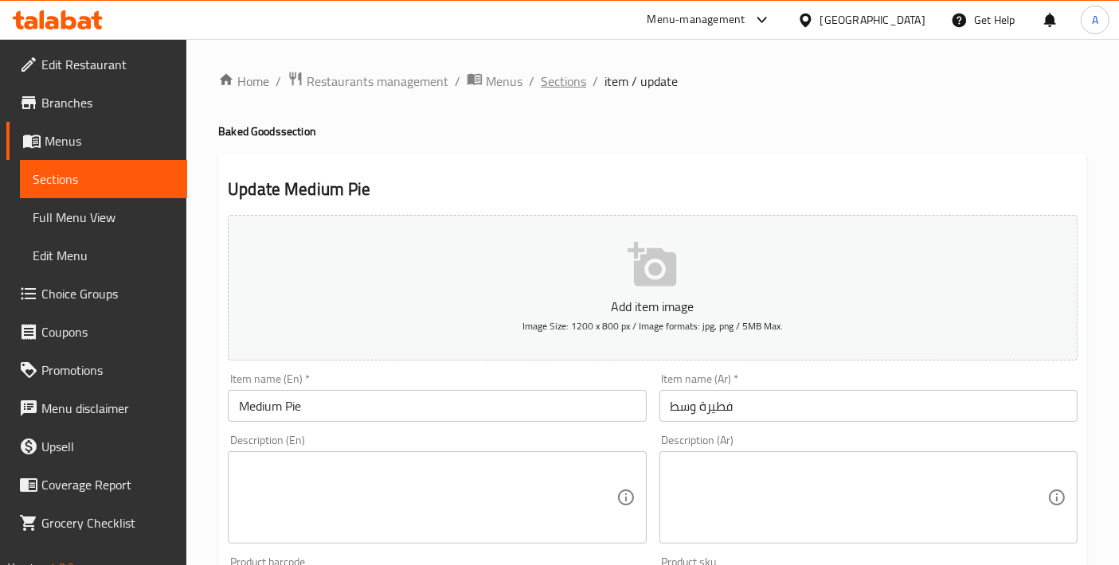
click at [561, 81] on span "Sections" at bounding box center [563, 81] width 45 height 19
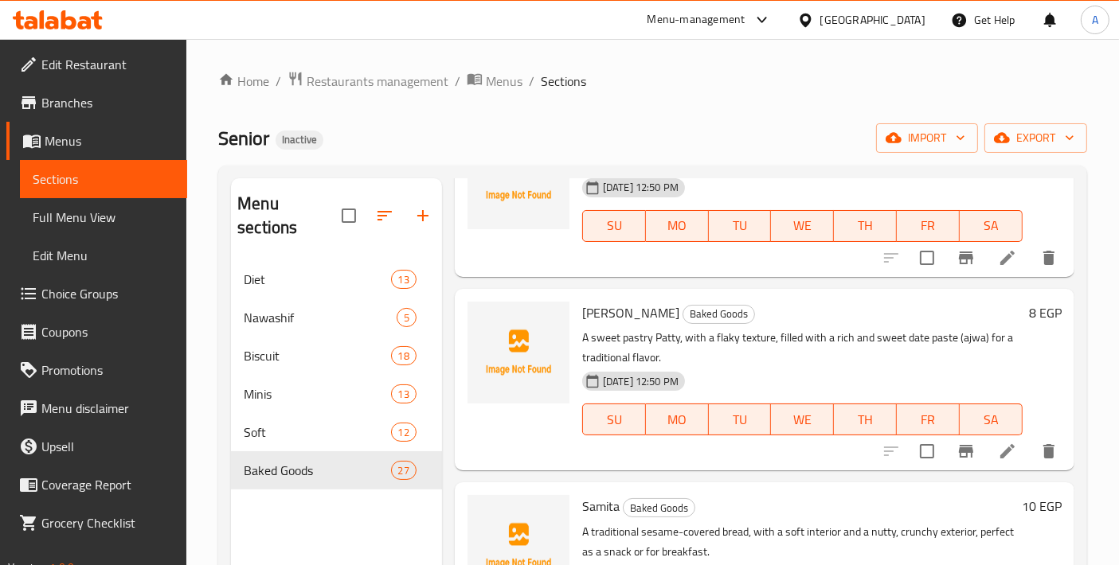
scroll to position [2831, 0]
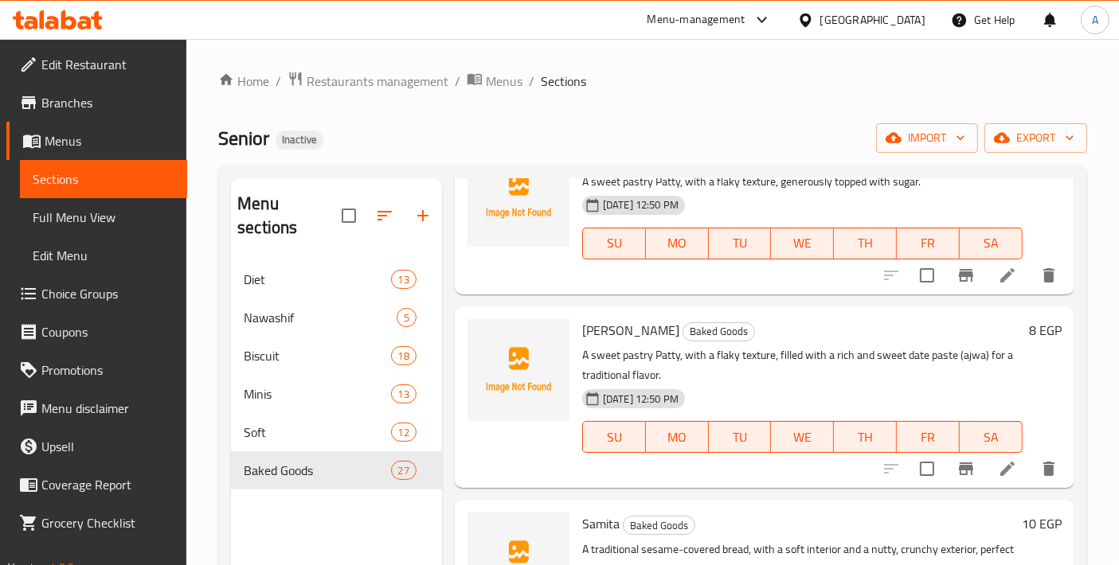
click at [985, 462] on li at bounding box center [1007, 469] width 45 height 29
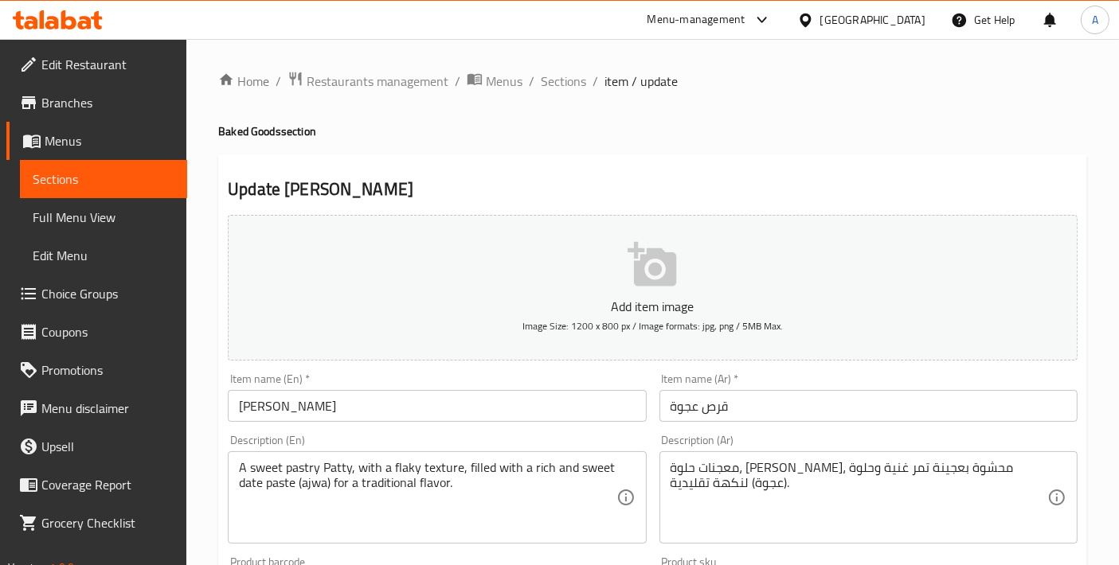
click at [550, 91] on span "Sections" at bounding box center [563, 81] width 45 height 19
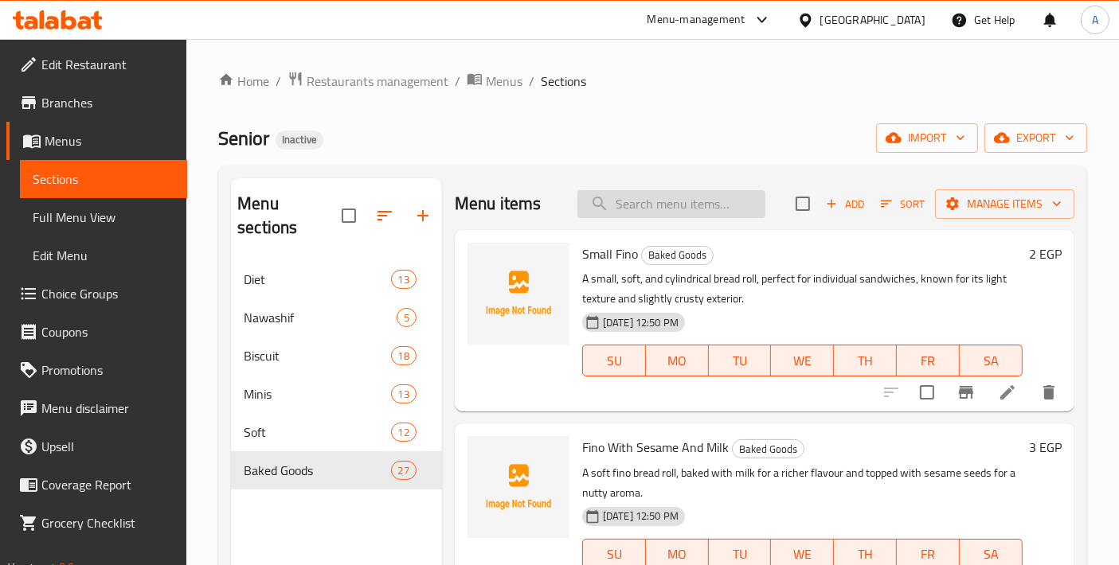
click at [712, 212] on input "search" at bounding box center [671, 204] width 188 height 28
type input "a"
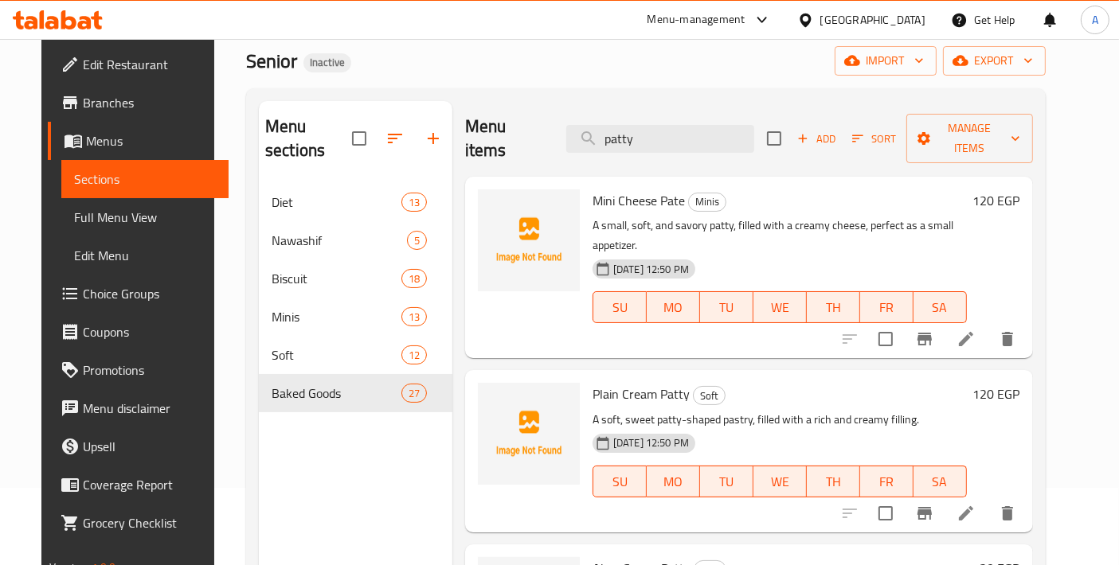
scroll to position [45, 0]
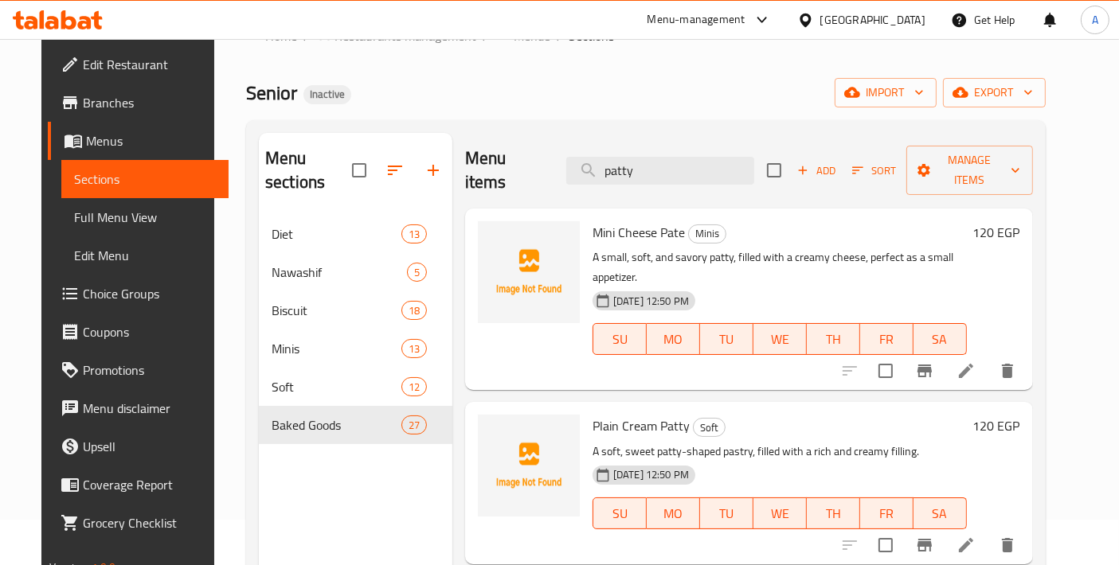
type input "patty"
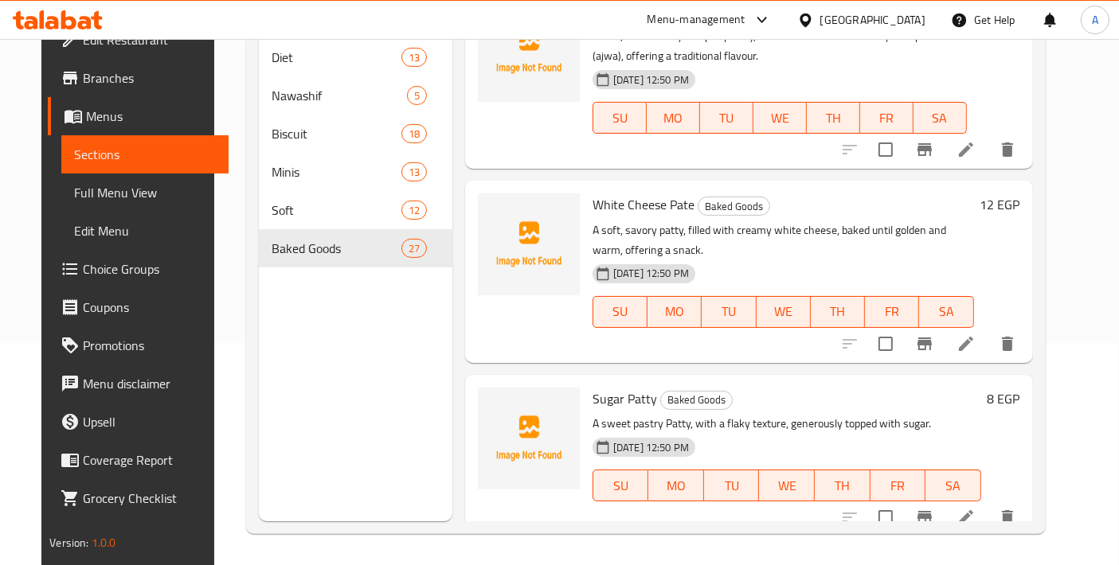
scroll to position [400, 0]
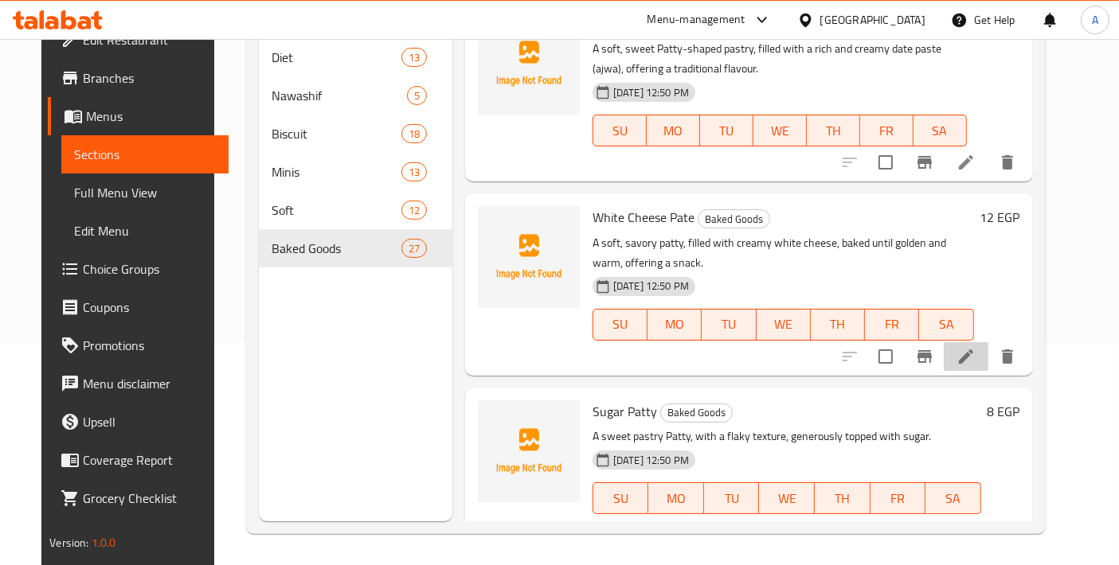
click at [976, 342] on li at bounding box center [966, 356] width 45 height 29
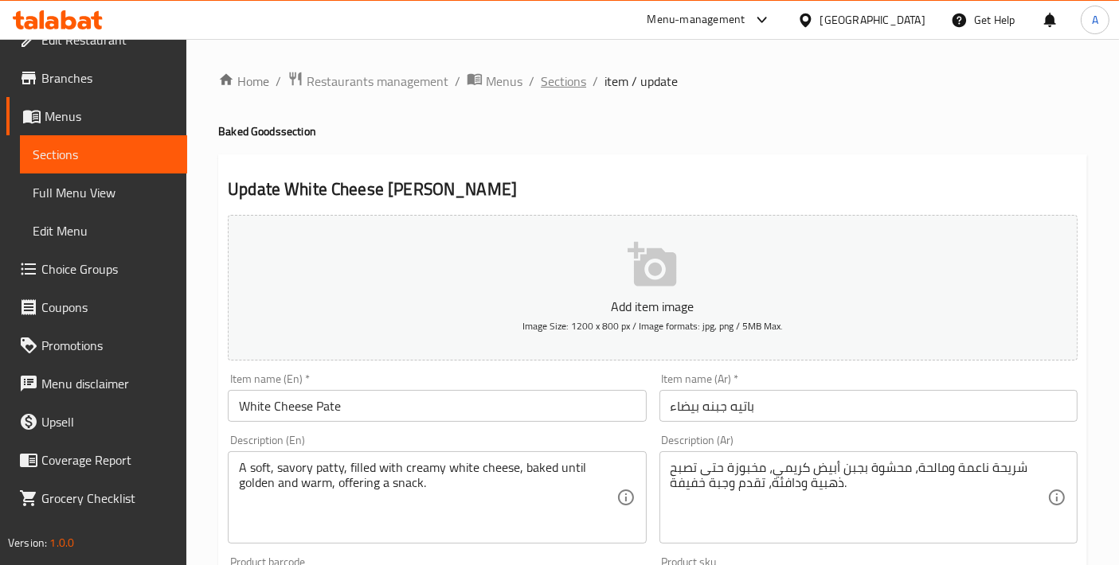
click at [577, 88] on span "Sections" at bounding box center [563, 81] width 45 height 19
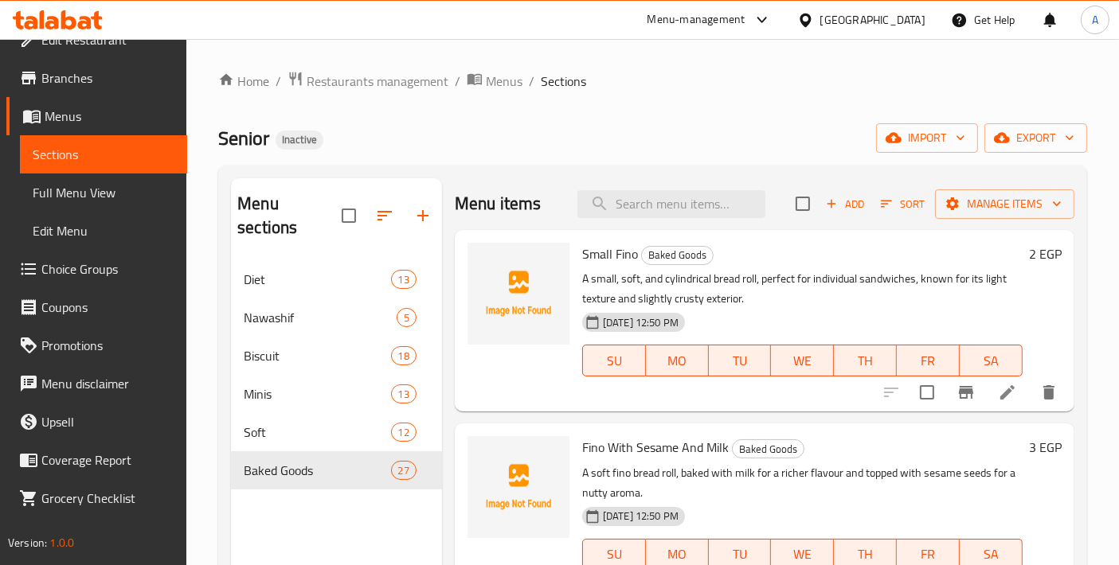
click at [616, 219] on div "Menu items Add Sort Manage items" at bounding box center [765, 204] width 620 height 52
click at [625, 213] on input "search" at bounding box center [671, 204] width 188 height 28
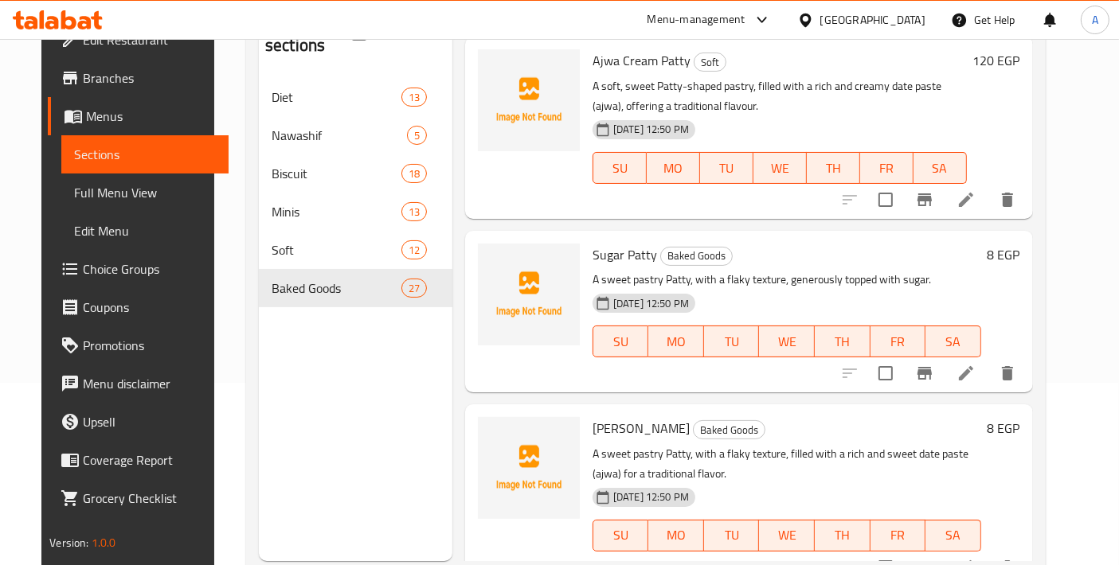
scroll to position [222, 0]
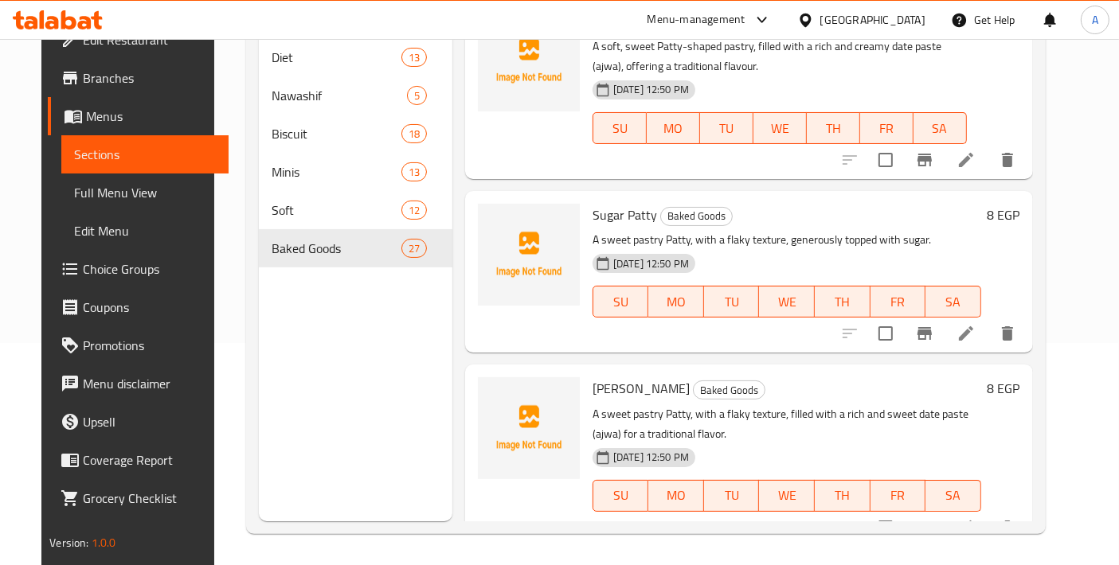
type input "قرص"
click at [988, 319] on li at bounding box center [966, 333] width 45 height 29
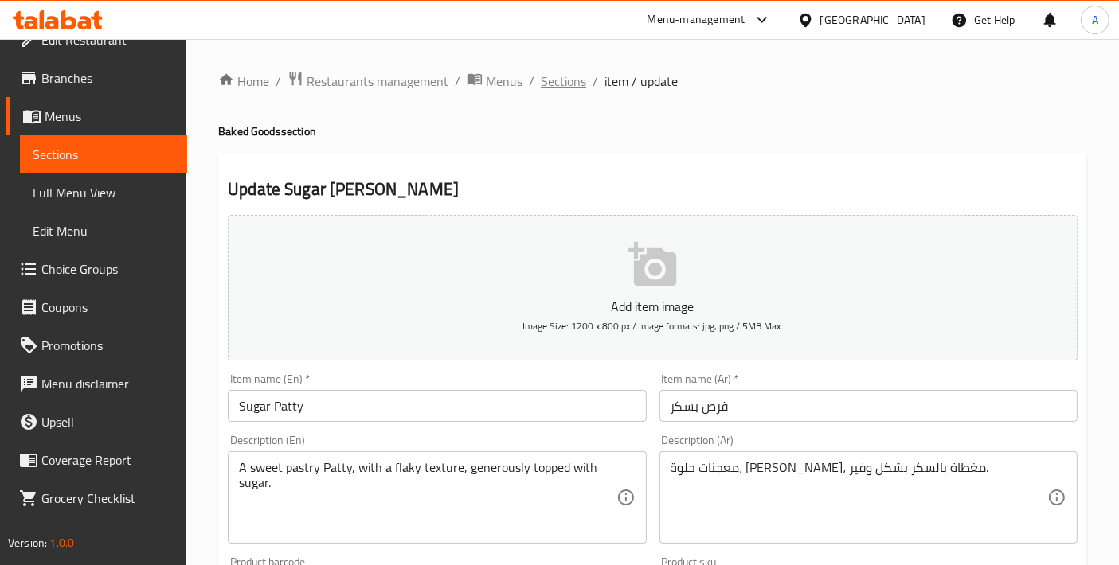
click at [543, 81] on span "Sections" at bounding box center [563, 81] width 45 height 19
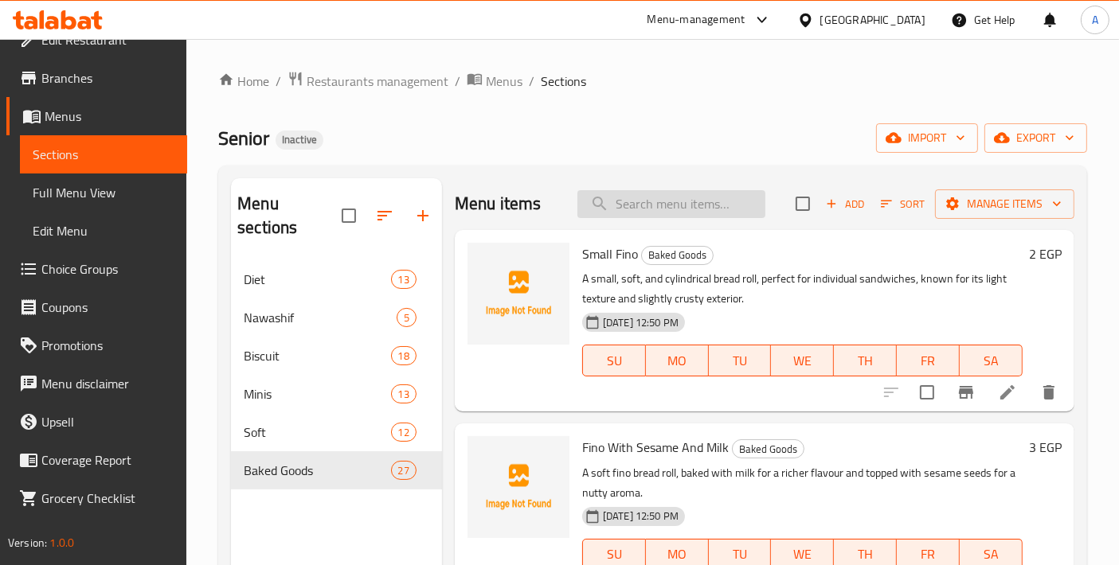
click at [673, 197] on input "search" at bounding box center [671, 204] width 188 height 28
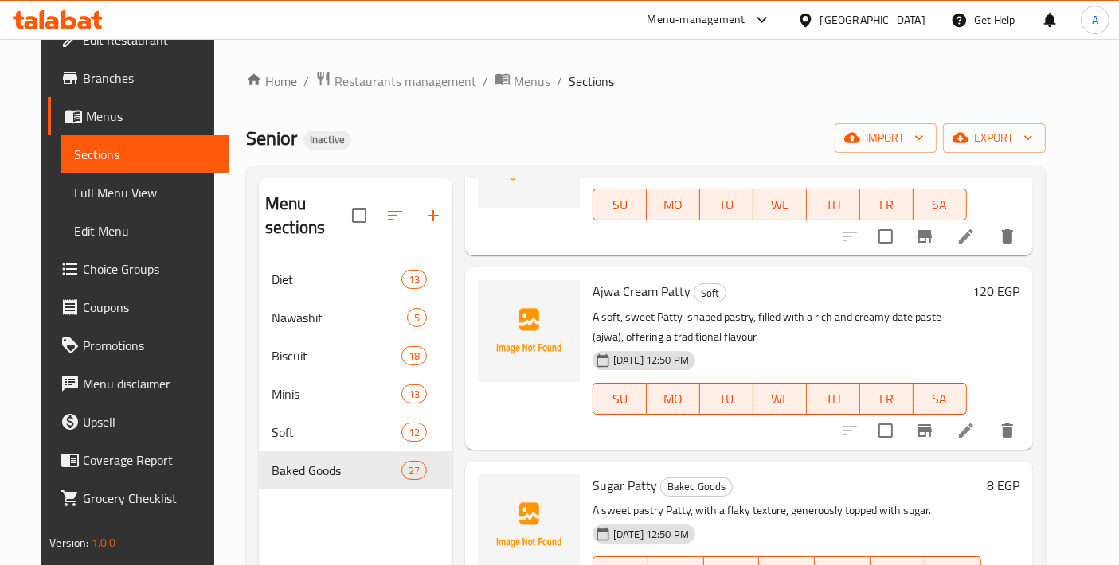
scroll to position [177, 0]
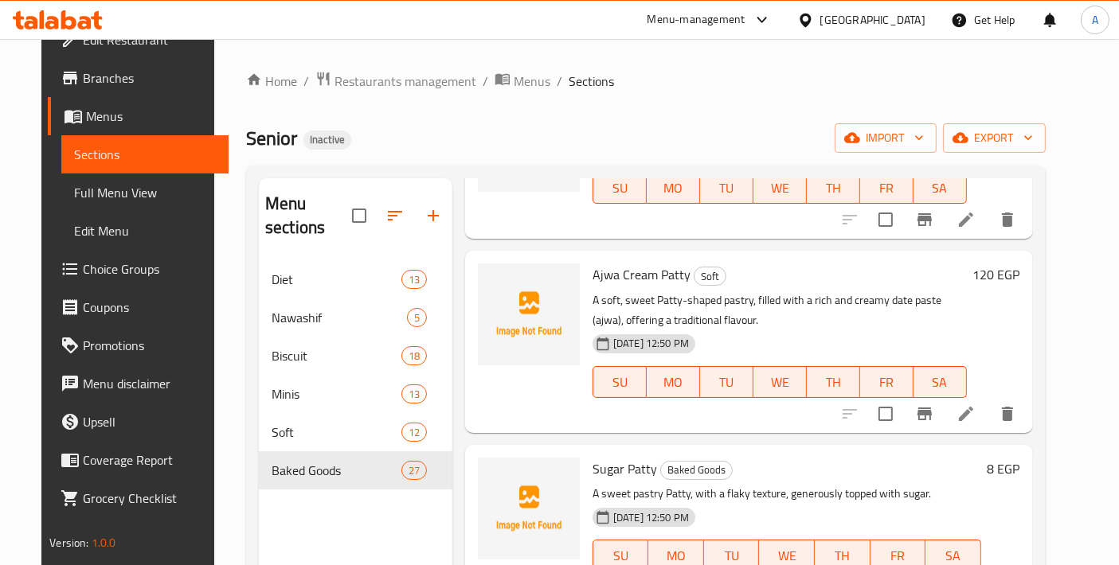
type input "قرص"
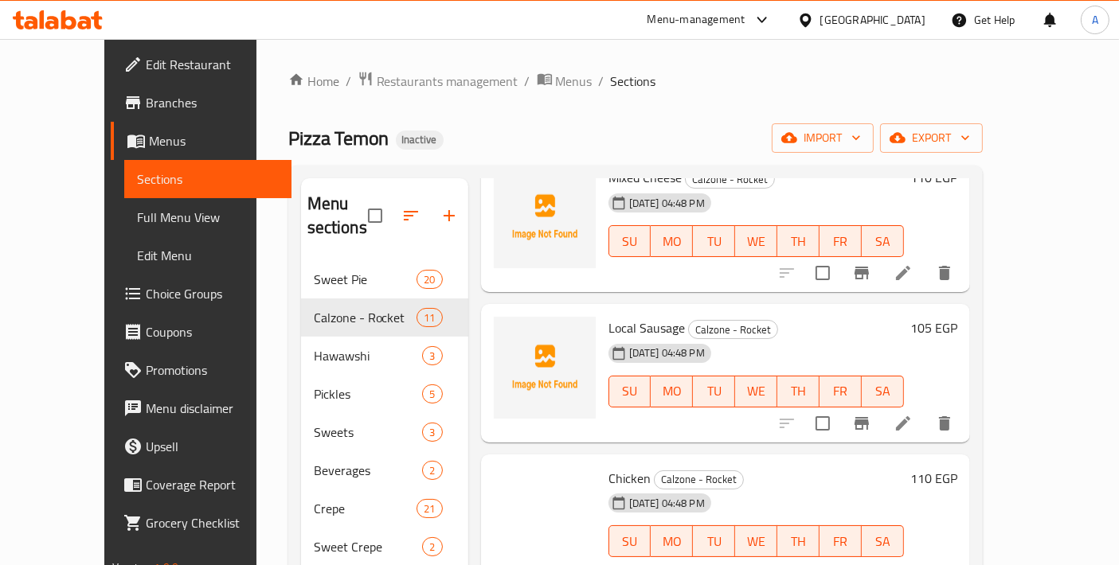
scroll to position [354, 0]
